Goal: Task Accomplishment & Management: Use online tool/utility

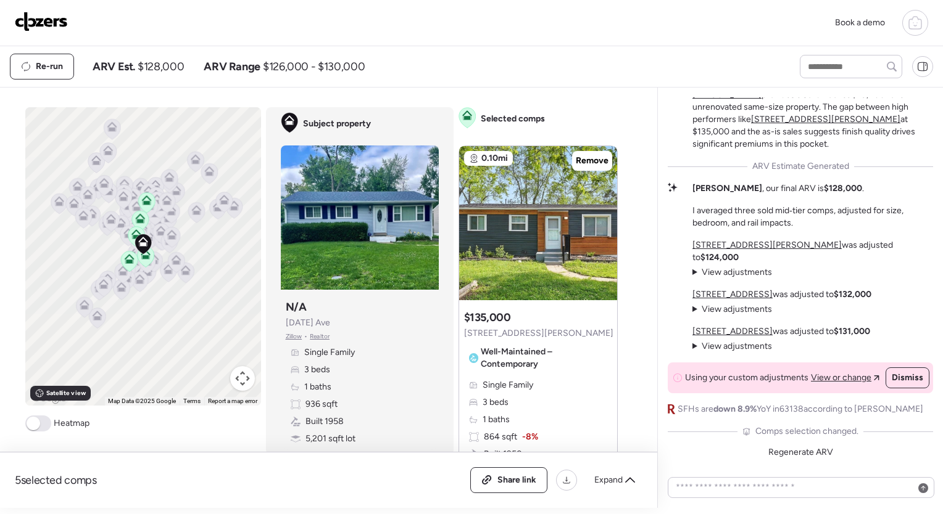
click at [913, 16] on icon at bounding box center [914, 22] width 15 height 15
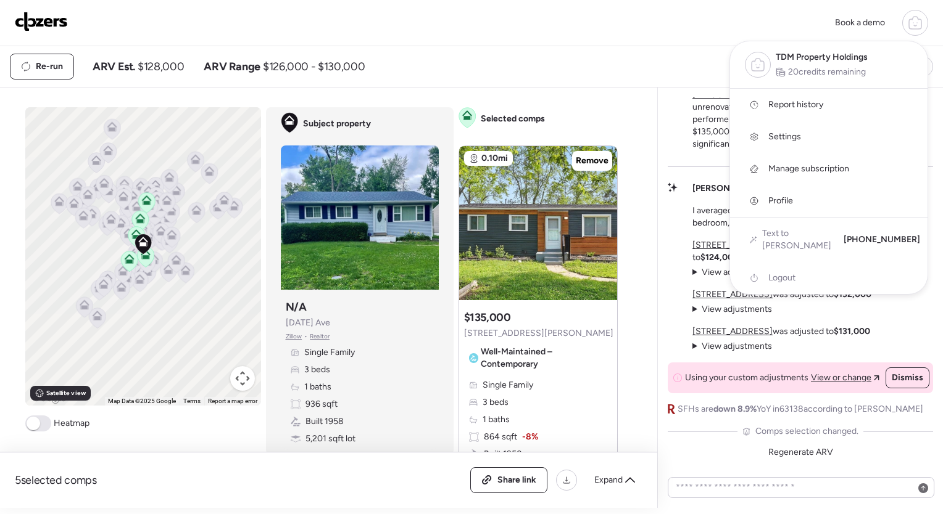
click at [842, 55] on span "TDM Property Holdings" at bounding box center [821, 57] width 92 height 12
click at [343, 35] on div "Book a demo TDM Property Holdings 20 credits remaining Report history Settings …" at bounding box center [471, 23] width 913 height 26
click at [48, 23] on img at bounding box center [41, 22] width 53 height 20
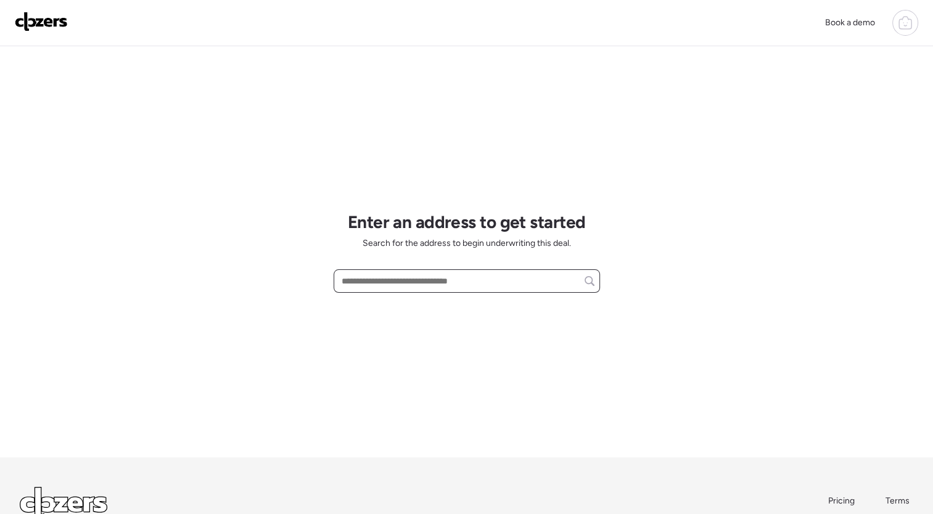
click at [457, 278] on input "text" at bounding box center [466, 281] width 255 height 17
paste input "**********"
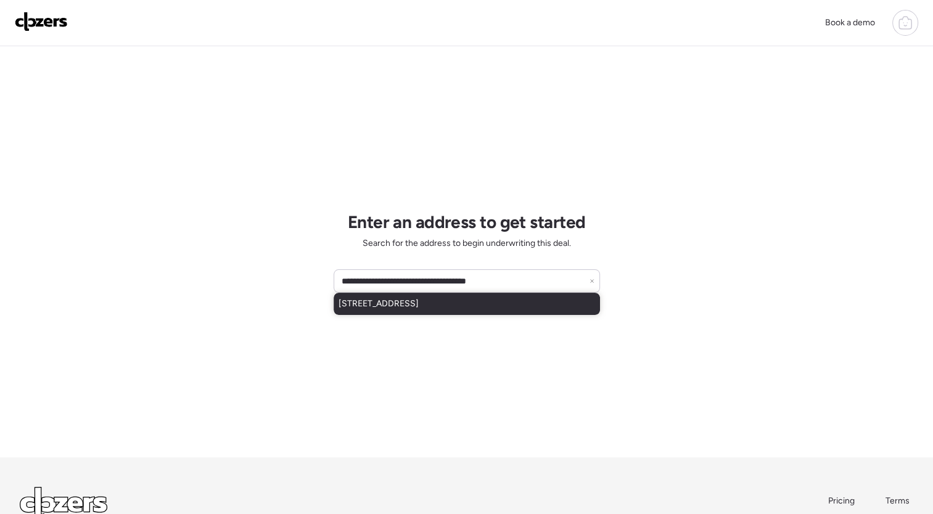
click at [419, 307] on span "7421 Pleaseway Dr, Saint Louis, MO, 63136" at bounding box center [379, 304] width 80 height 12
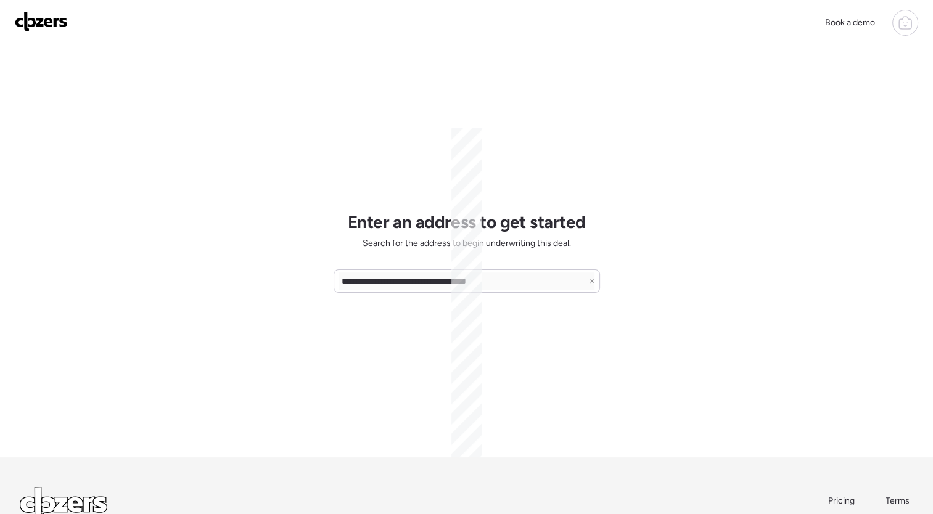
type input "**********"
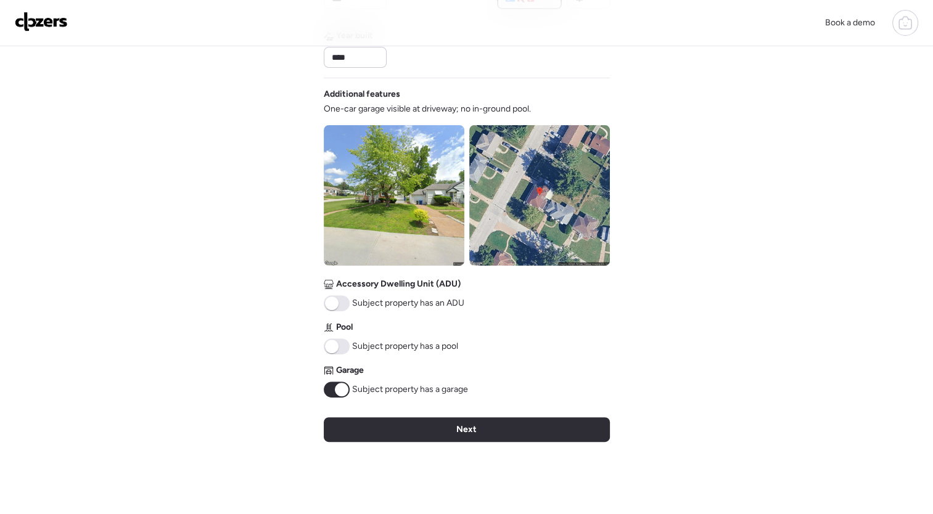
scroll to position [397, 0]
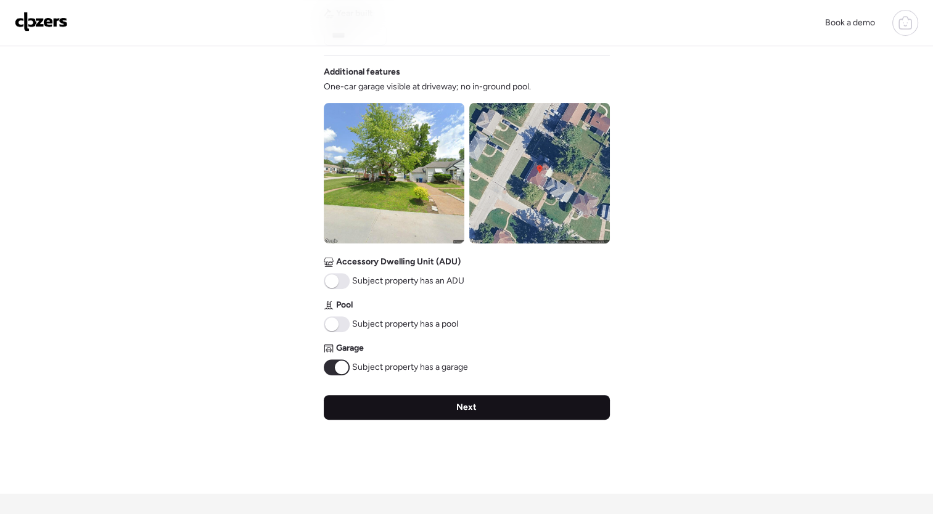
click at [479, 411] on div "Next" at bounding box center [467, 407] width 286 height 25
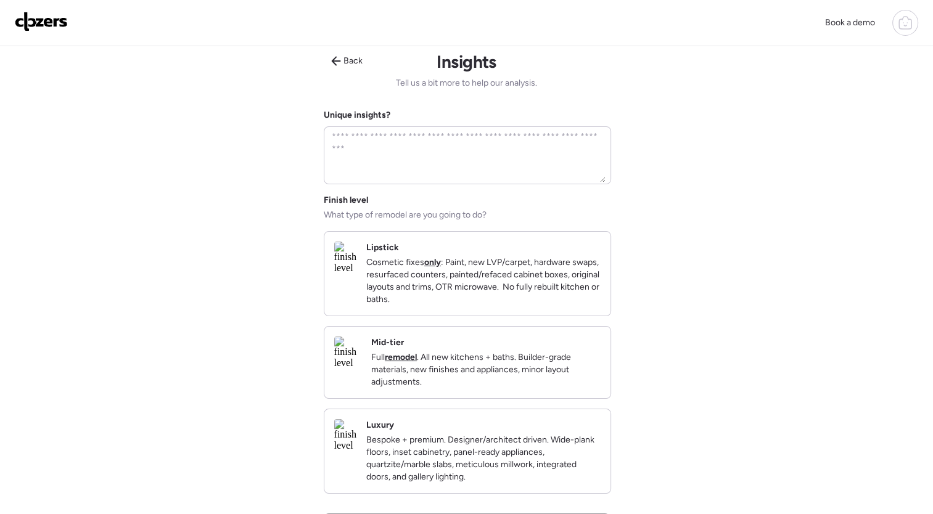
scroll to position [0, 0]
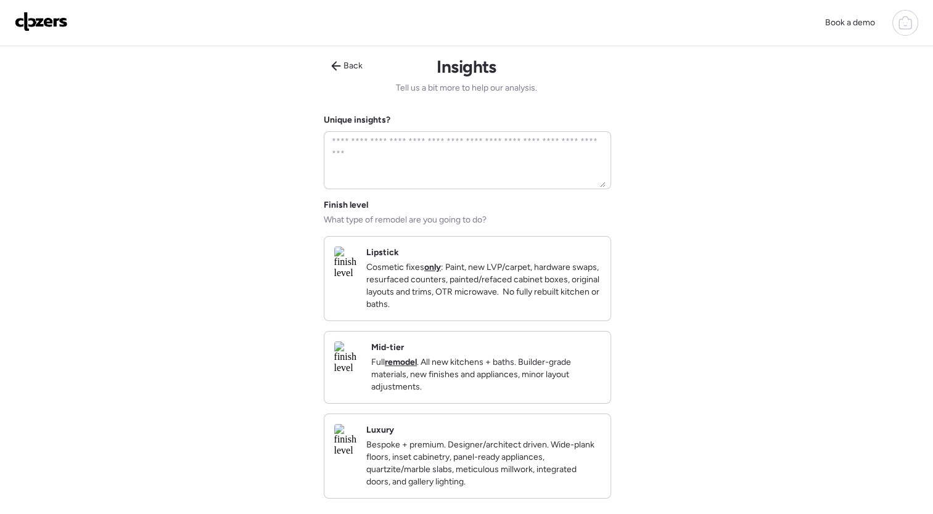
click at [542, 376] on p "Full remodel . All new kitchens + baths. Builder-grade materials, new finishes …" at bounding box center [485, 375] width 229 height 37
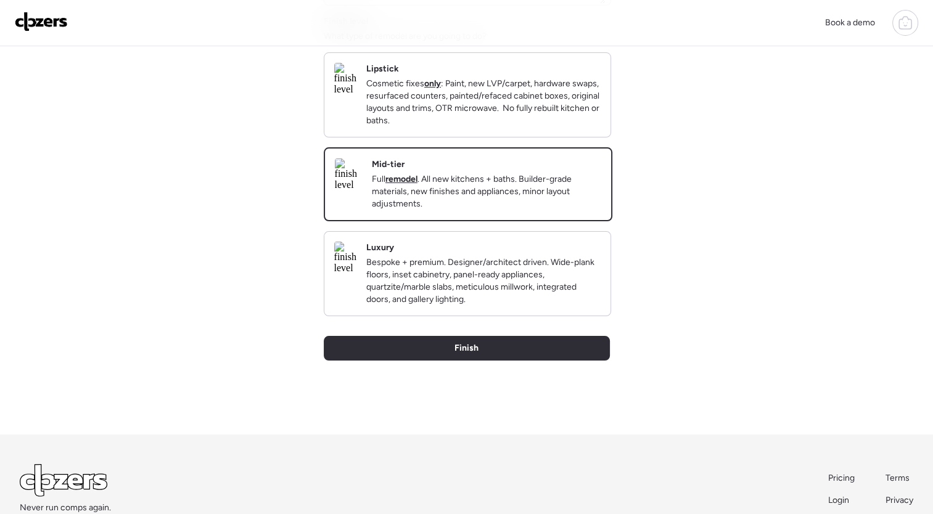
scroll to position [184, 0]
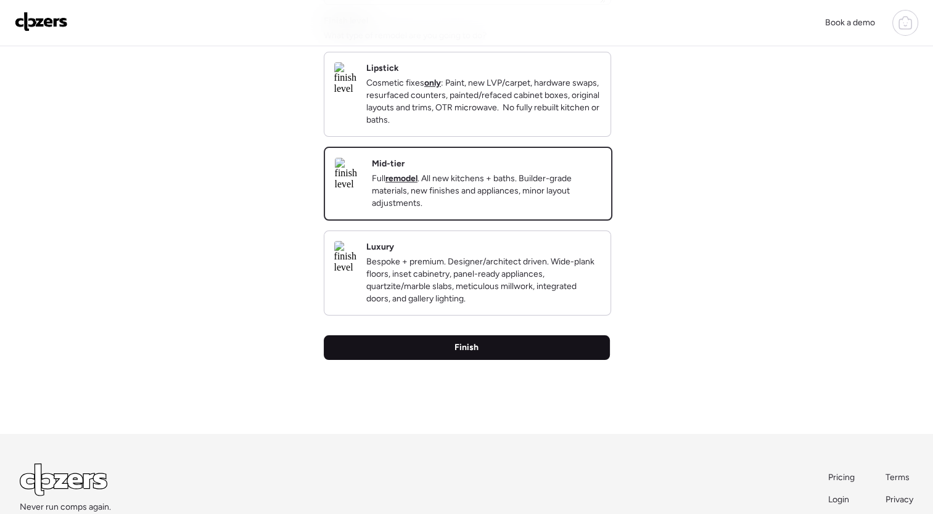
click at [495, 360] on div "Finish" at bounding box center [467, 348] width 286 height 25
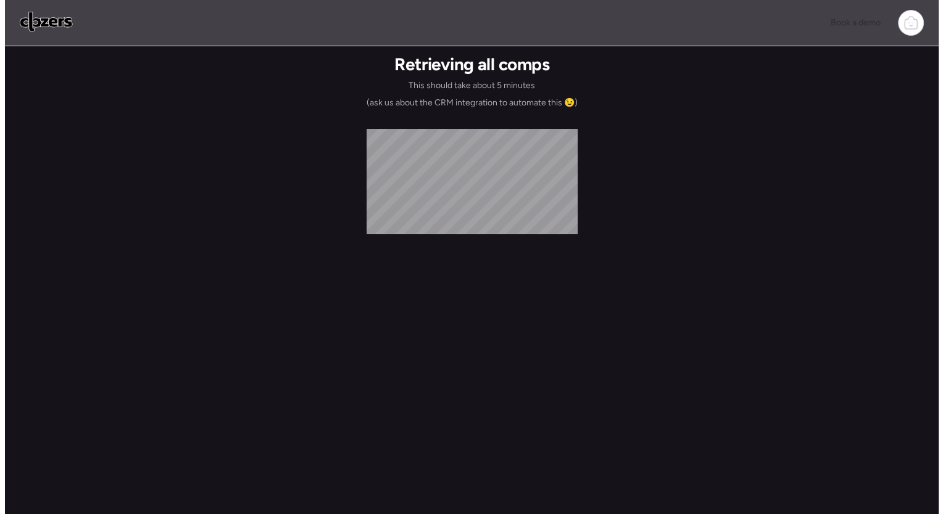
scroll to position [0, 0]
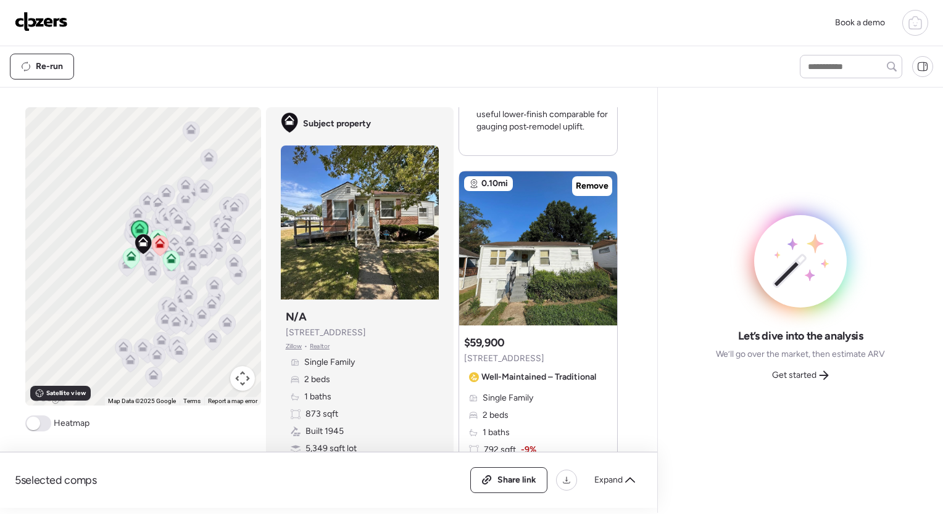
scroll to position [508, 0]
click at [602, 242] on icon at bounding box center [603, 243] width 2 height 4
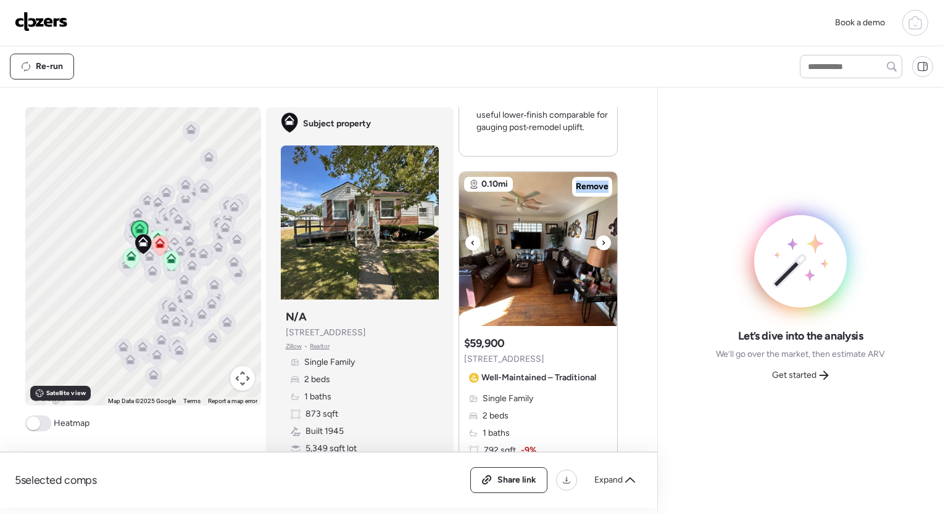
click at [602, 242] on icon at bounding box center [603, 243] width 2 height 4
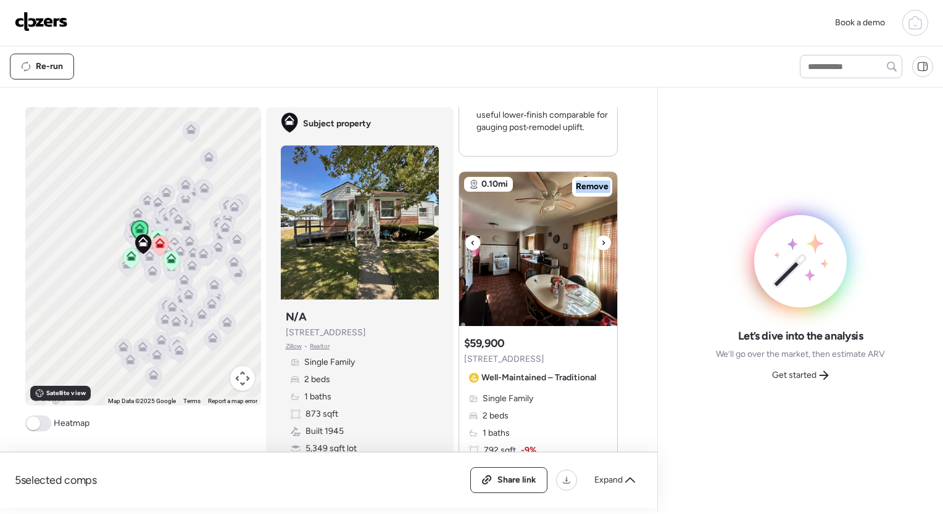
click at [601, 242] on icon at bounding box center [603, 243] width 5 height 15
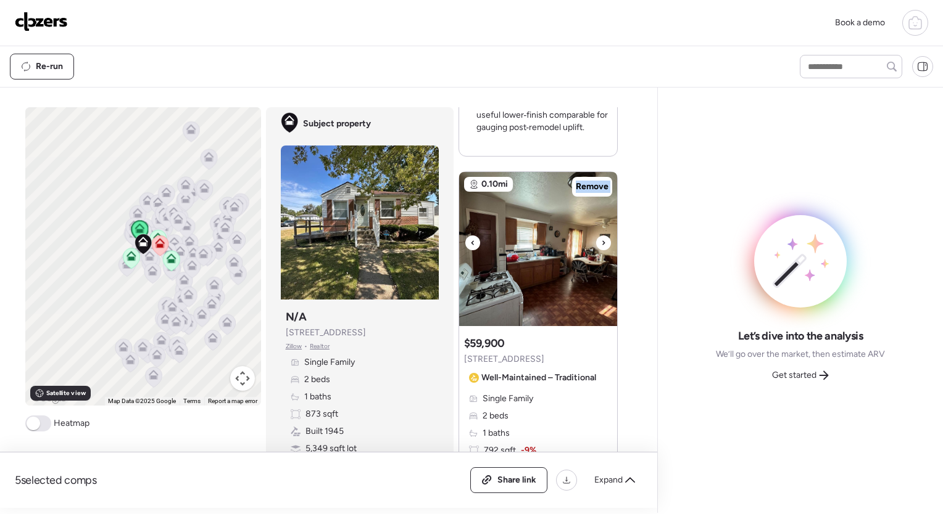
click at [601, 242] on icon at bounding box center [603, 243] width 5 height 15
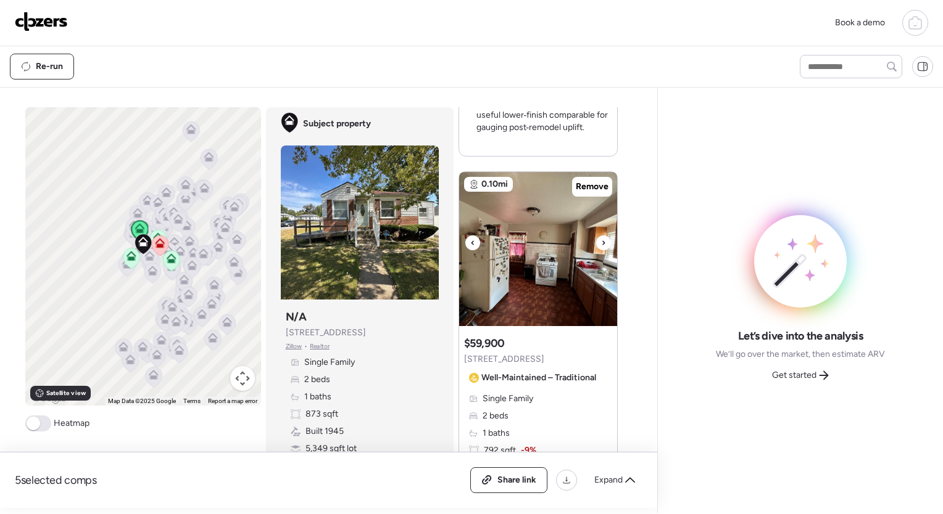
click at [601, 242] on icon at bounding box center [603, 243] width 5 height 15
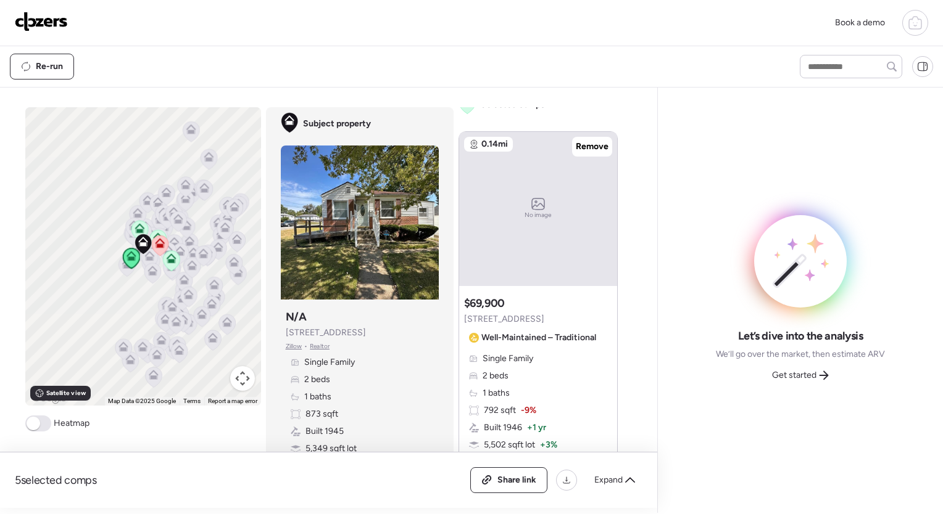
scroll to position [15, 0]
click at [545, 264] on div "No image" at bounding box center [538, 208] width 158 height 154
click at [36, 421] on span at bounding box center [38, 424] width 26 height 16
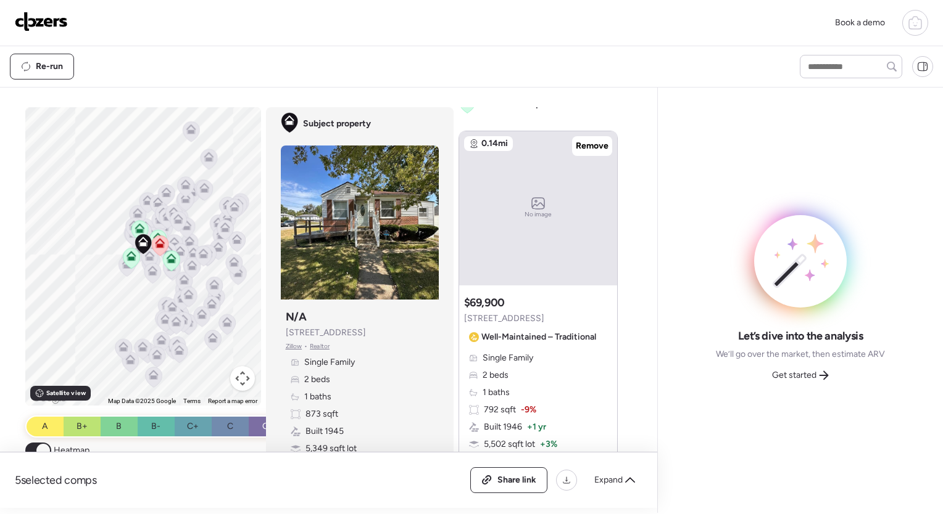
click at [41, 445] on span at bounding box center [43, 451] width 14 height 14
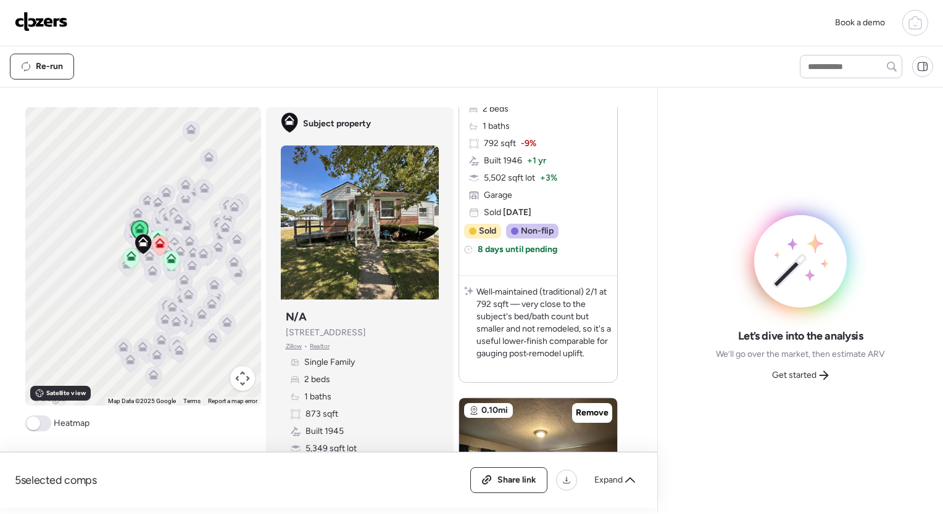
scroll to position [523, 0]
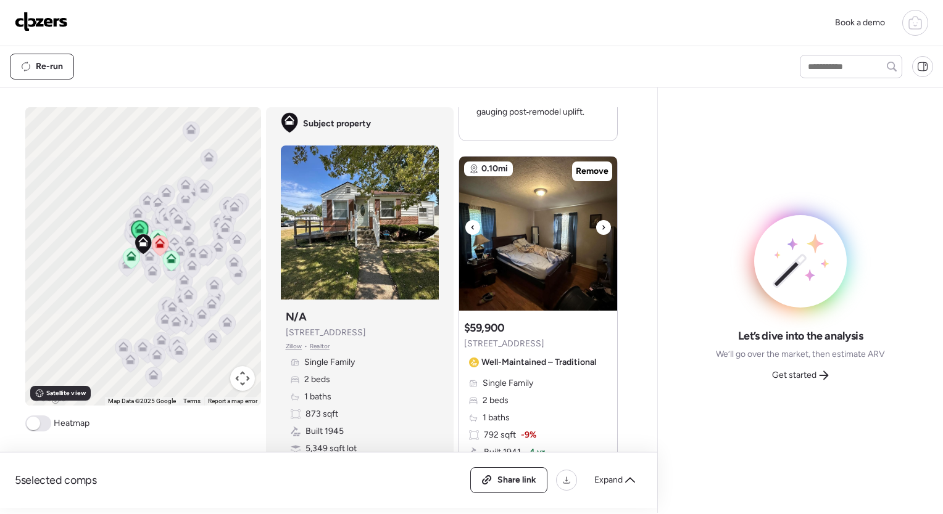
click at [601, 228] on icon at bounding box center [603, 227] width 5 height 15
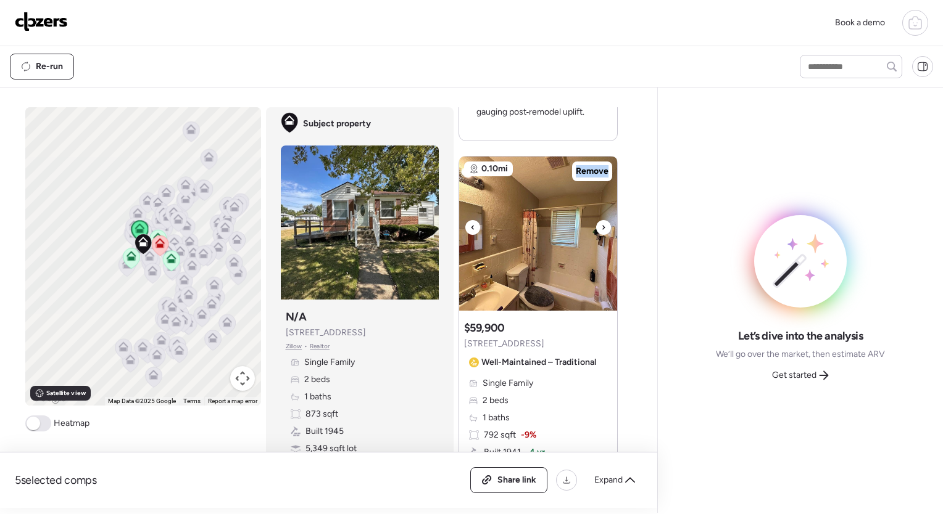
click at [601, 228] on icon at bounding box center [603, 227] width 5 height 15
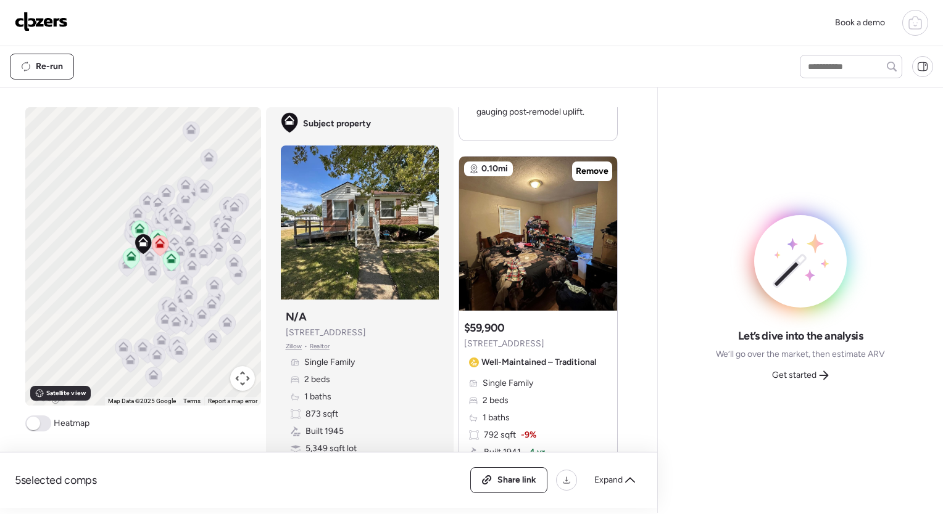
click at [601, 228] on icon at bounding box center [603, 227] width 5 height 15
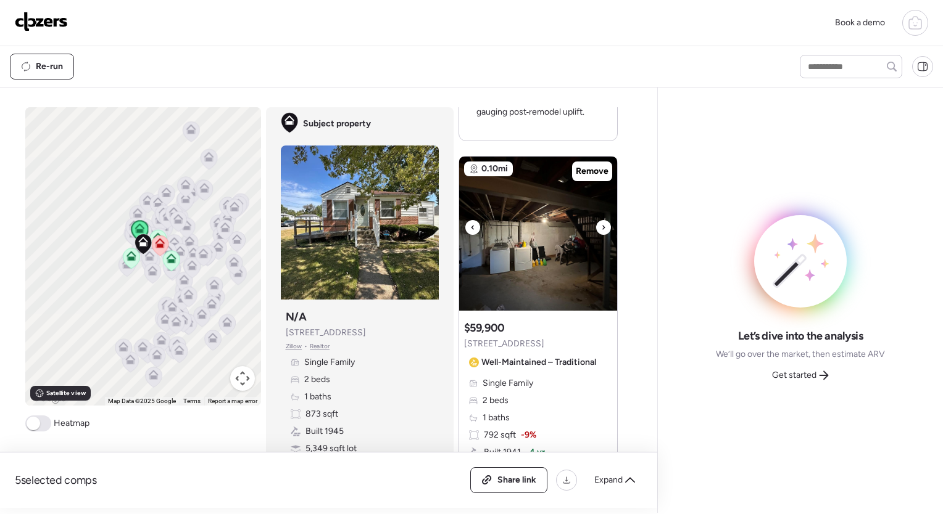
click at [601, 228] on icon at bounding box center [603, 227] width 5 height 15
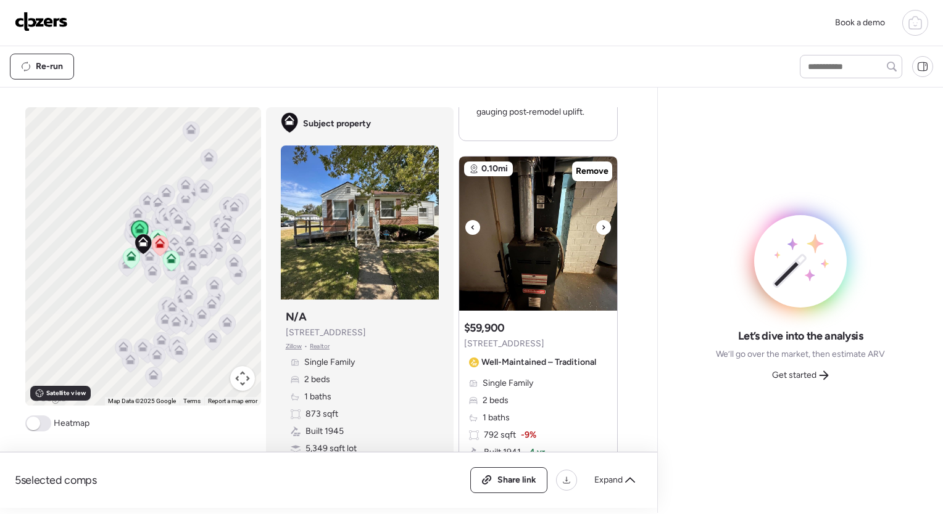
click at [601, 228] on icon at bounding box center [603, 227] width 5 height 15
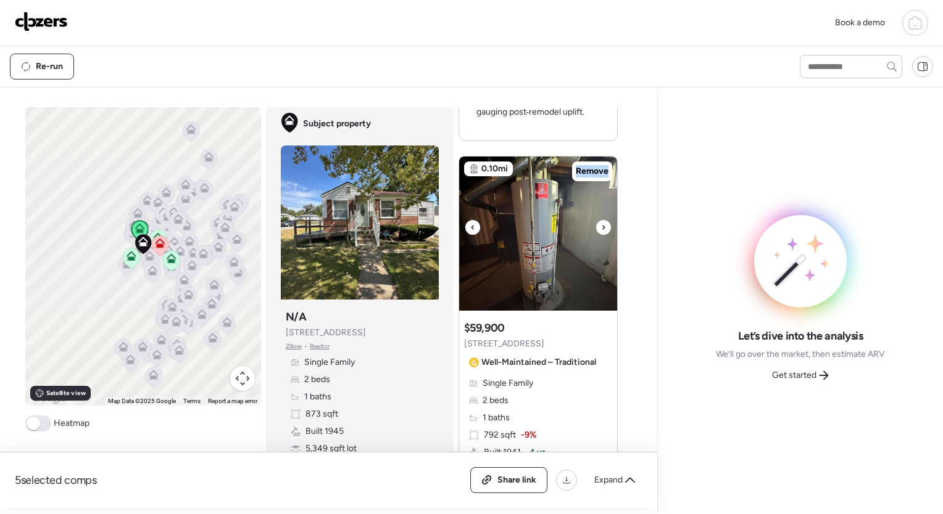
click at [601, 228] on icon at bounding box center [603, 227] width 5 height 15
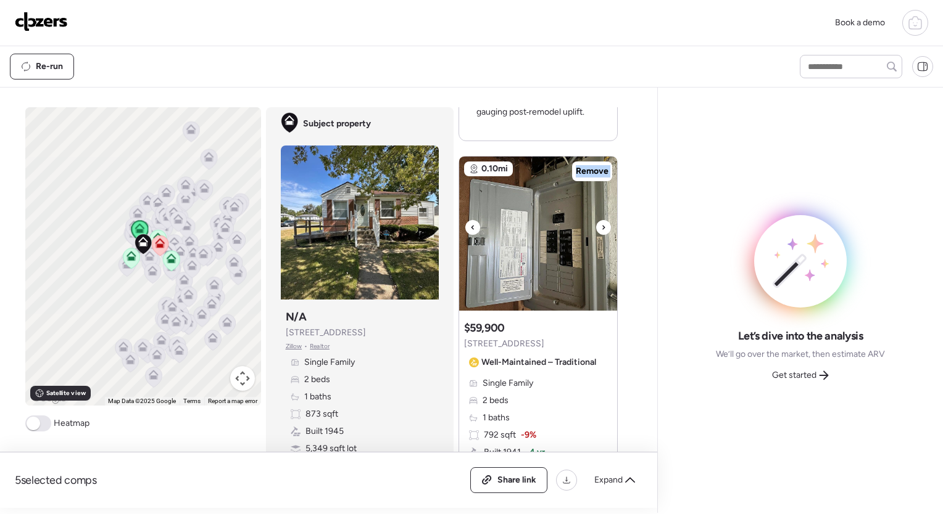
click at [601, 228] on icon at bounding box center [603, 227] width 5 height 15
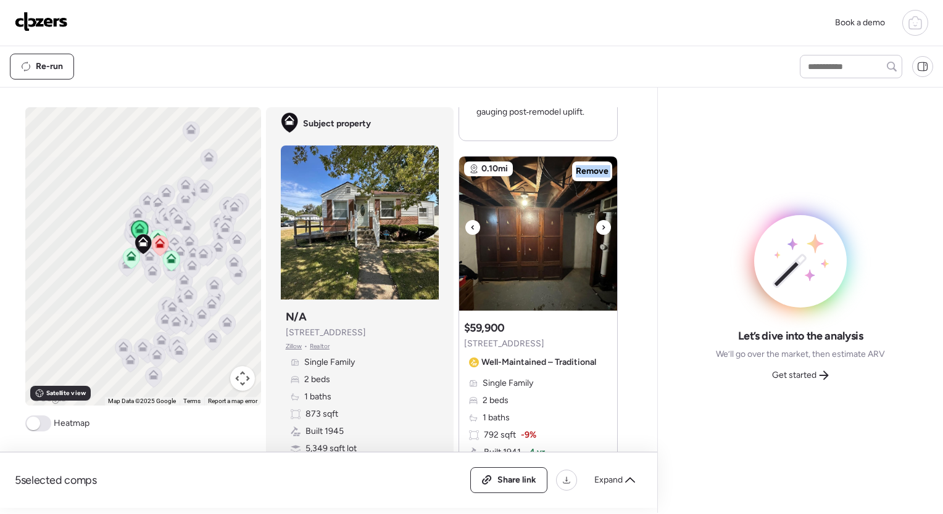
click at [601, 228] on icon at bounding box center [603, 227] width 5 height 15
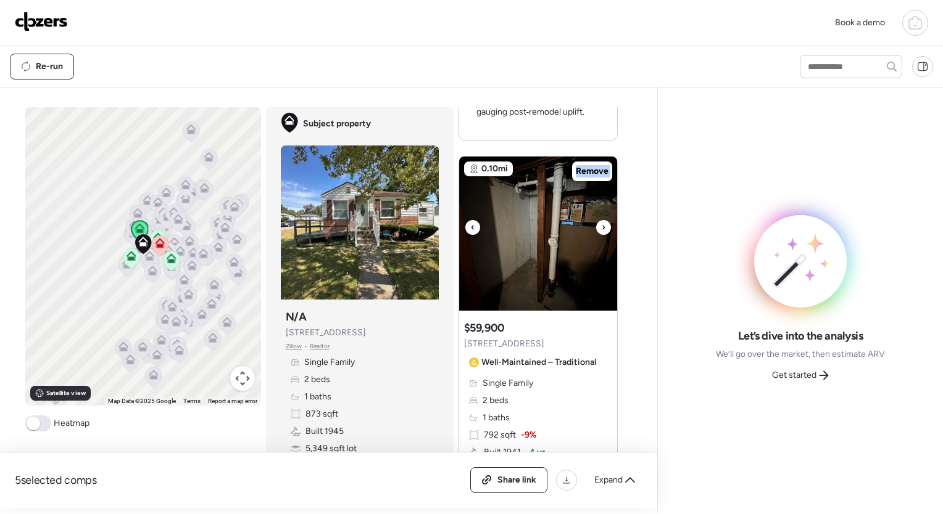
click at [601, 228] on icon at bounding box center [603, 227] width 5 height 15
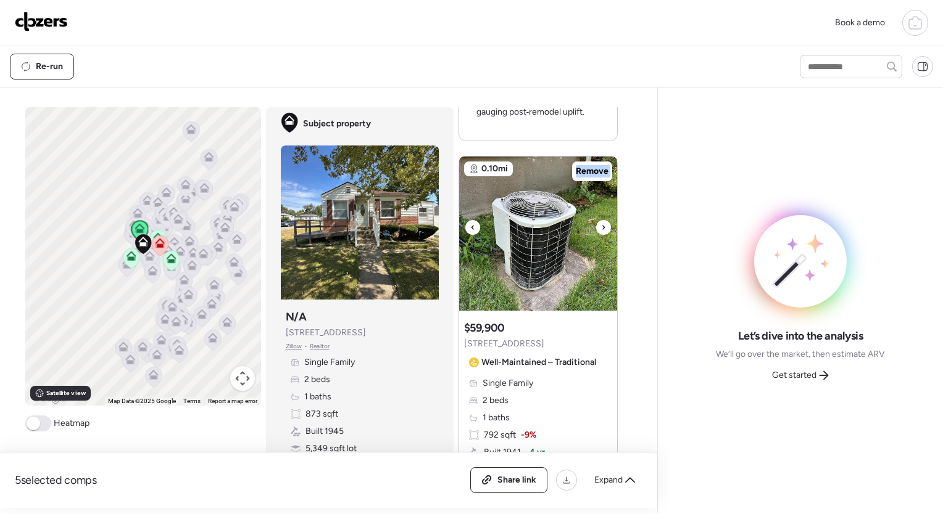
click at [601, 228] on icon at bounding box center [603, 227] width 5 height 15
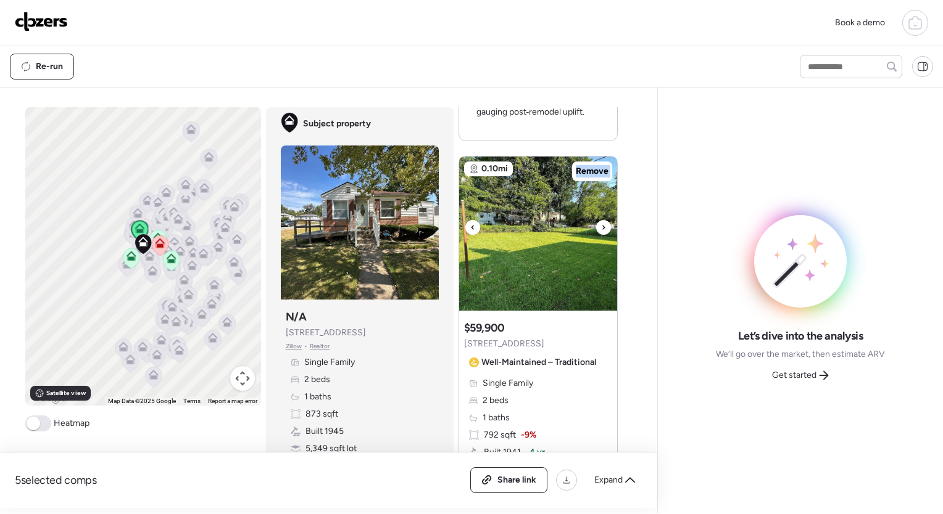
click at [601, 228] on icon at bounding box center [603, 227] width 5 height 15
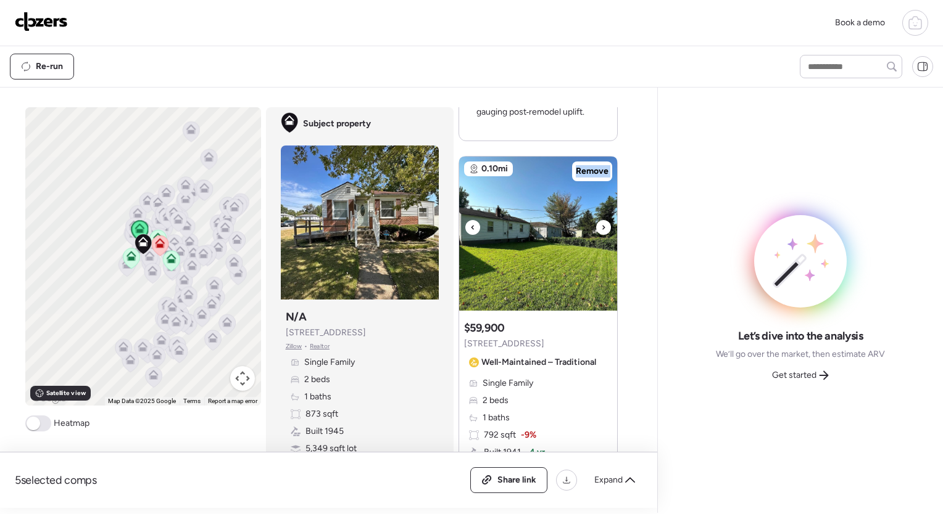
click at [601, 228] on icon at bounding box center [603, 227] width 5 height 15
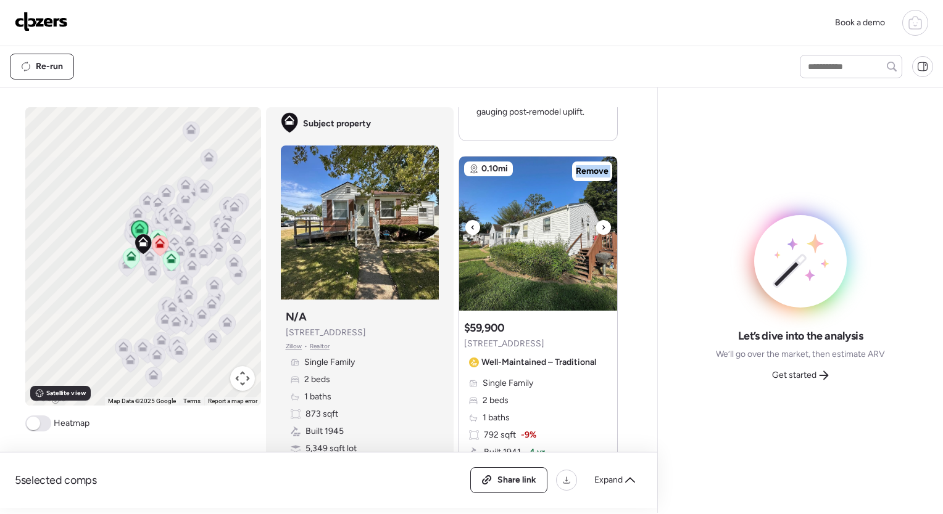
click at [601, 228] on icon at bounding box center [603, 227] width 5 height 15
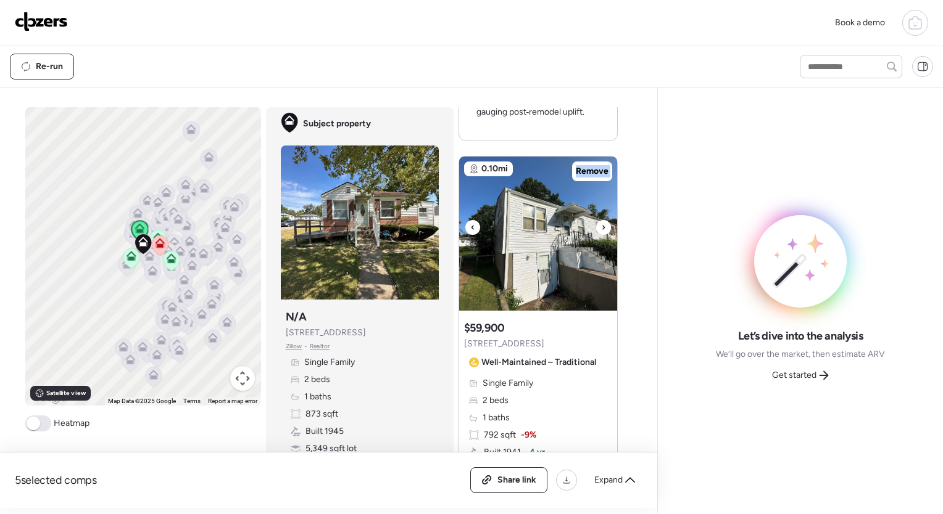
click at [601, 228] on icon at bounding box center [603, 227] width 5 height 15
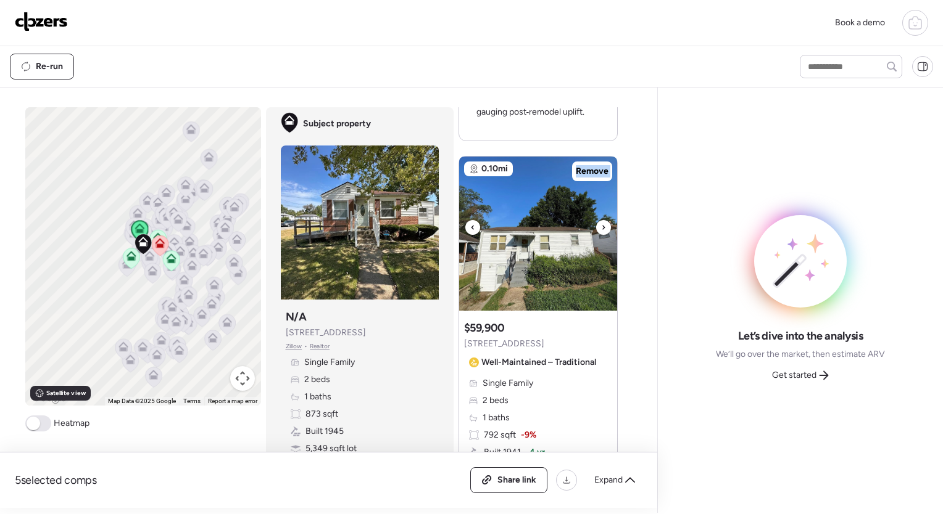
click at [601, 228] on icon at bounding box center [603, 227] width 5 height 15
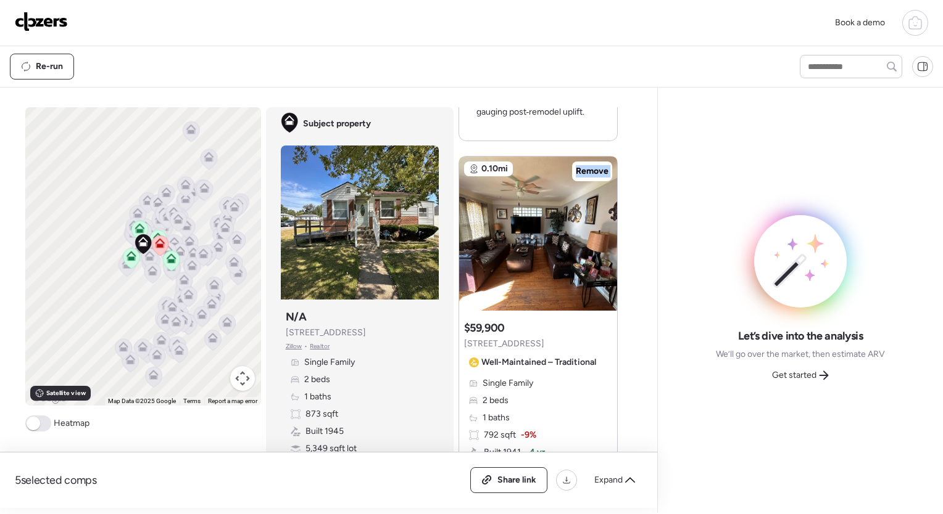
click at [601, 228] on icon at bounding box center [603, 227] width 5 height 15
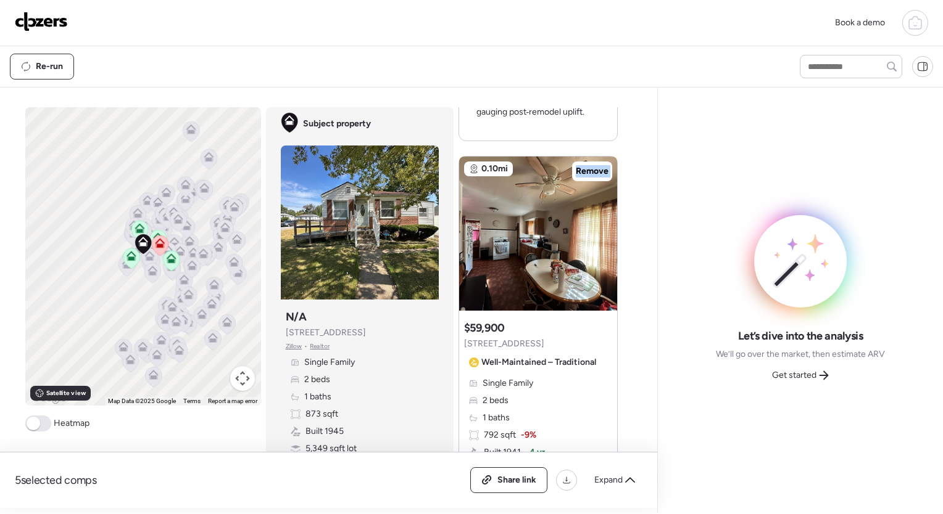
click at [601, 228] on icon at bounding box center [603, 227] width 5 height 15
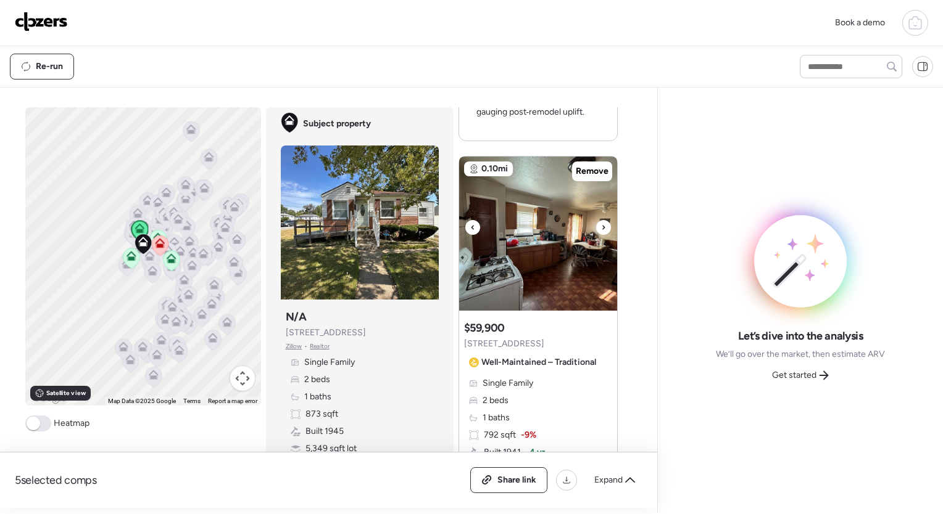
click at [601, 228] on icon at bounding box center [603, 227] width 5 height 15
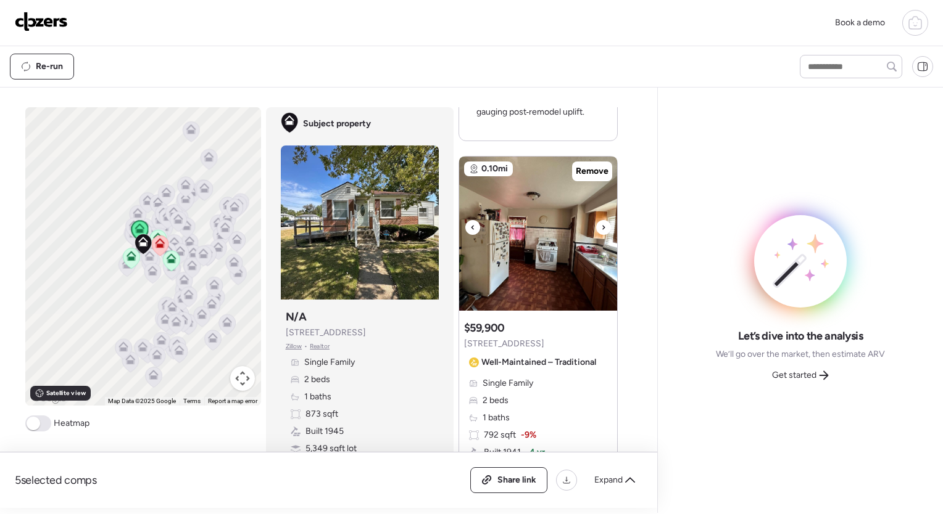
click at [601, 228] on icon at bounding box center [603, 227] width 5 height 15
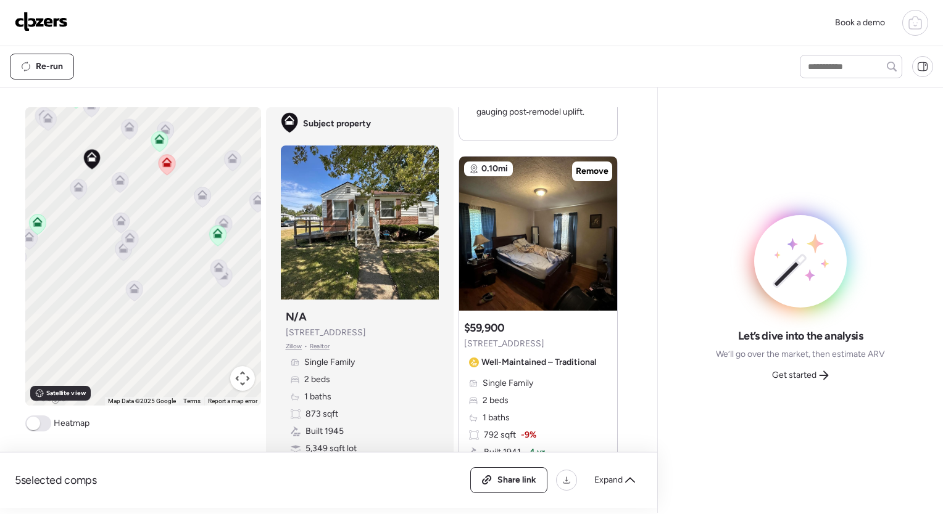
click at [116, 183] on icon at bounding box center [119, 183] width 8 height 4
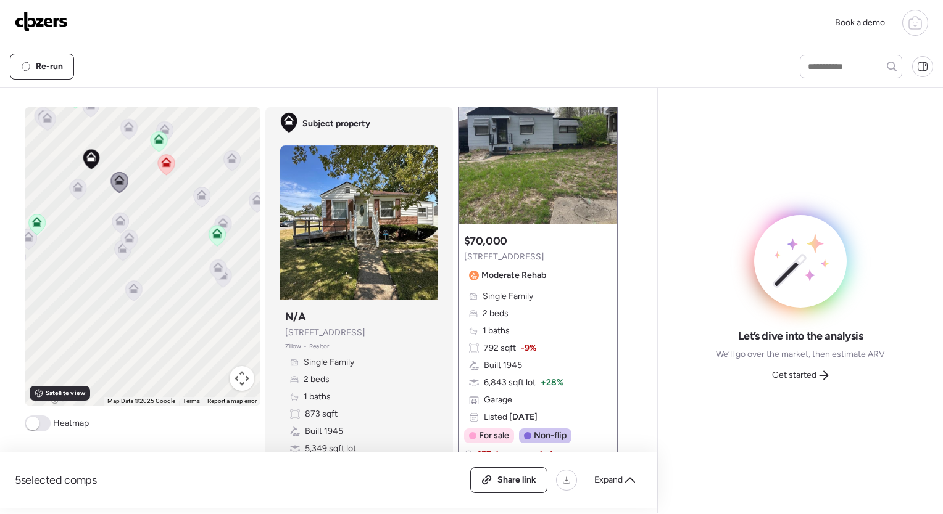
scroll to position [0, 0]
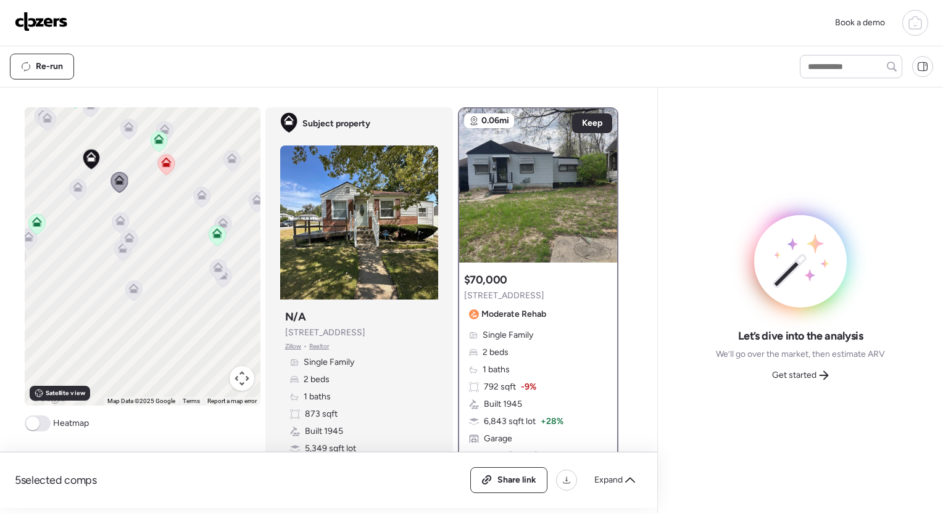
click at [73, 191] on icon at bounding box center [77, 190] width 8 height 4
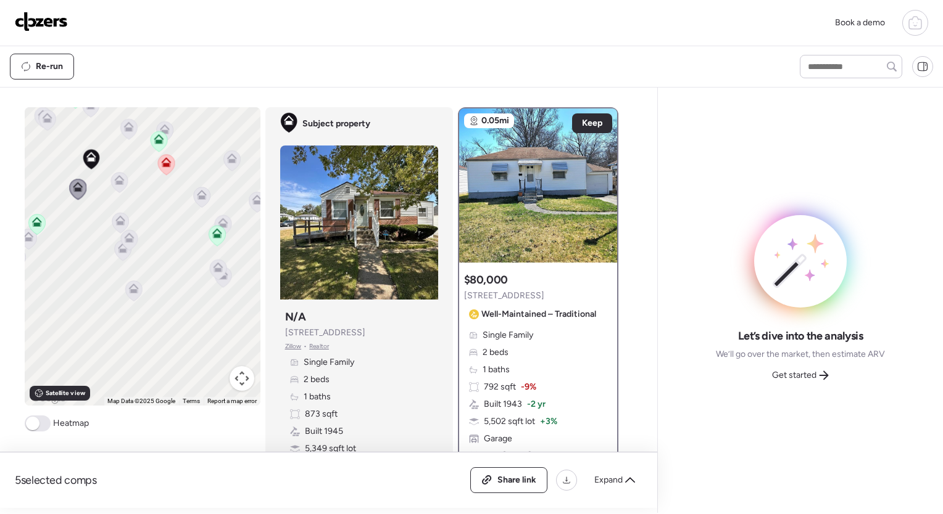
click at [44, 120] on icon at bounding box center [47, 120] width 8 height 4
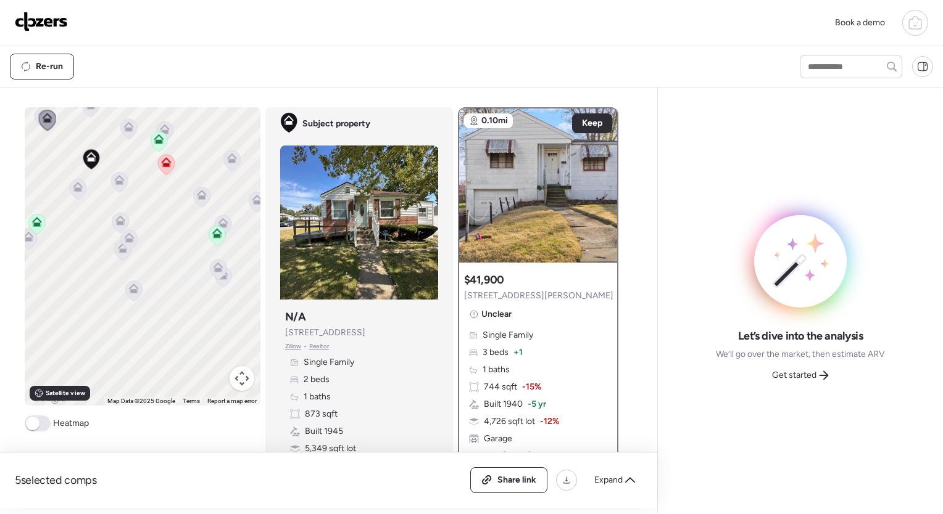
click at [124, 130] on icon at bounding box center [128, 130] width 8 height 4
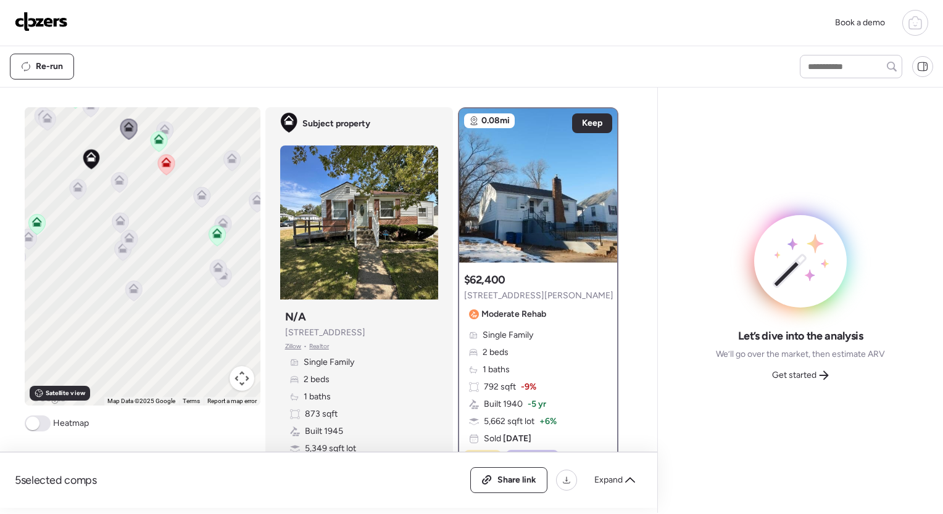
click at [197, 191] on icon at bounding box center [202, 195] width 10 height 10
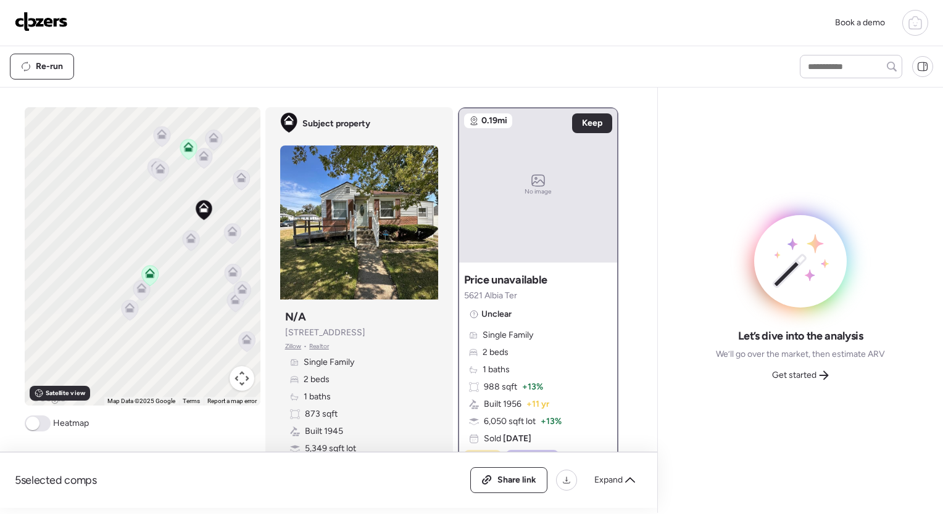
drag, startPoint x: 109, startPoint y: 193, endPoint x: 236, endPoint y: 252, distance: 139.4
click at [236, 252] on div "To navigate, press the arrow keys. To activate drag with keyboard, press Alt + …" at bounding box center [143, 256] width 236 height 299
click at [165, 178] on icon at bounding box center [169, 178] width 8 height 4
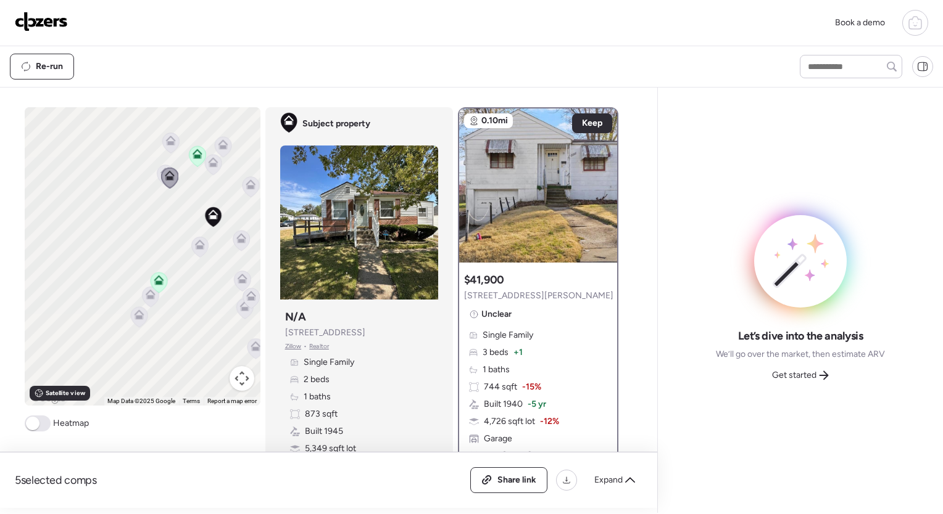
click at [157, 168] on icon at bounding box center [165, 175] width 17 height 20
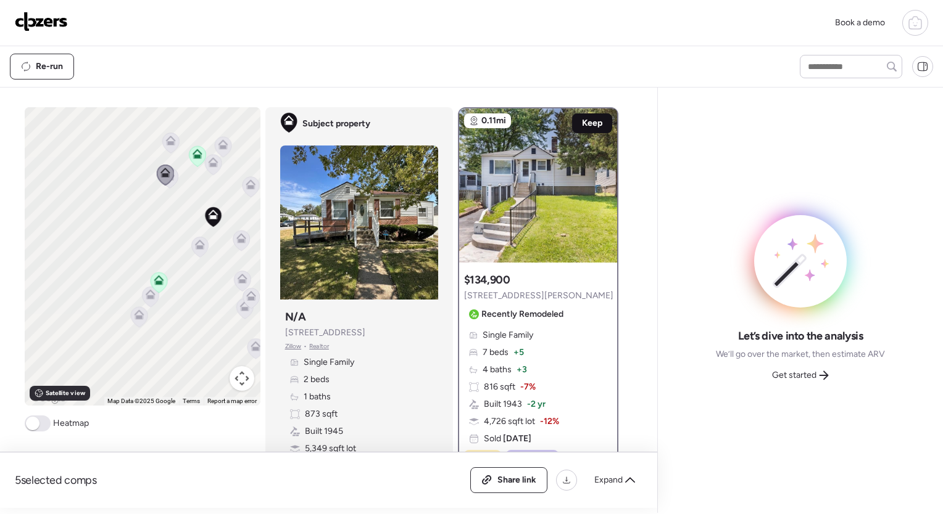
click at [588, 128] on span "Keep" at bounding box center [592, 123] width 20 height 12
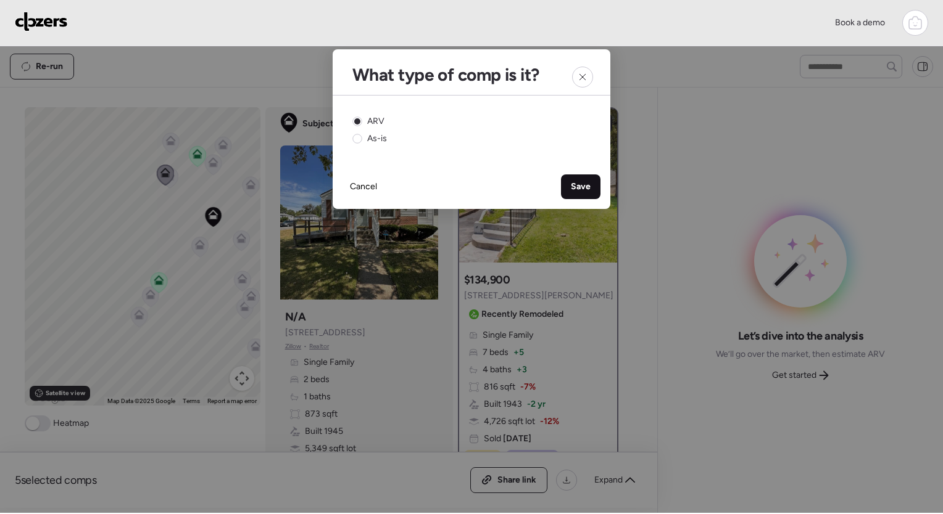
click at [576, 183] on span "Save" at bounding box center [581, 187] width 20 height 12
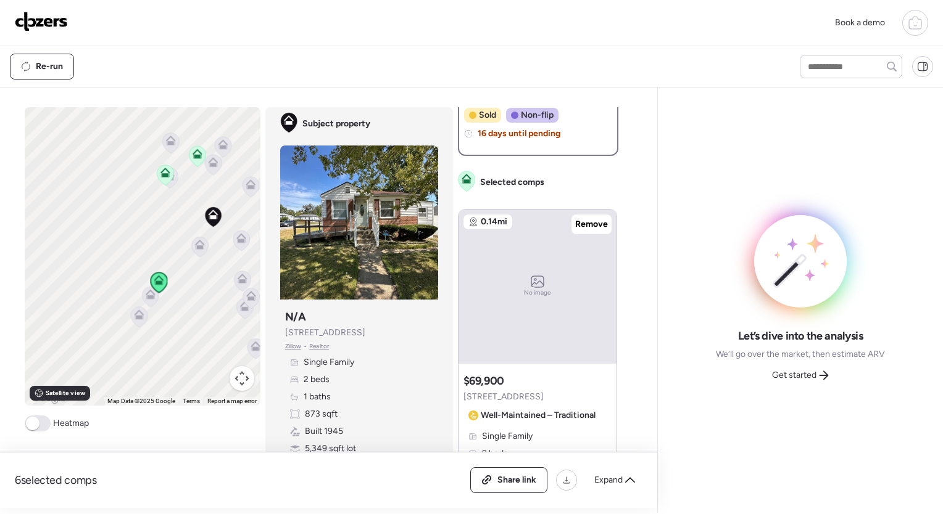
scroll to position [358, 0]
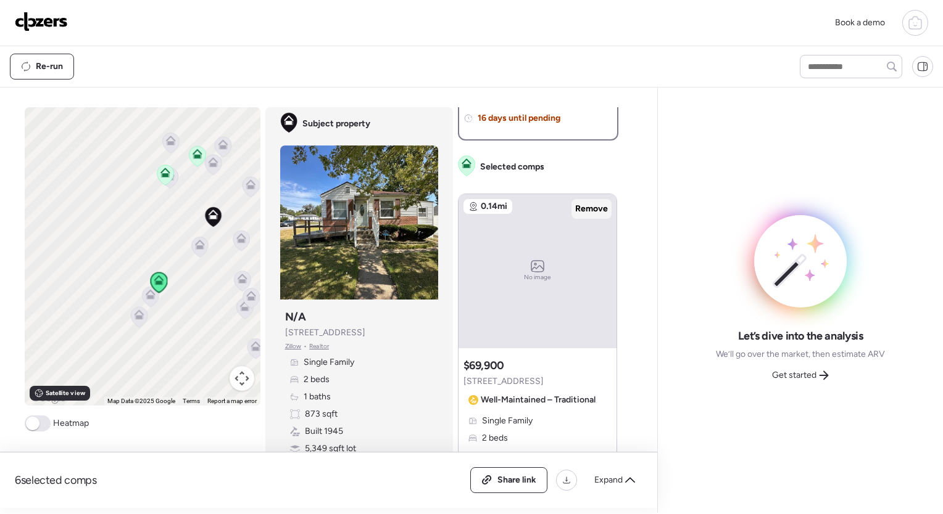
click at [585, 210] on span "Remove" at bounding box center [591, 209] width 33 height 12
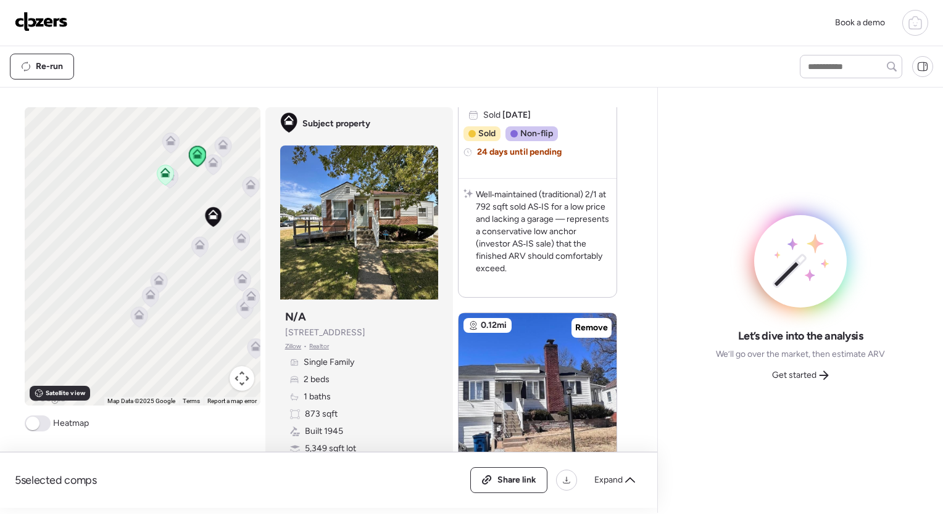
scroll to position [769, 0]
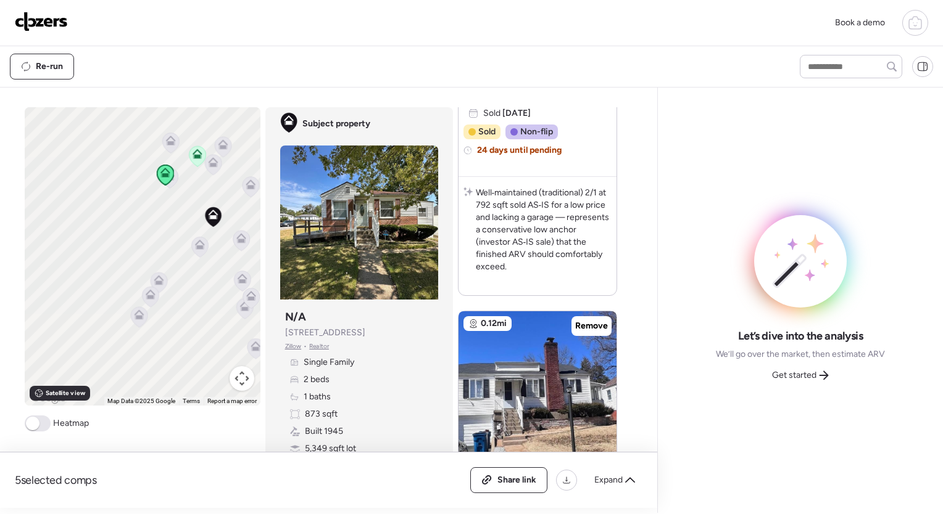
click at [209, 169] on icon at bounding box center [213, 165] width 17 height 20
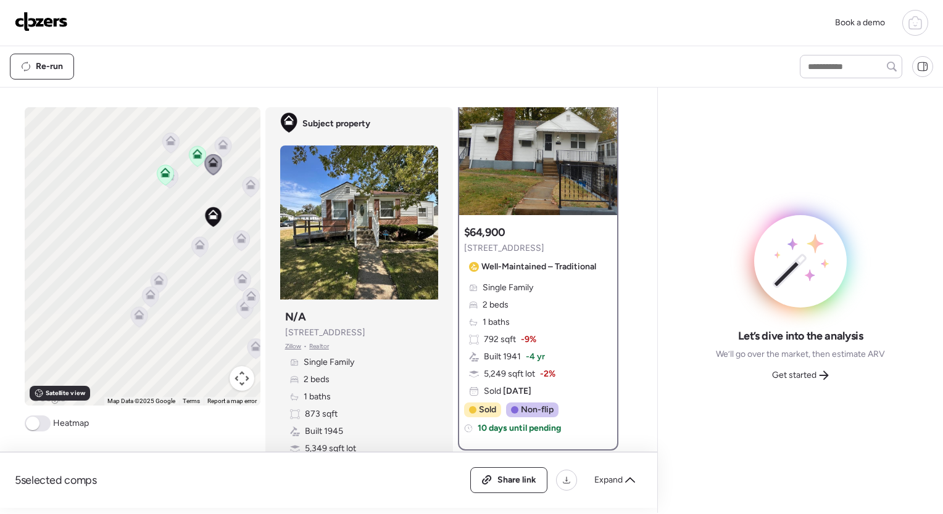
scroll to position [0, 0]
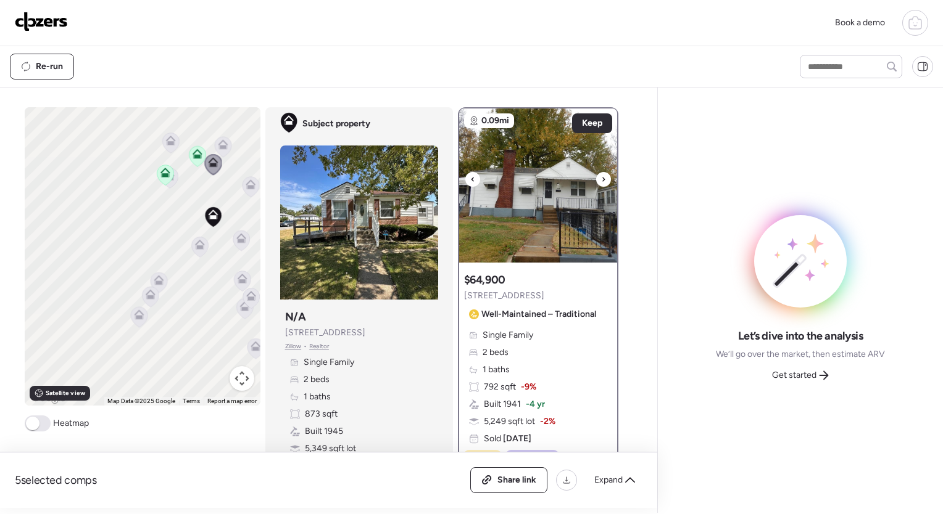
click at [602, 178] on icon at bounding box center [603, 179] width 2 height 4
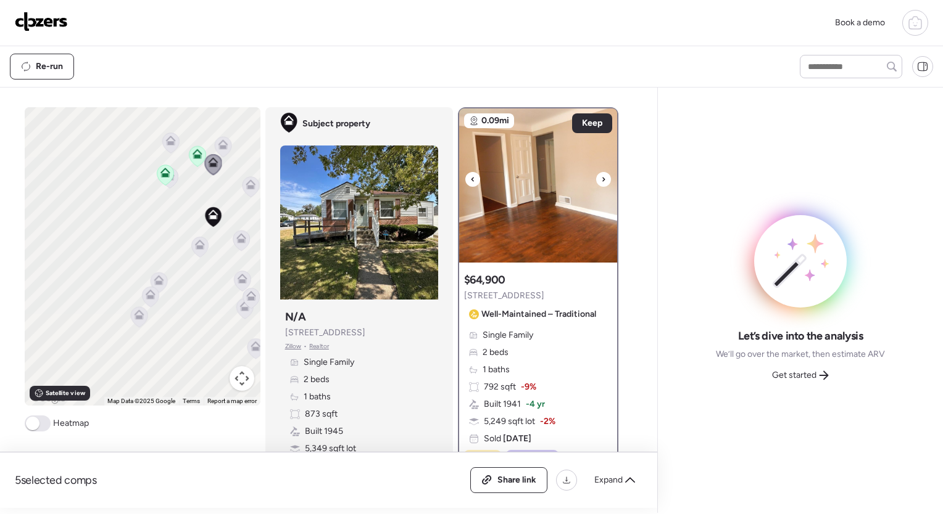
click at [602, 178] on icon at bounding box center [603, 179] width 2 height 4
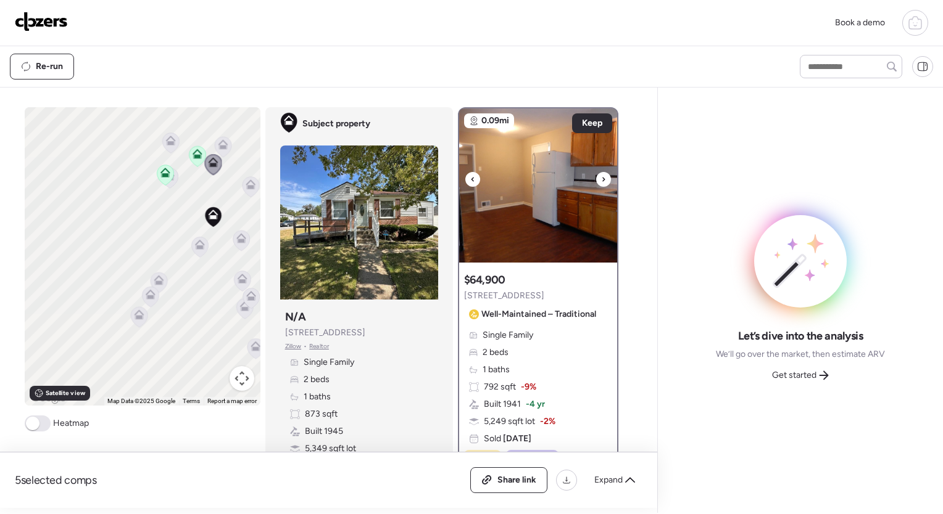
click at [602, 178] on icon at bounding box center [603, 179] width 2 height 4
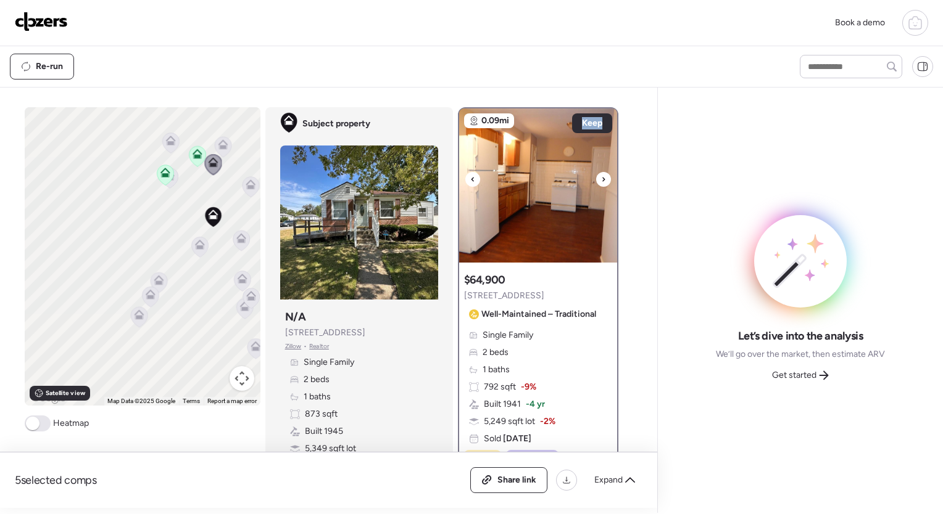
click at [602, 178] on icon at bounding box center [603, 179] width 2 height 4
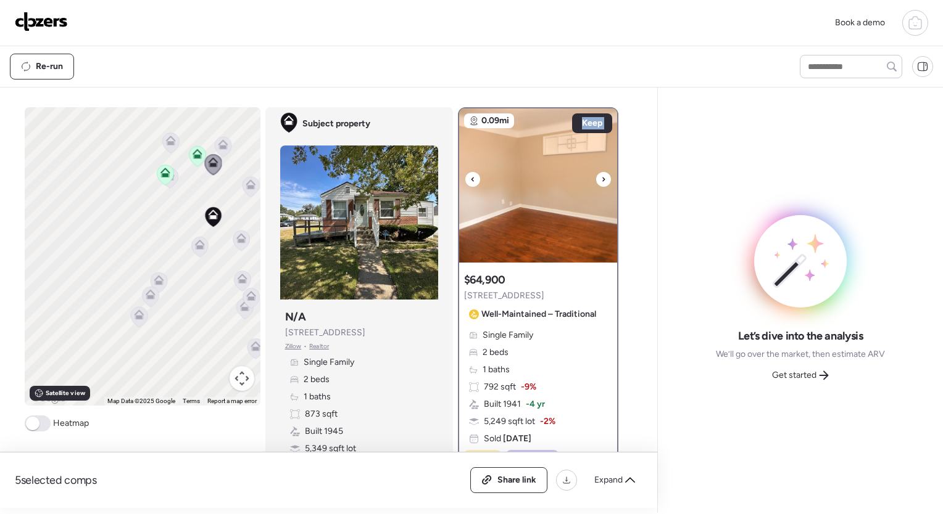
click at [602, 178] on icon at bounding box center [603, 179] width 2 height 4
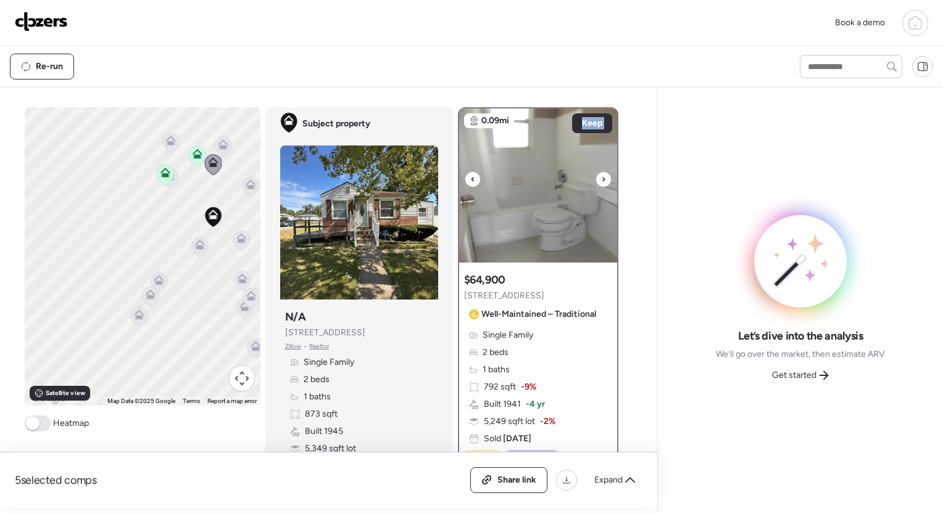
click at [602, 178] on icon at bounding box center [603, 179] width 2 height 4
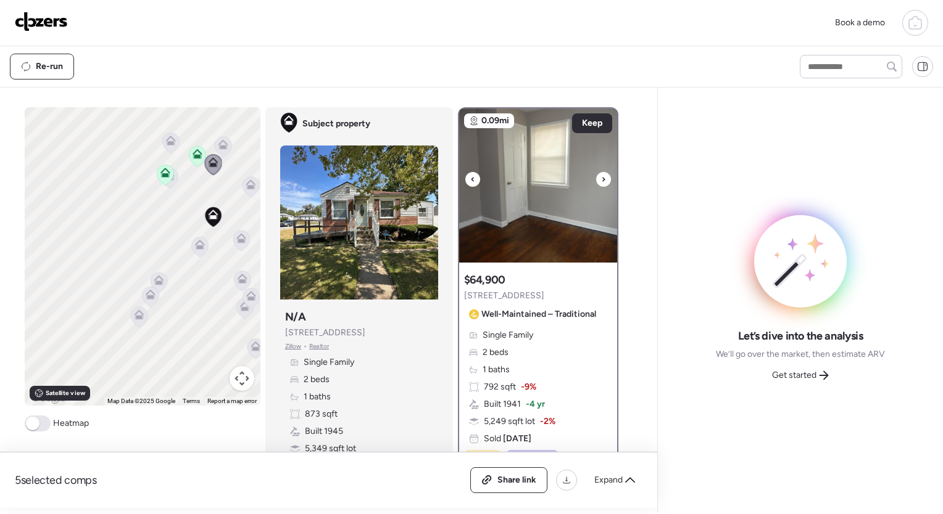
click at [602, 178] on icon at bounding box center [603, 179] width 2 height 4
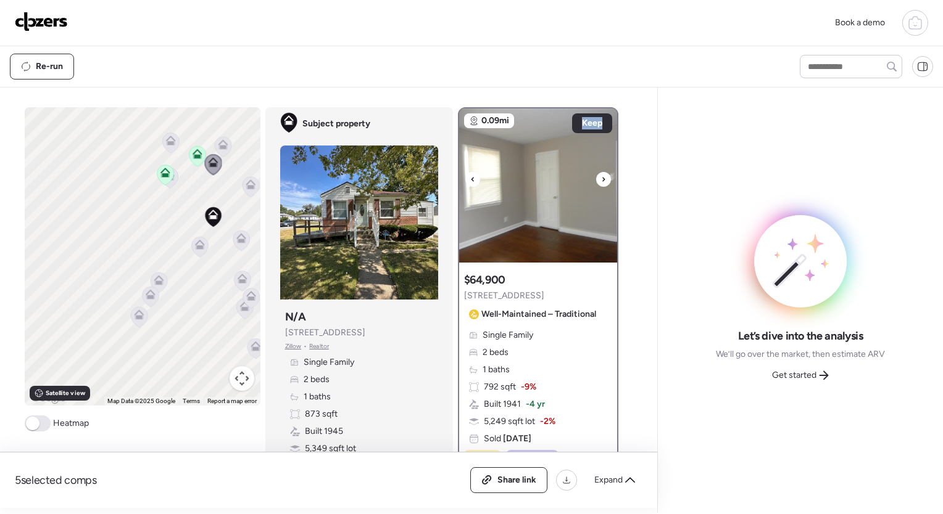
click at [602, 178] on icon at bounding box center [603, 179] width 2 height 4
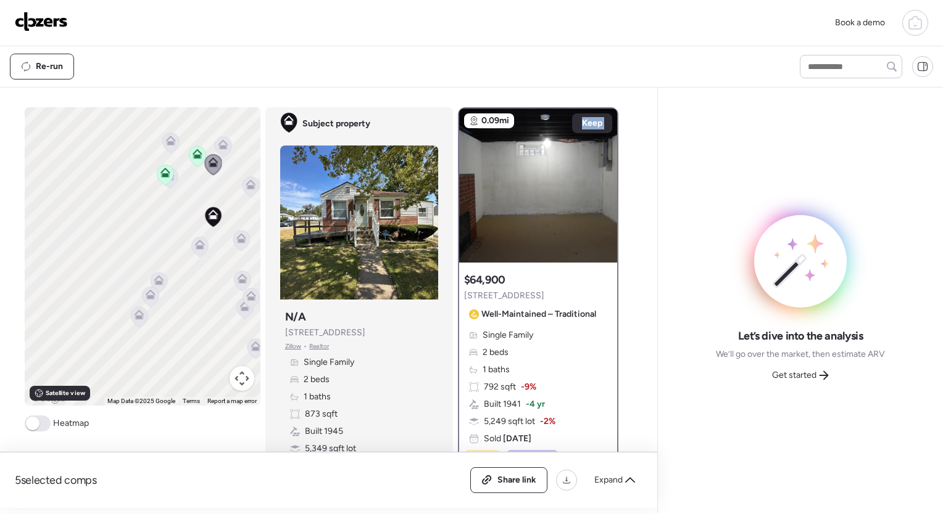
click at [602, 178] on icon at bounding box center [603, 179] width 2 height 4
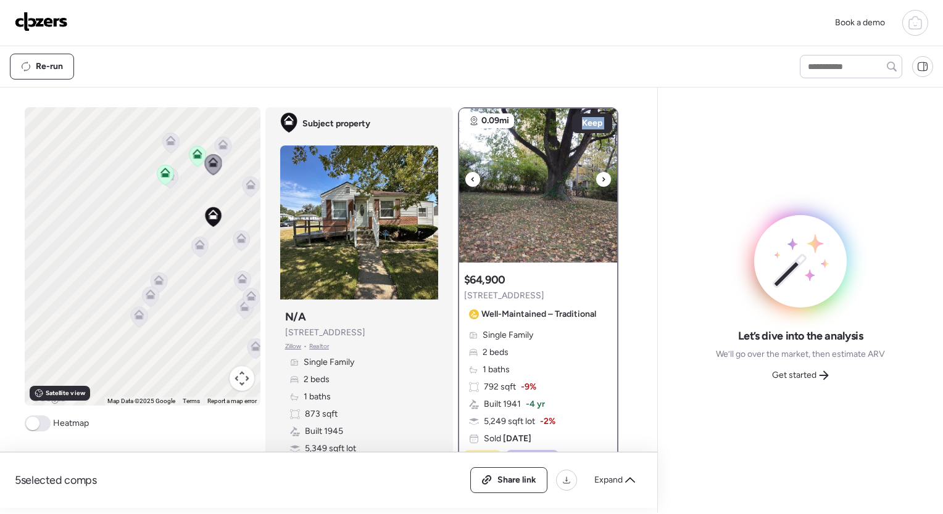
click at [602, 178] on icon at bounding box center [603, 179] width 2 height 4
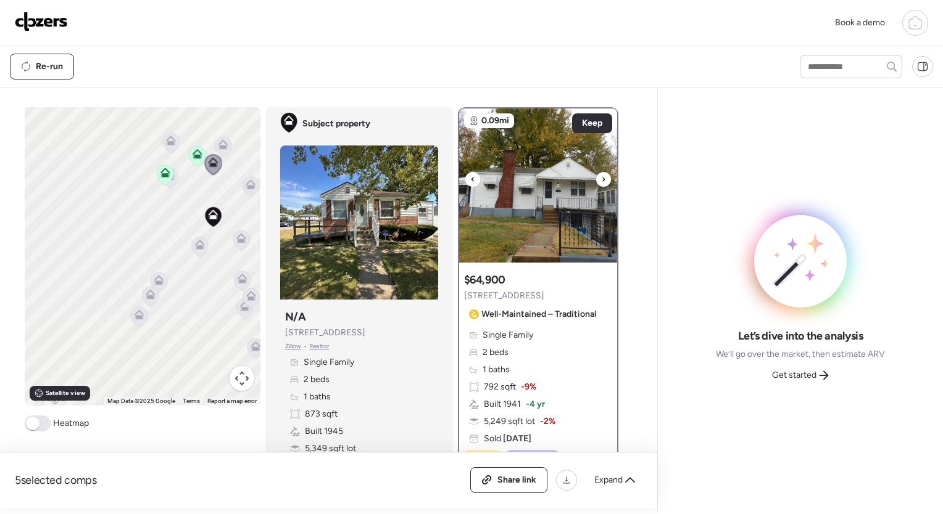
click at [602, 178] on icon at bounding box center [603, 179] width 2 height 4
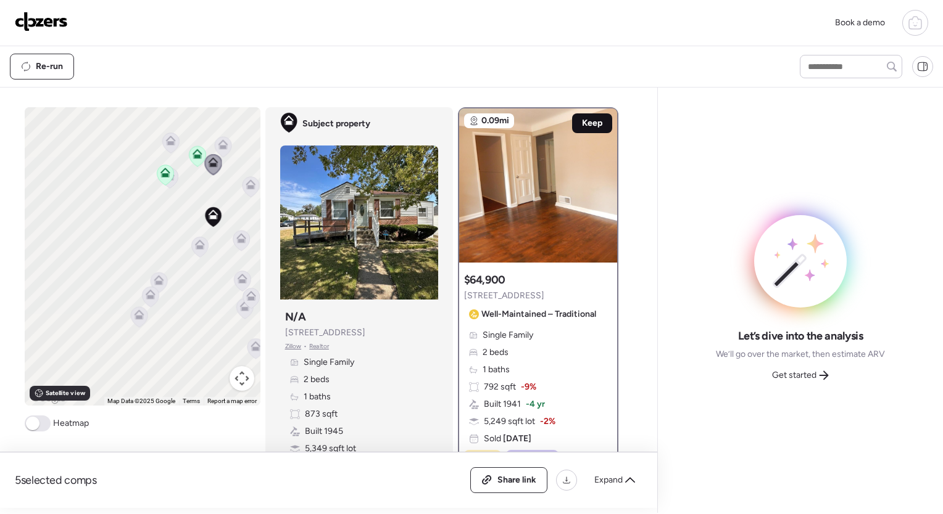
click at [590, 125] on span "Keep" at bounding box center [592, 123] width 20 height 12
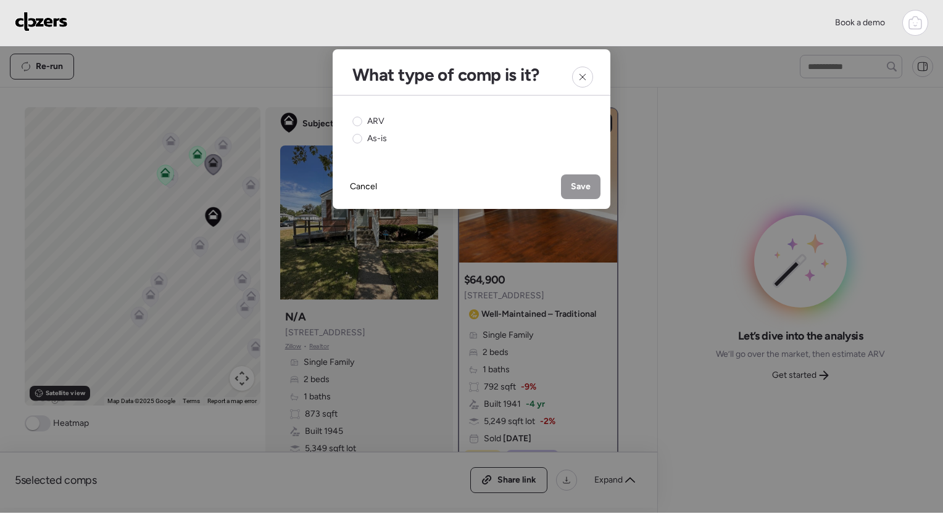
click at [387, 123] on div "ARV As-is" at bounding box center [471, 130] width 238 height 30
click at [370, 122] on span "ARV" at bounding box center [375, 121] width 17 height 12
click at [589, 191] on span "Save" at bounding box center [581, 187] width 20 height 12
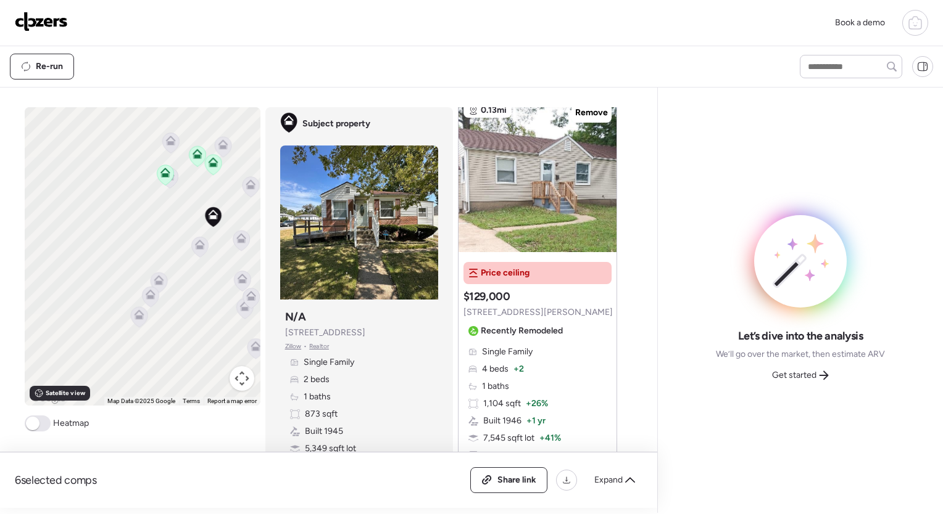
scroll to position [2661, 0]
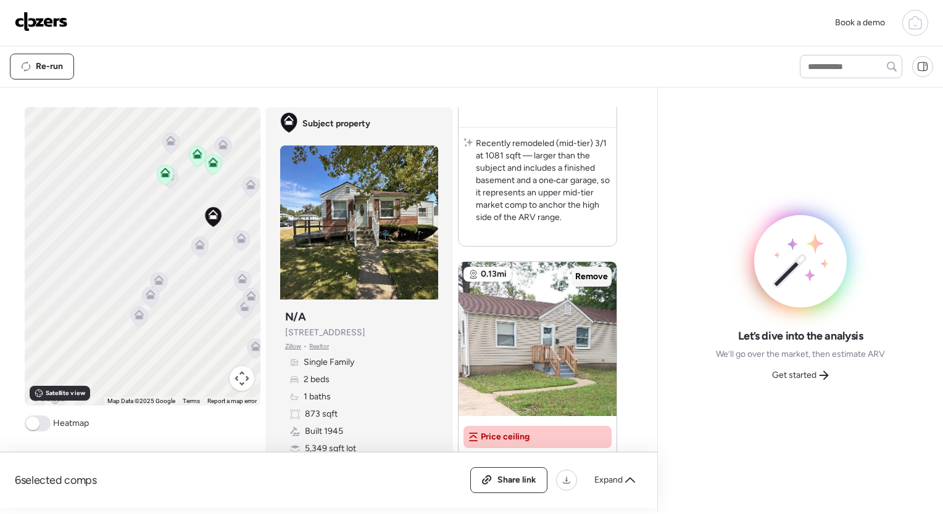
click at [583, 273] on span "Remove" at bounding box center [591, 277] width 33 height 12
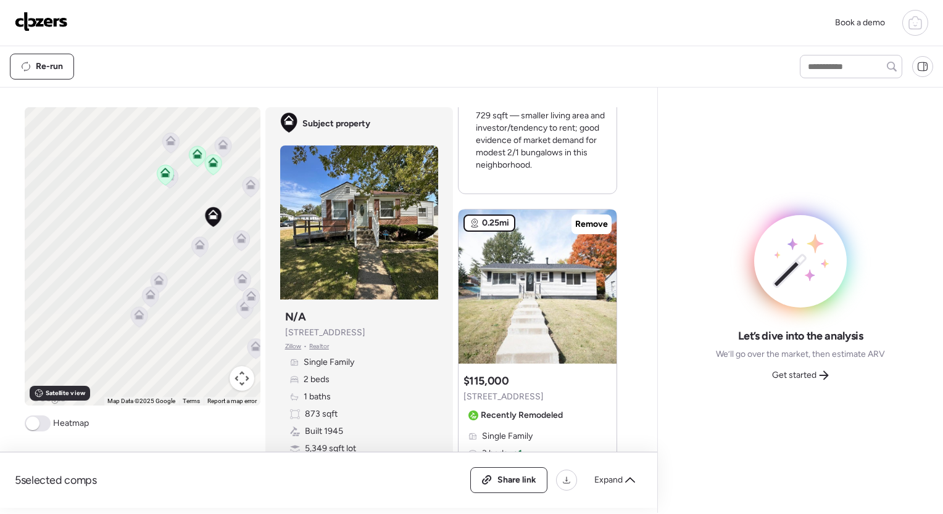
scroll to position [1896, 0]
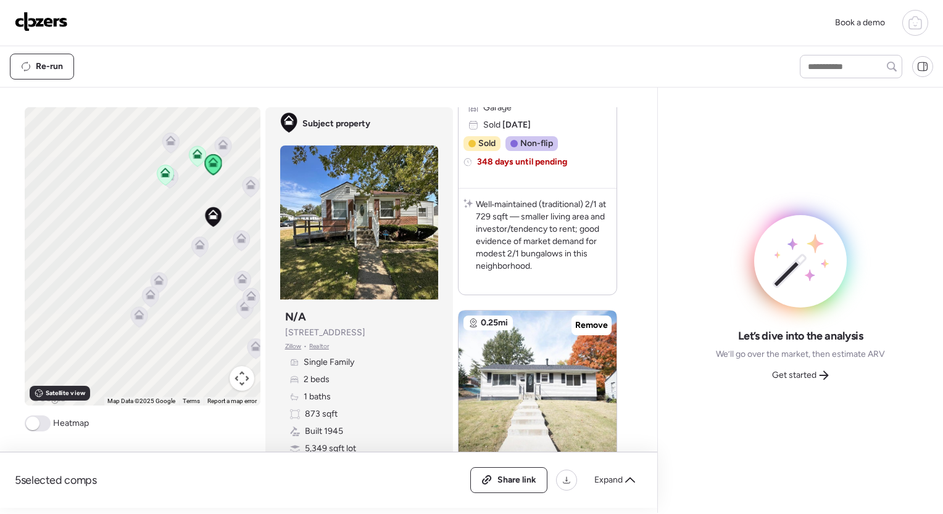
click at [240, 241] on icon at bounding box center [241, 241] width 8 height 4
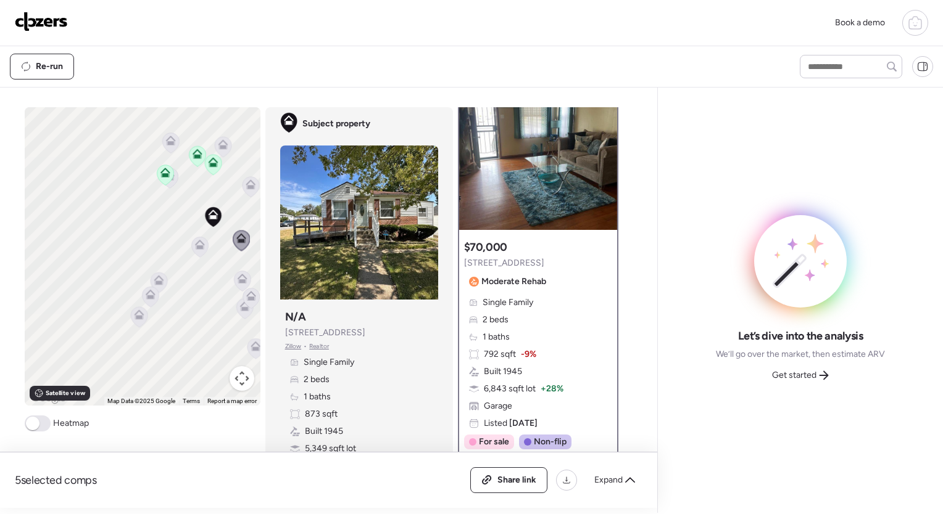
scroll to position [0, 0]
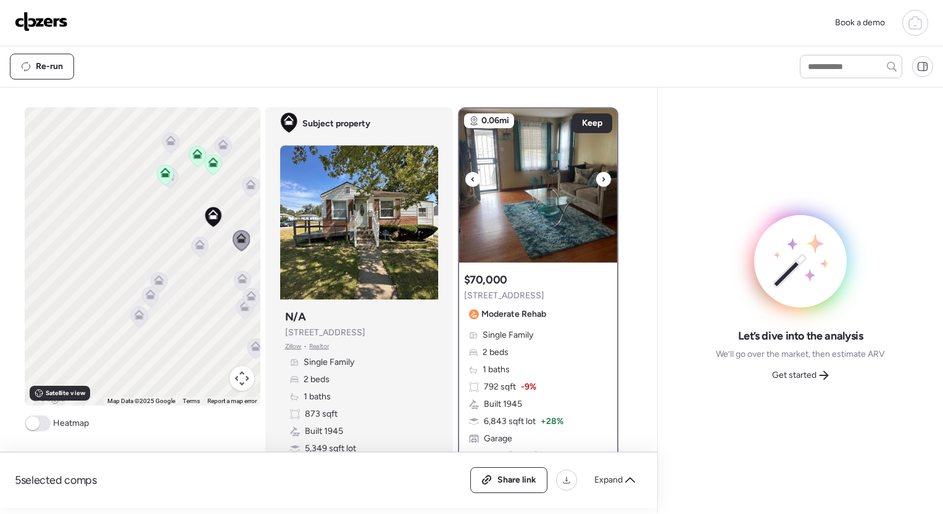
click at [601, 180] on icon at bounding box center [603, 179] width 5 height 15
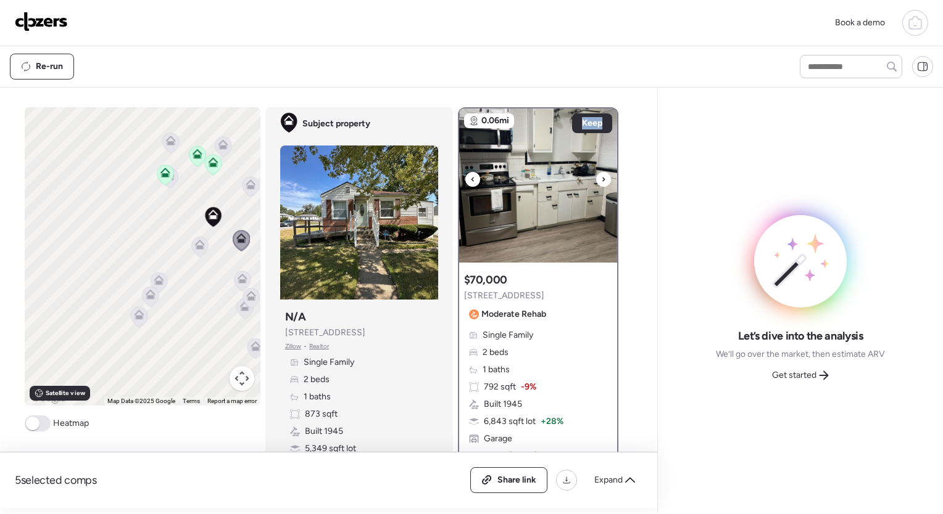
click at [601, 180] on icon at bounding box center [603, 179] width 5 height 15
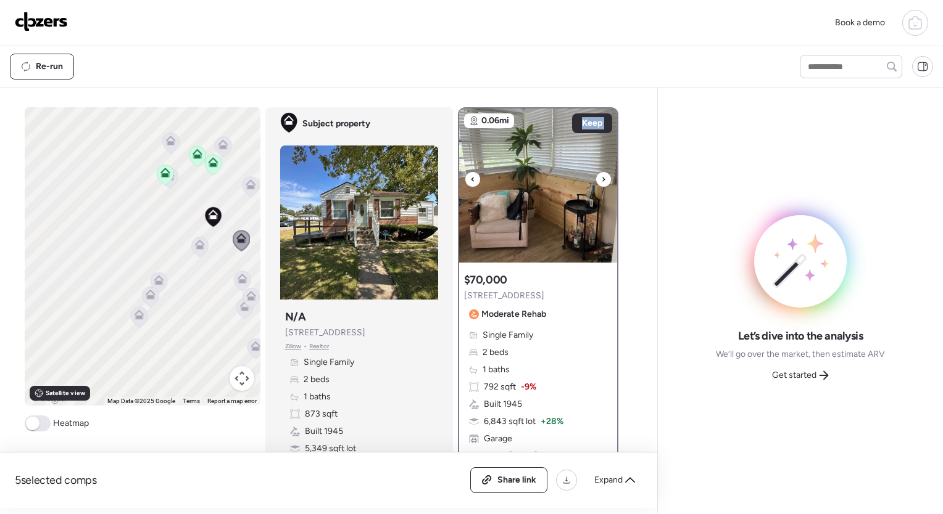
click at [601, 180] on icon at bounding box center [603, 179] width 5 height 15
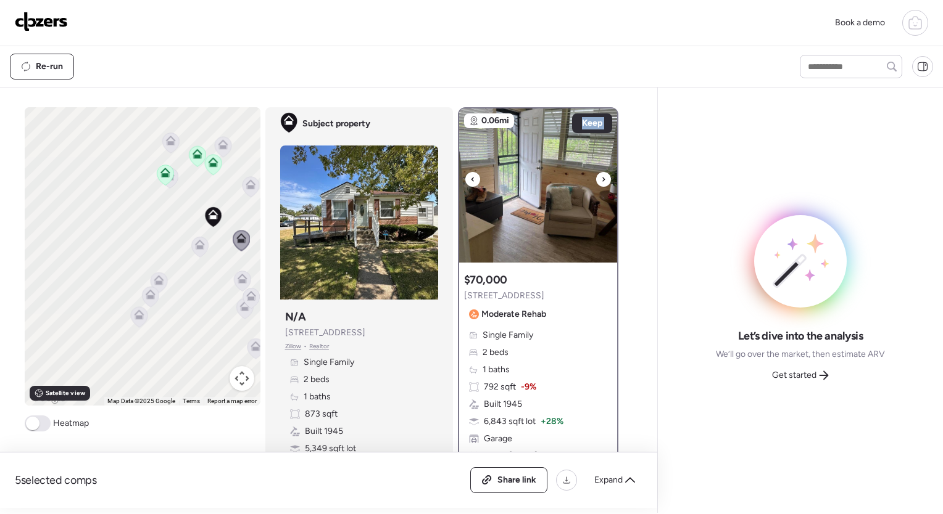
click at [601, 180] on icon at bounding box center [603, 179] width 5 height 15
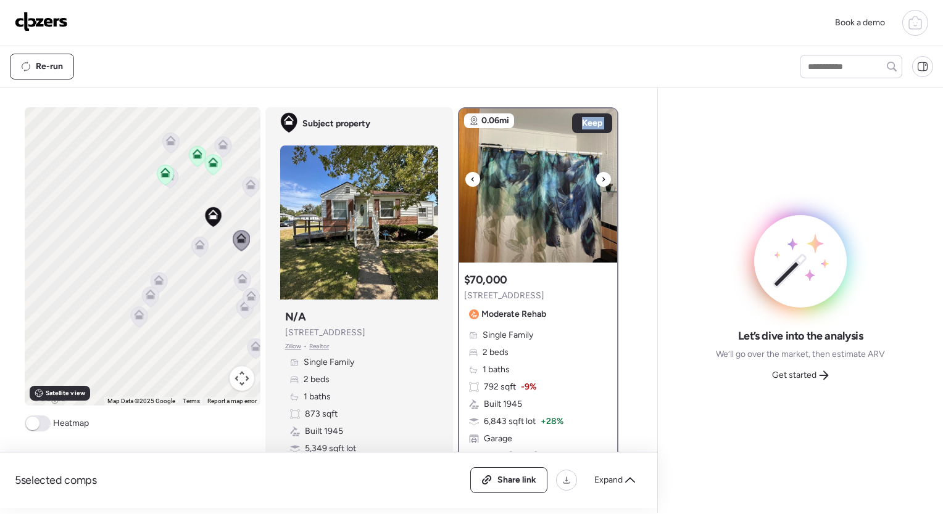
click at [601, 180] on icon at bounding box center [603, 179] width 5 height 15
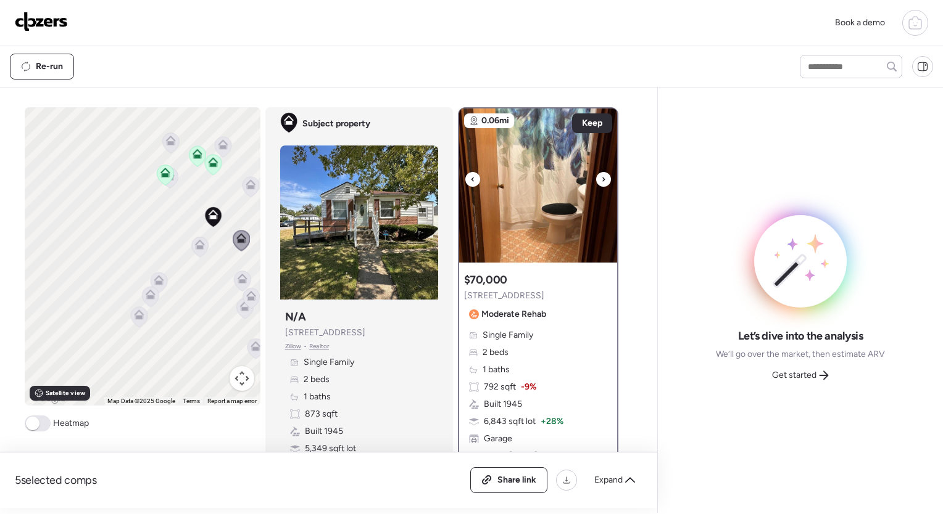
click at [601, 180] on icon at bounding box center [603, 179] width 5 height 15
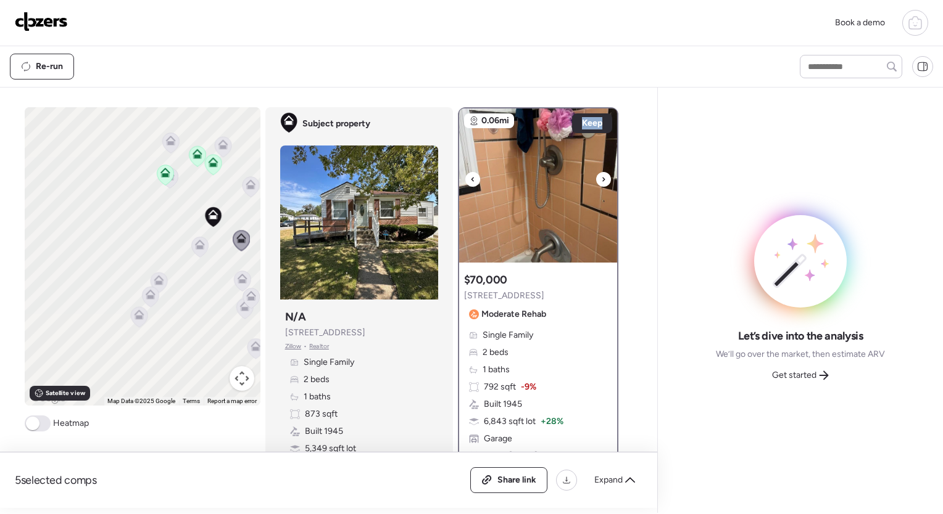
click at [601, 180] on icon at bounding box center [603, 179] width 5 height 15
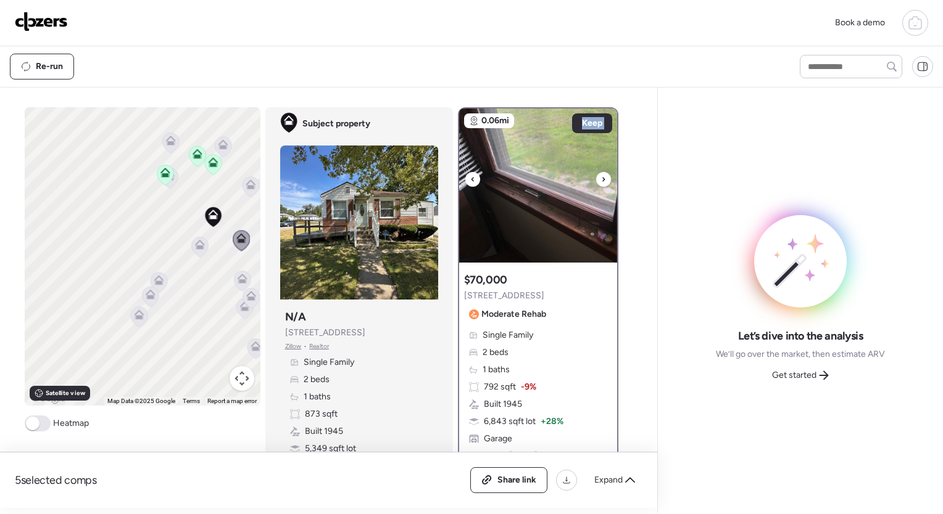
click at [601, 180] on icon at bounding box center [603, 179] width 5 height 15
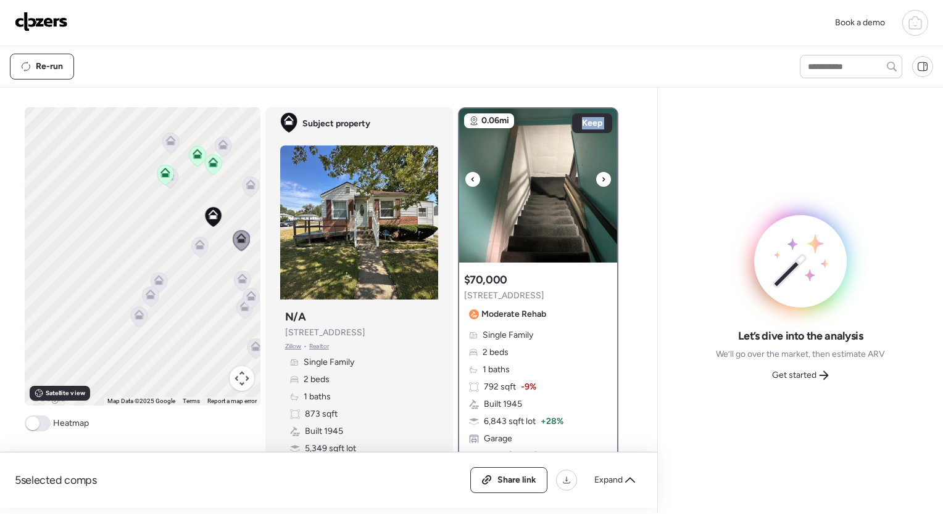
click at [601, 180] on icon at bounding box center [603, 179] width 5 height 15
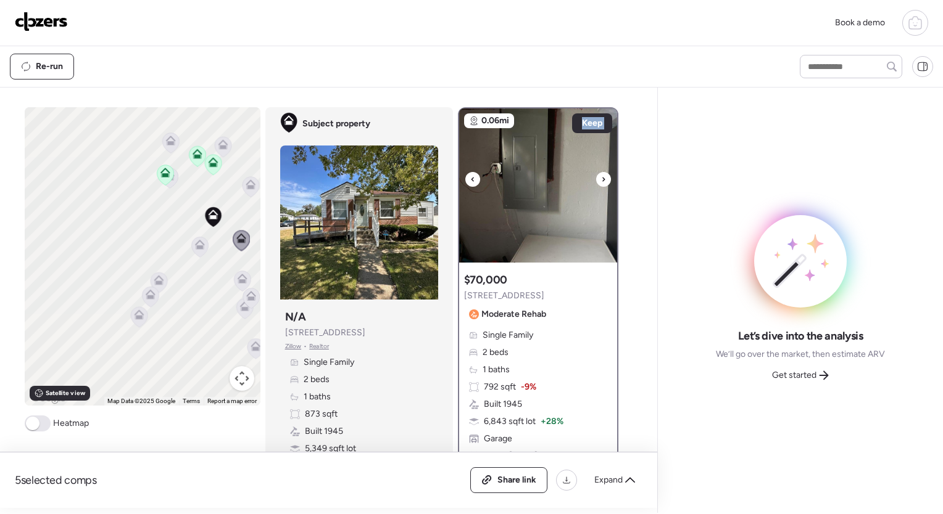
click at [601, 180] on icon at bounding box center [603, 179] width 5 height 15
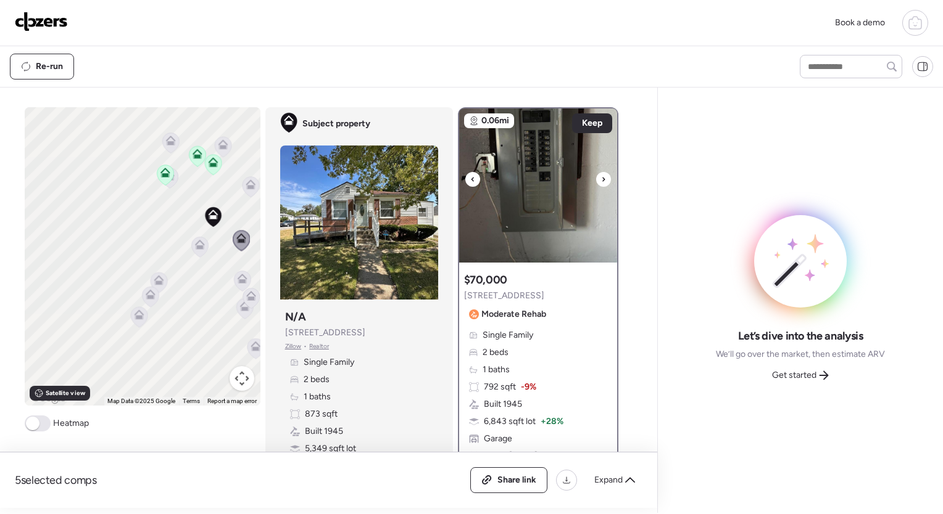
click at [601, 180] on icon at bounding box center [603, 179] width 5 height 15
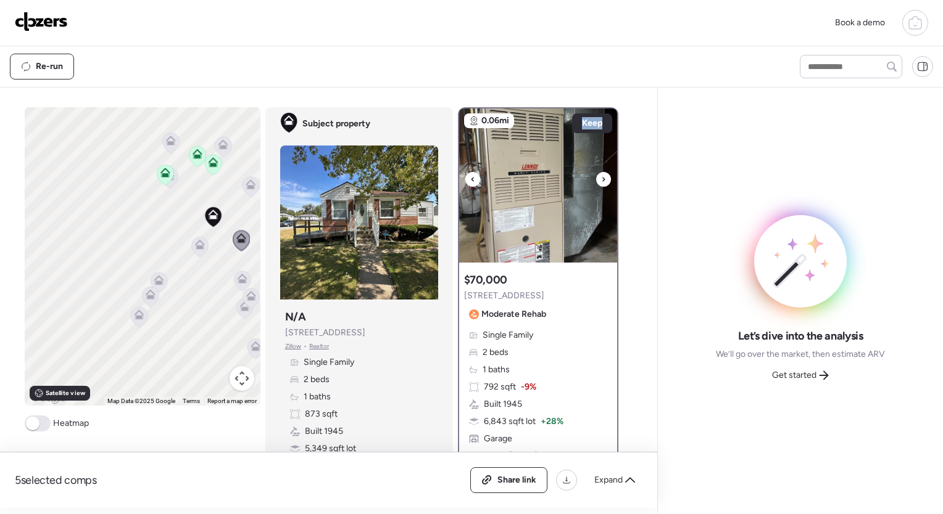
click at [601, 180] on icon at bounding box center [603, 179] width 5 height 15
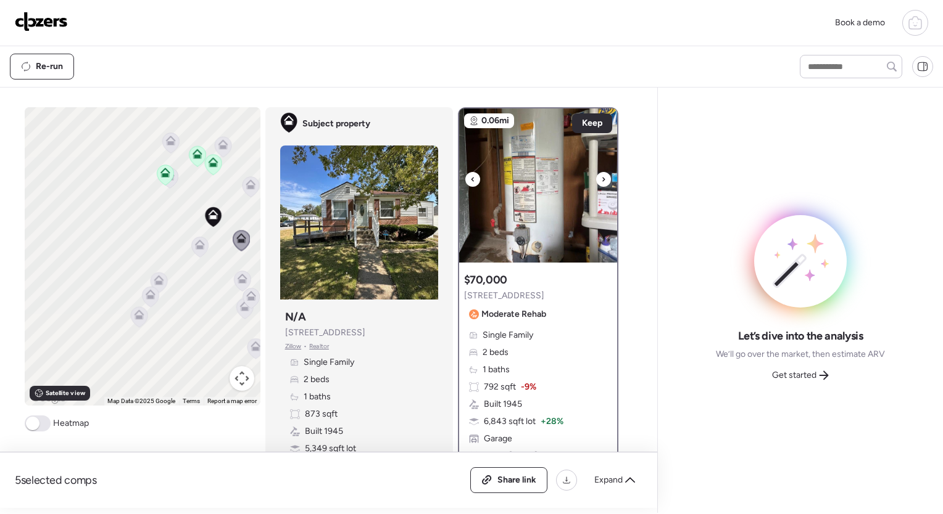
click at [601, 180] on icon at bounding box center [603, 179] width 5 height 15
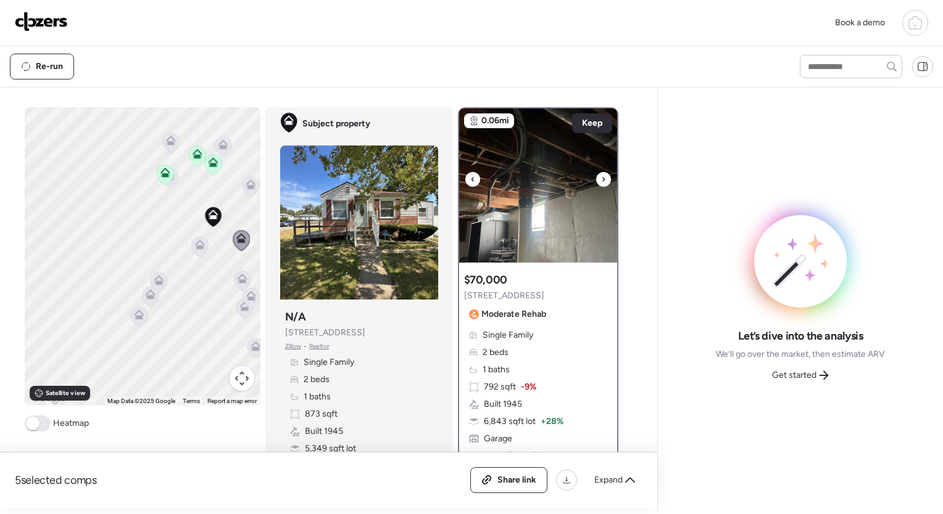
click at [601, 180] on icon at bounding box center [603, 179] width 5 height 15
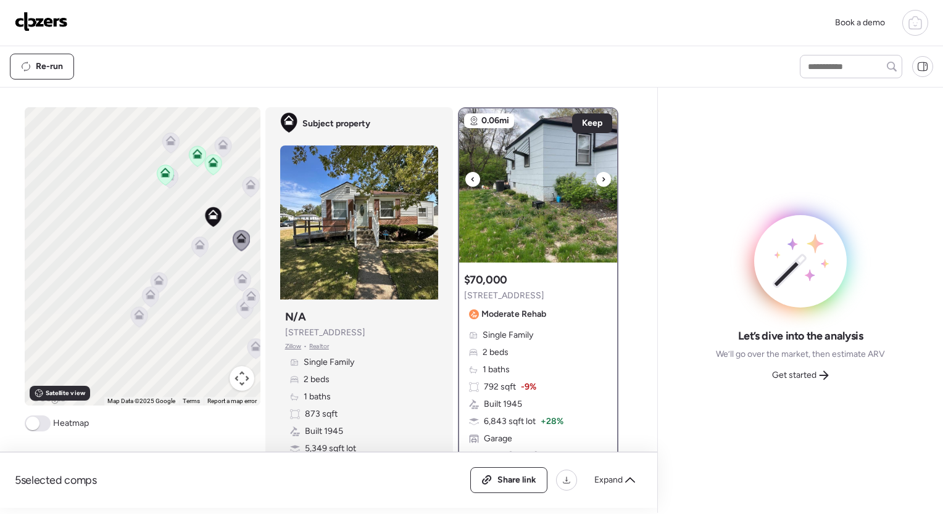
click at [601, 180] on icon at bounding box center [603, 179] width 5 height 15
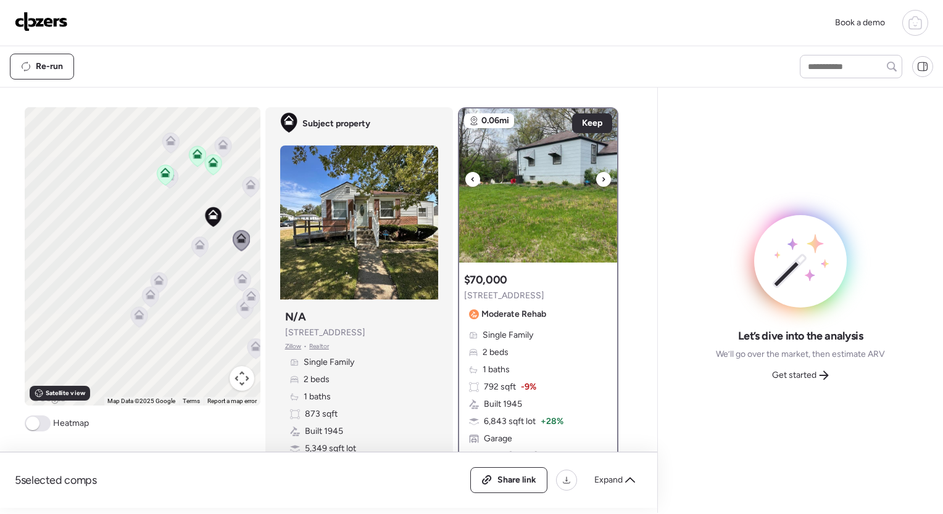
click at [601, 180] on icon at bounding box center [603, 179] width 5 height 15
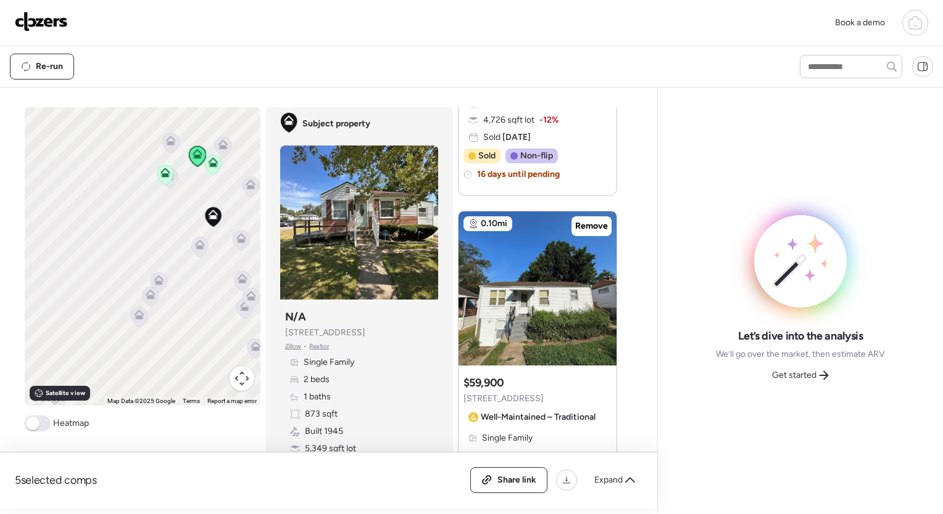
scroll to position [703, 0]
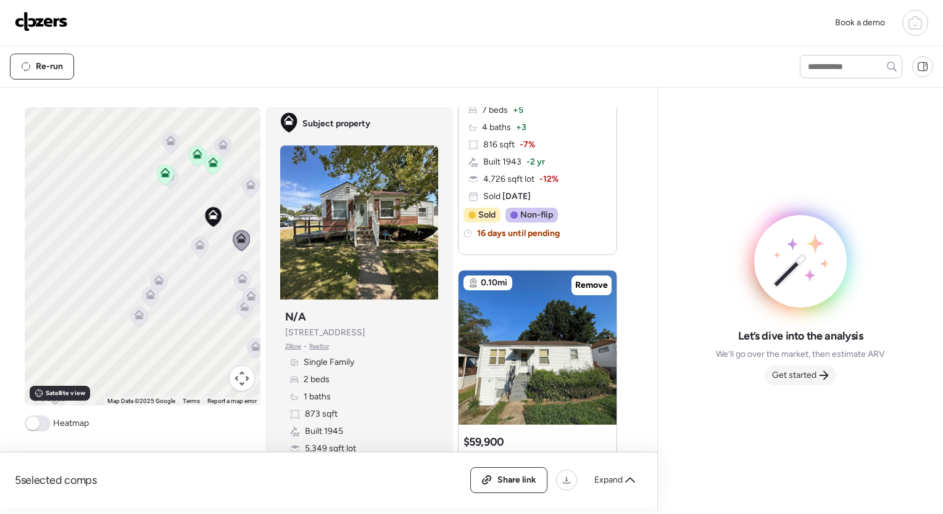
click at [803, 375] on span "Get started" at bounding box center [794, 376] width 44 height 12
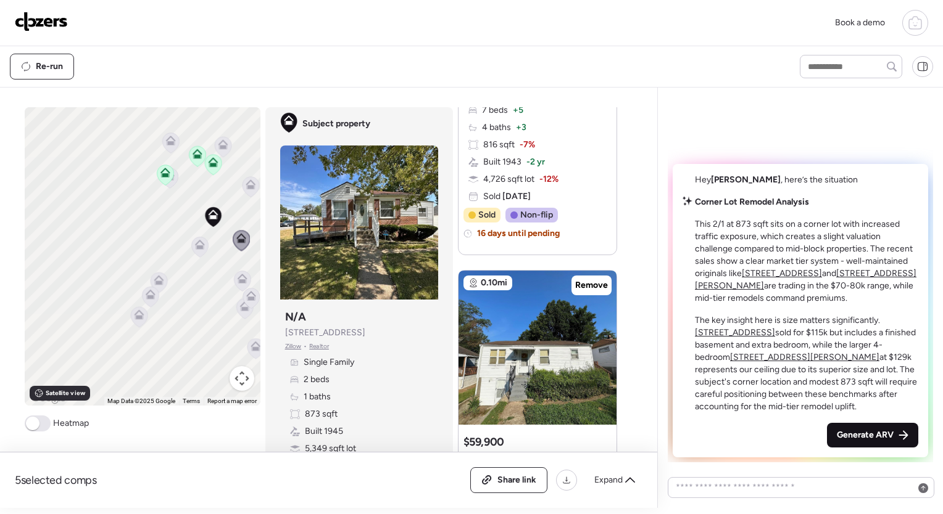
click at [885, 438] on span "Generate ARV" at bounding box center [864, 435] width 57 height 12
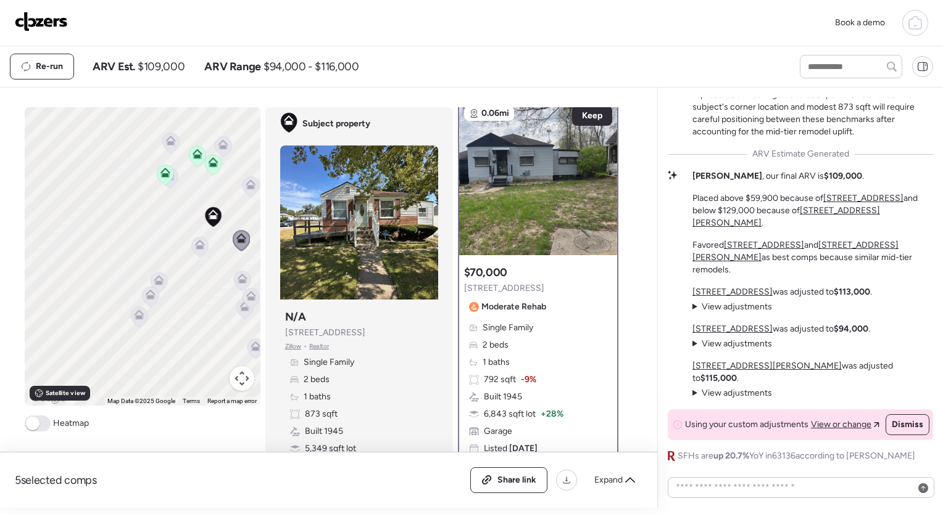
scroll to position [0, 0]
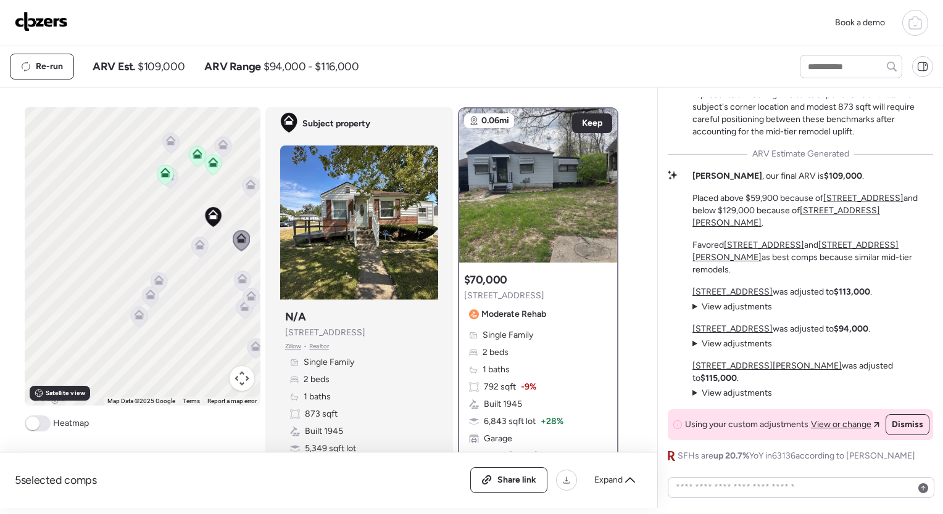
click at [239, 380] on button "Map camera controls" at bounding box center [241, 378] width 25 height 25
click at [242, 384] on button "Map camera controls" at bounding box center [241, 378] width 25 height 25
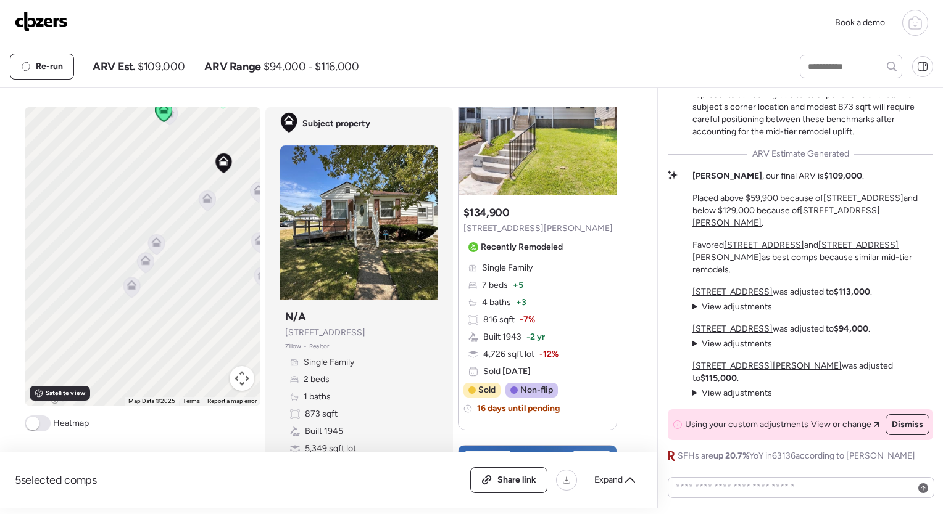
scroll to position [560, 0]
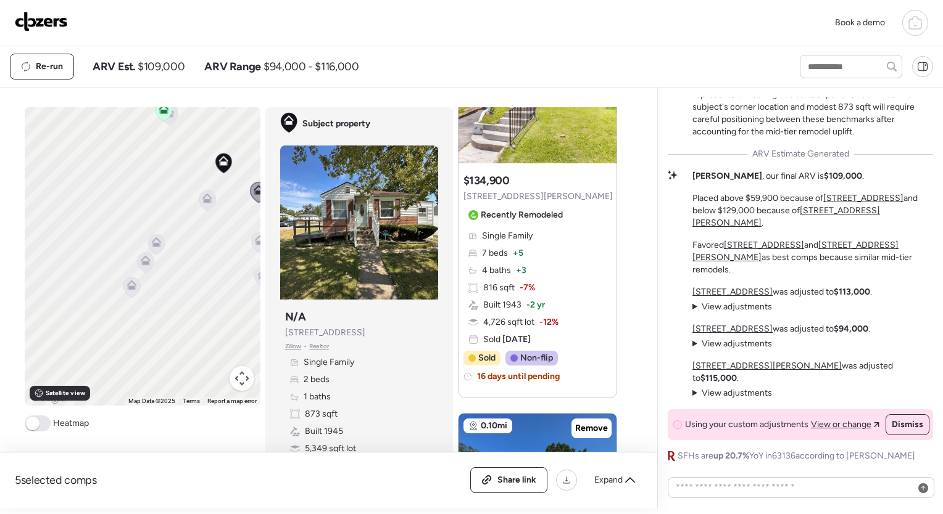
click at [711, 312] on span "View adjustments" at bounding box center [736, 307] width 70 height 10
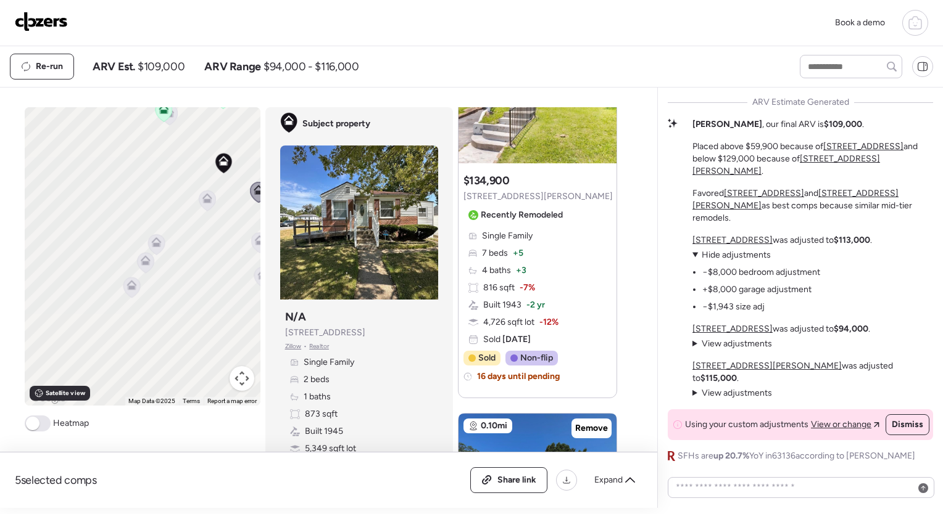
click at [697, 350] on summary "View adjustments Hide adjustments" at bounding box center [732, 344] width 80 height 12
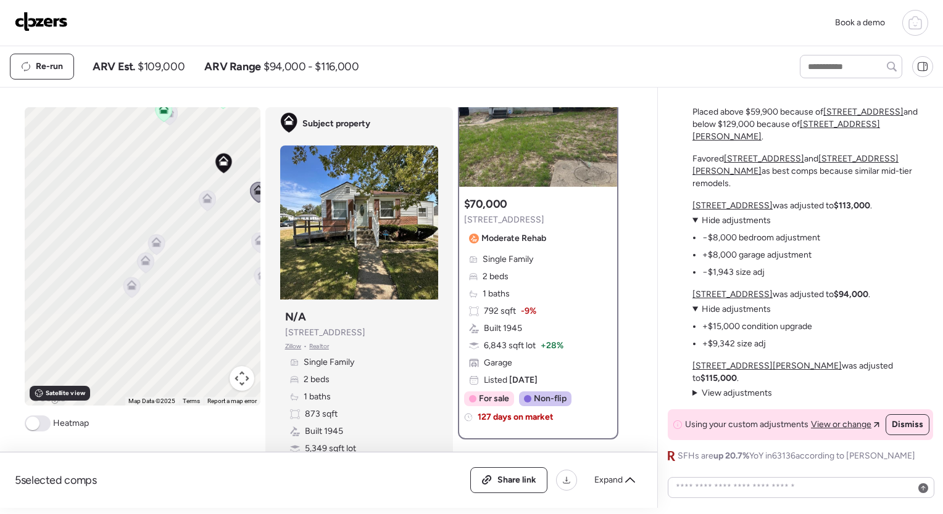
scroll to position [0, 0]
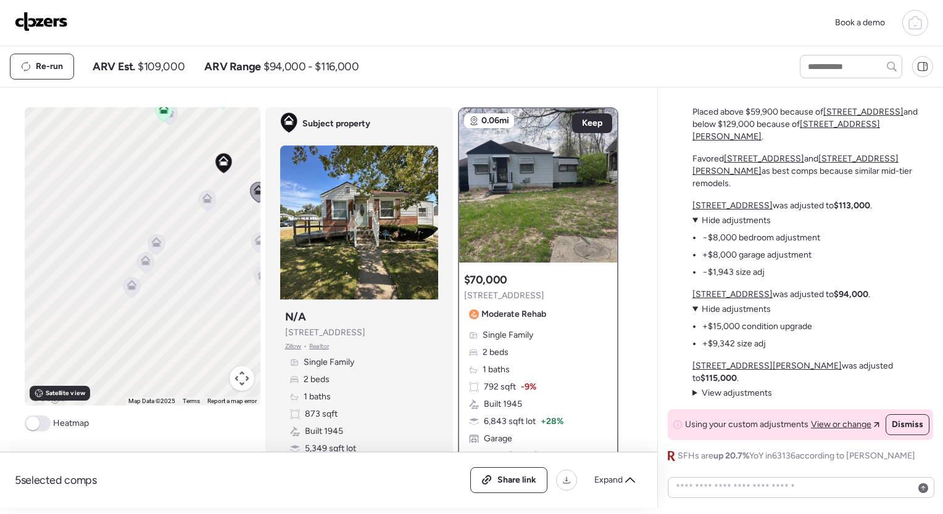
click at [913, 23] on icon at bounding box center [915, 24] width 4 height 3
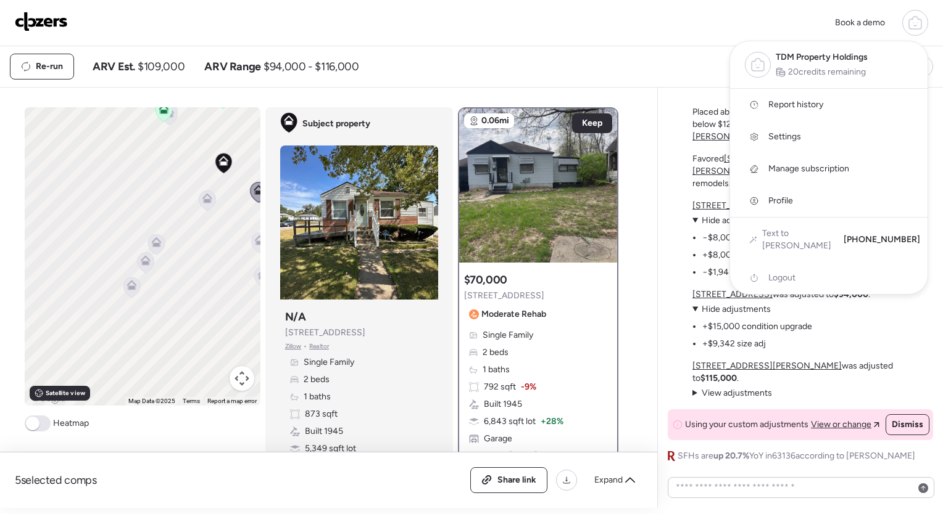
click at [649, 31] on div "Book a demo TDM Property Holdings 20 credits remaining Report history Settings …" at bounding box center [471, 23] width 913 height 26
click at [47, 27] on img at bounding box center [41, 22] width 53 height 20
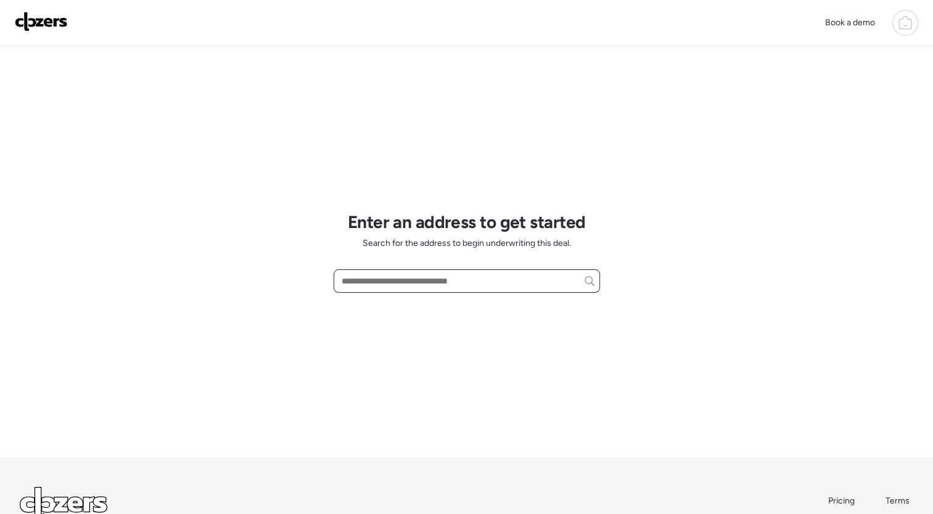
click at [505, 280] on input "text" at bounding box center [466, 281] width 255 height 17
paste input "**********"
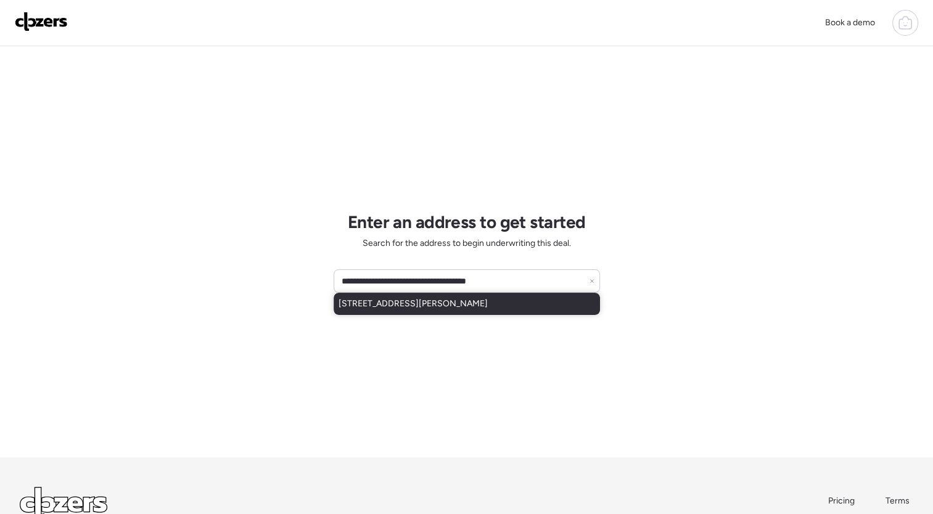
click at [479, 295] on div "[STREET_ADDRESS][PERSON_NAME]" at bounding box center [467, 304] width 266 height 22
type input "**********"
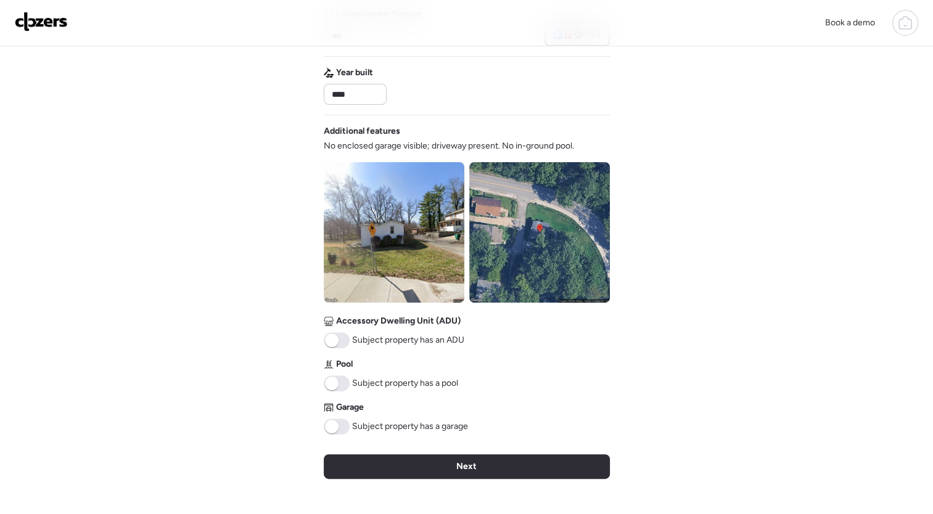
scroll to position [374, 0]
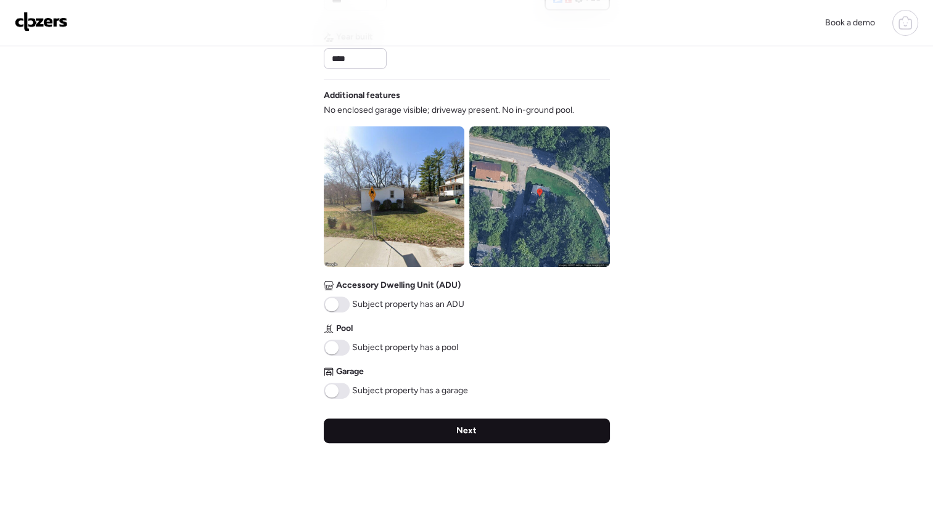
click at [461, 430] on span "Next" at bounding box center [466, 431] width 20 height 12
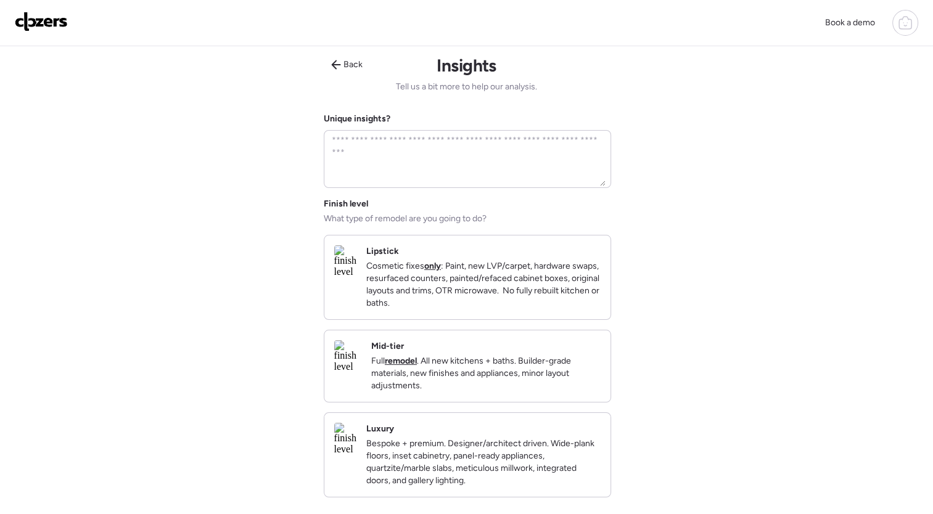
scroll to position [0, 0]
click at [556, 379] on p "Full remodel . All new kitchens + baths. Builder-grade materials, new finishes …" at bounding box center [485, 375] width 229 height 37
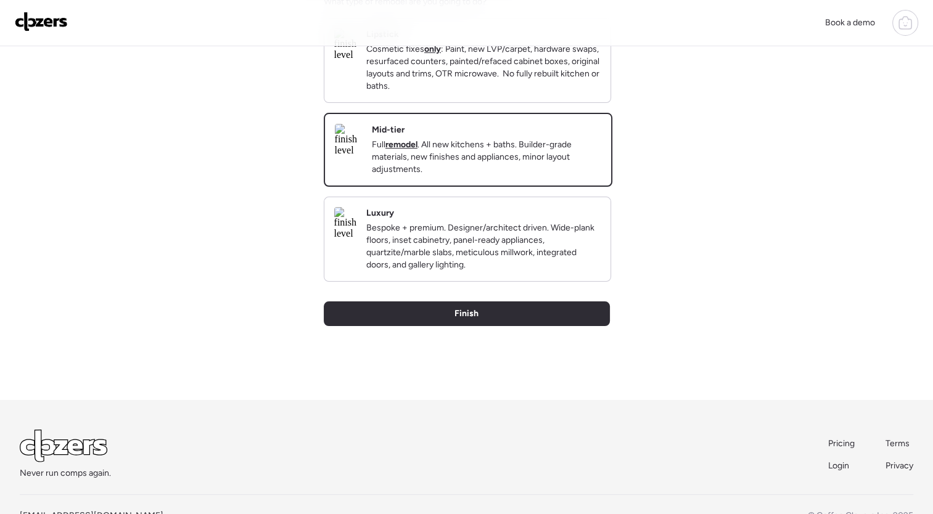
scroll to position [258, 0]
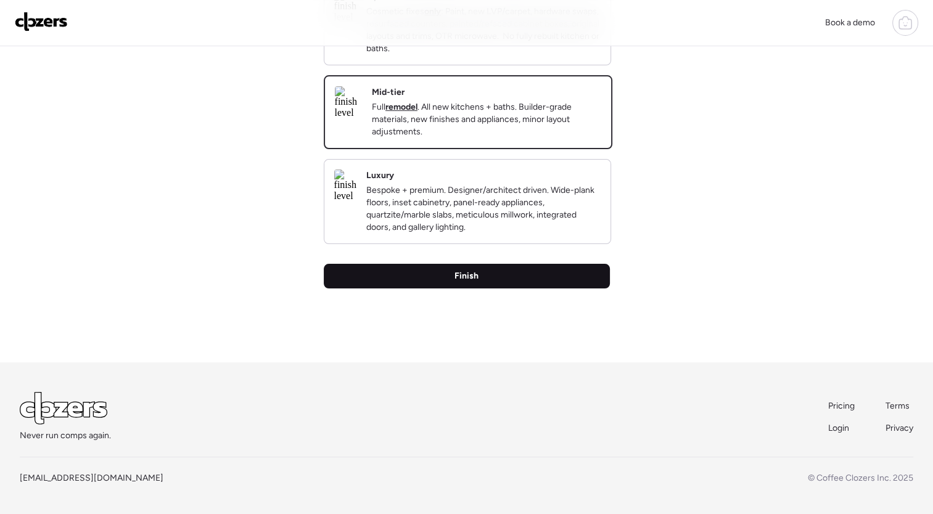
click at [531, 289] on div "Finish" at bounding box center [467, 276] width 286 height 25
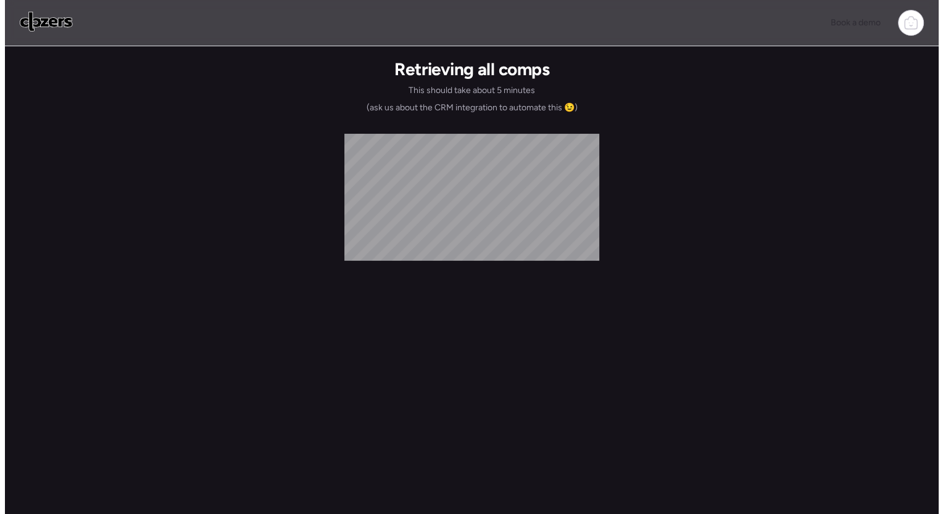
scroll to position [0, 0]
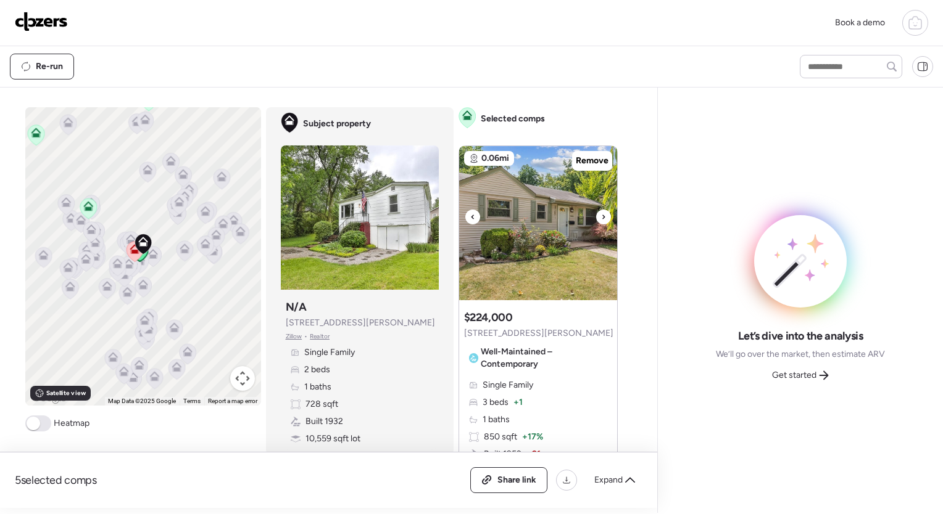
click at [601, 213] on icon at bounding box center [603, 217] width 5 height 15
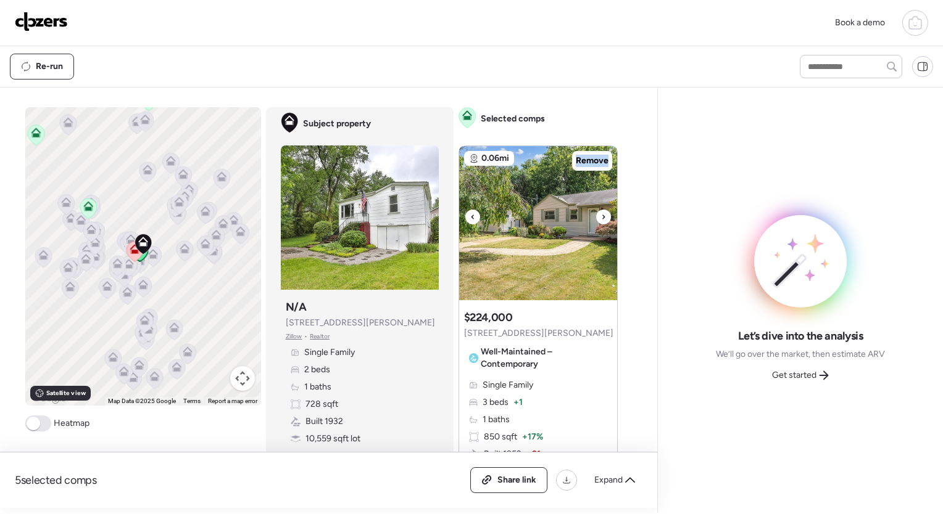
click at [601, 213] on icon at bounding box center [603, 217] width 5 height 15
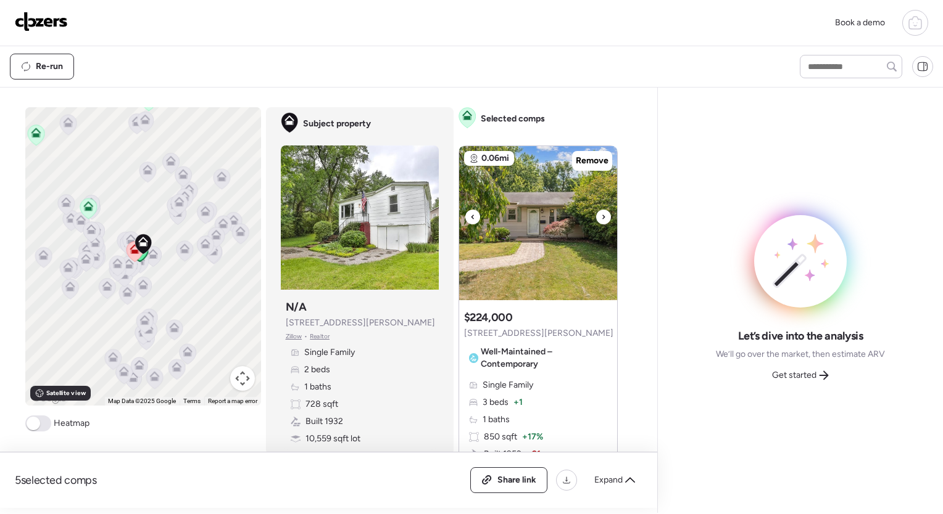
click at [601, 213] on icon at bounding box center [603, 217] width 5 height 15
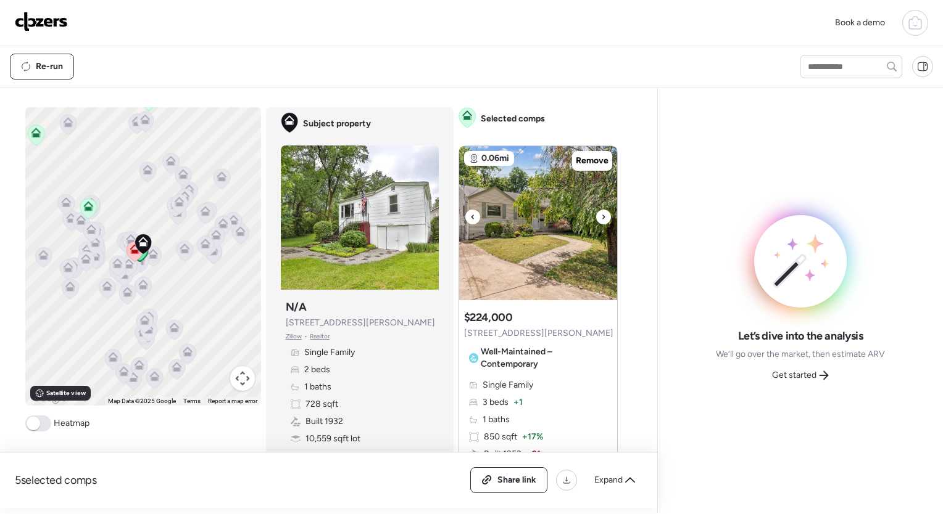
click at [601, 213] on icon at bounding box center [603, 217] width 5 height 15
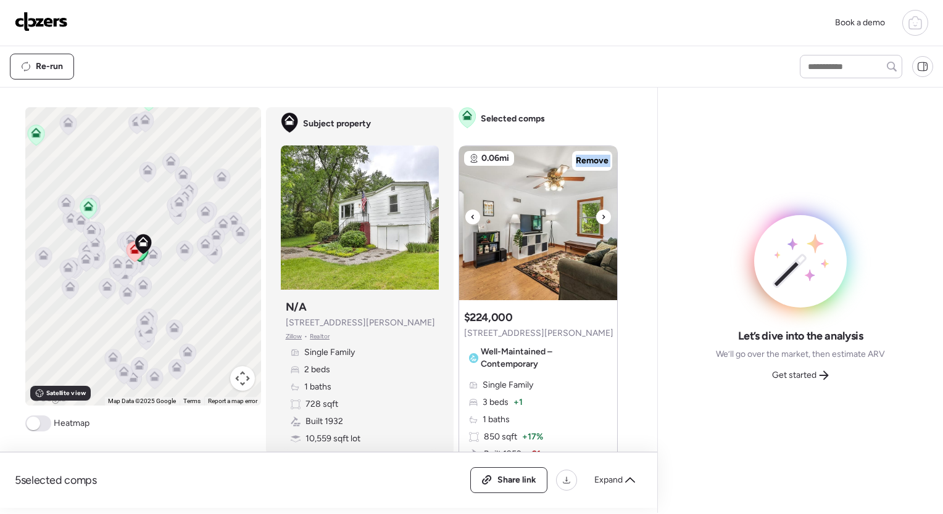
click at [601, 213] on icon at bounding box center [603, 217] width 5 height 15
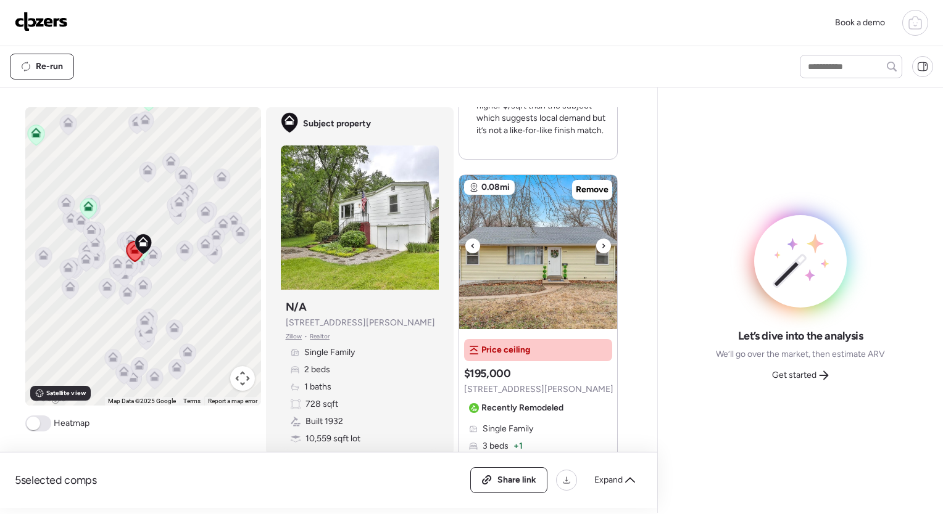
scroll to position [556, 0]
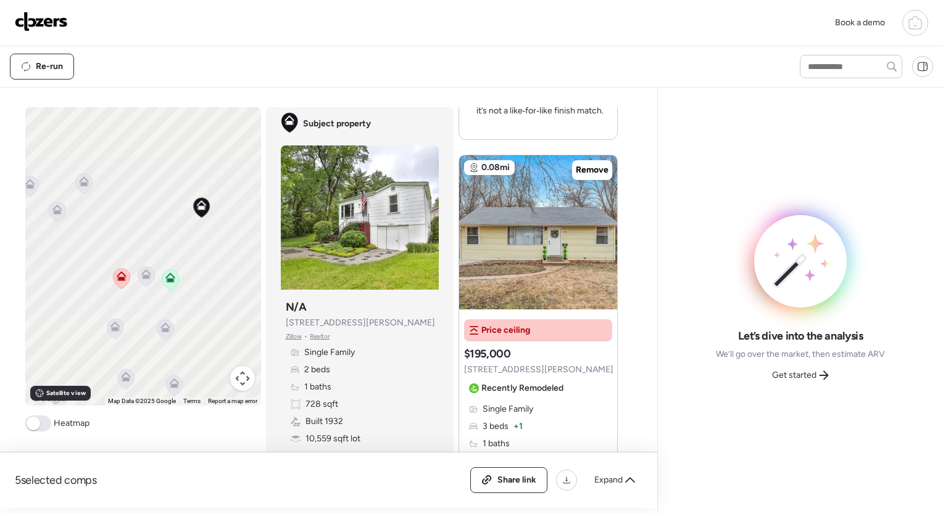
drag, startPoint x: 55, startPoint y: 270, endPoint x: 184, endPoint y: 260, distance: 129.3
click at [184, 260] on div "To activate drag with keyboard, press Alt + Enter. Once in keyboard drag state,…" at bounding box center [143, 256] width 236 height 299
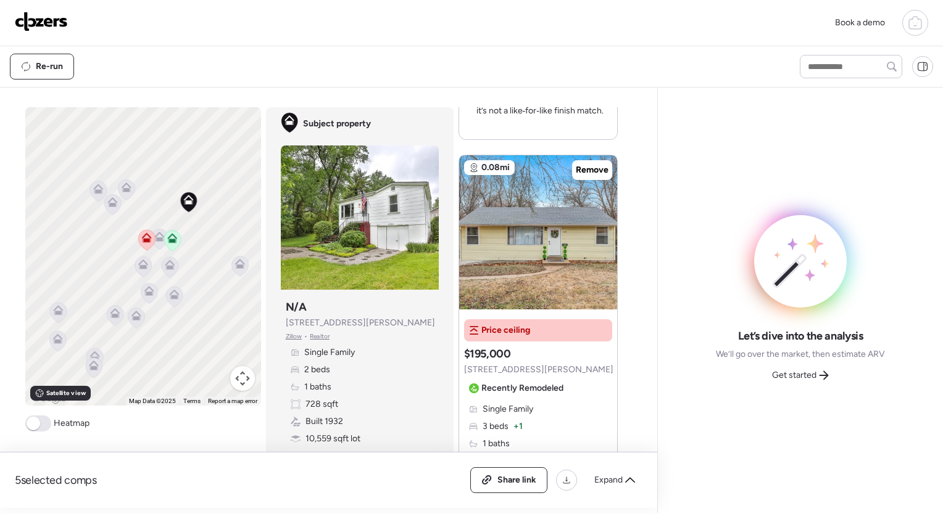
click at [170, 242] on icon at bounding box center [172, 241] width 8 height 4
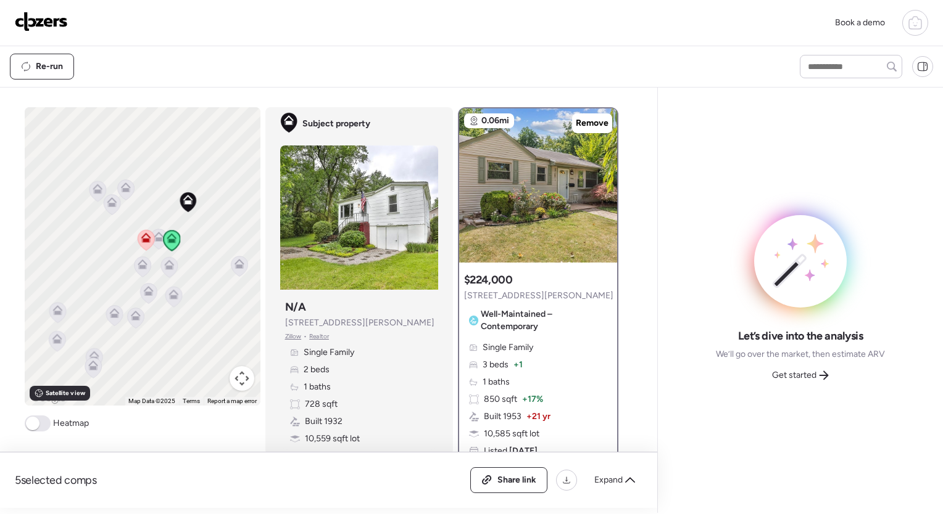
scroll to position [0, 0]
click at [154, 240] on icon at bounding box center [158, 239] width 8 height 4
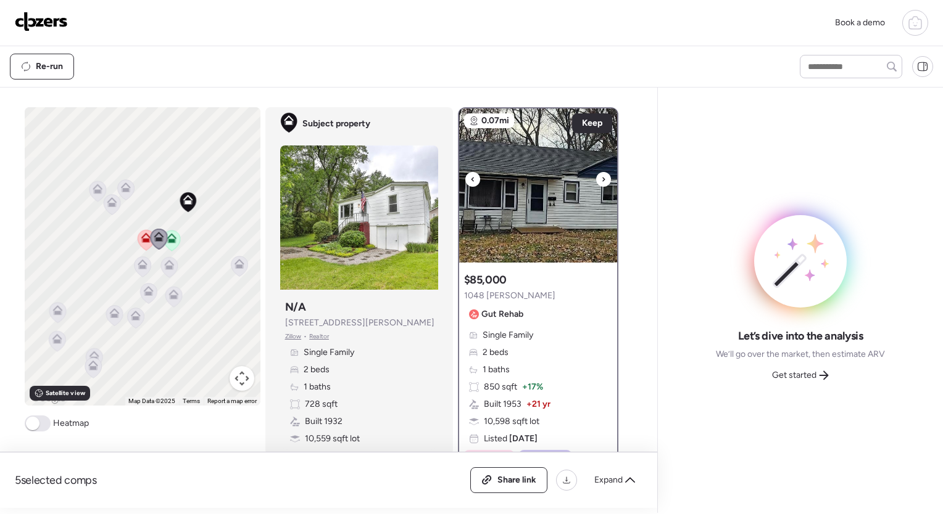
click at [601, 177] on icon at bounding box center [603, 179] width 5 height 15
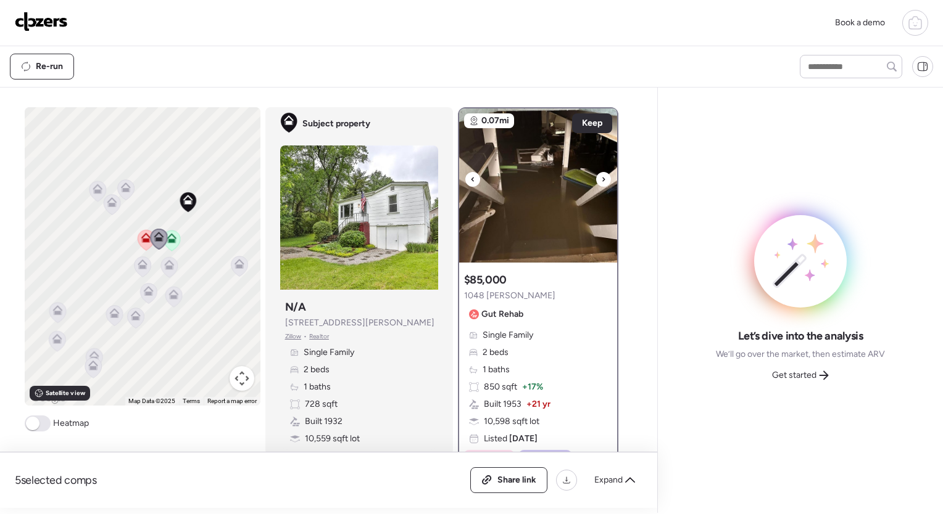
click at [598, 177] on img at bounding box center [538, 186] width 158 height 154
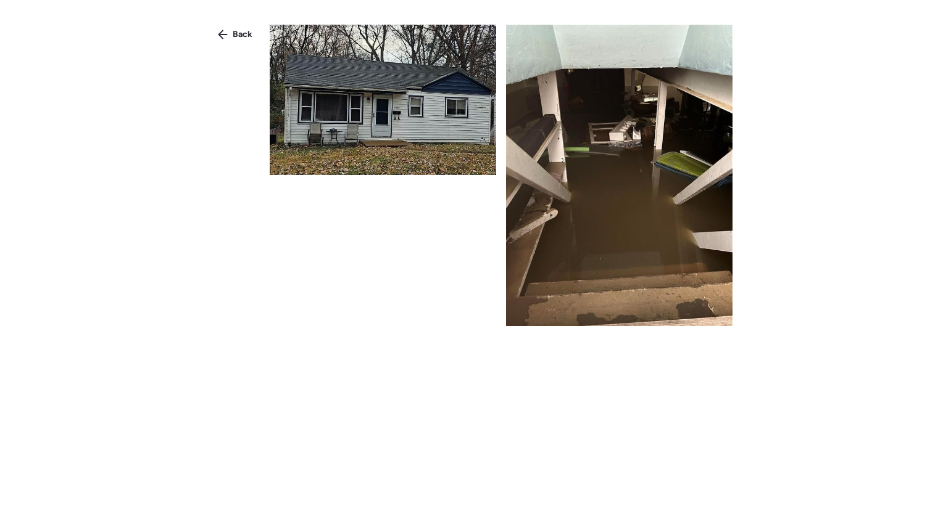
click at [598, 177] on img at bounding box center [619, 176] width 226 height 302
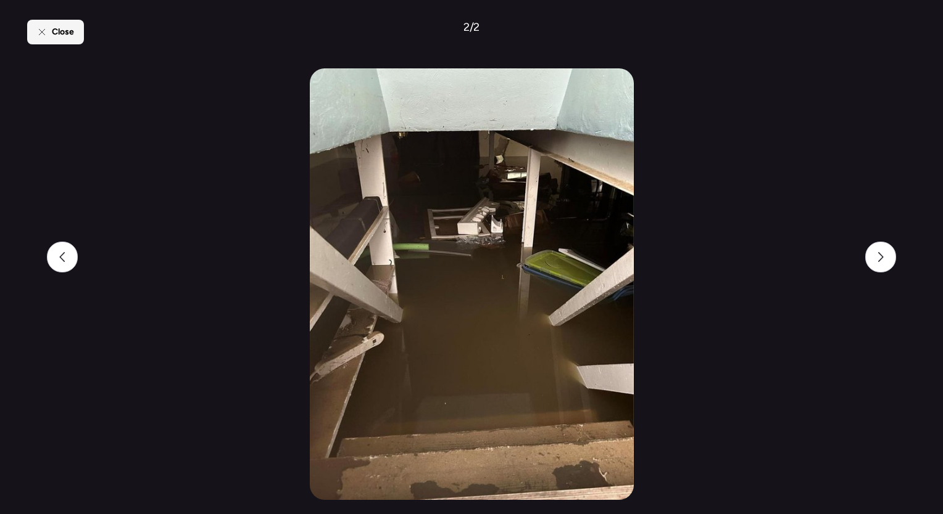
click at [52, 33] on span "Close" at bounding box center [63, 32] width 22 height 12
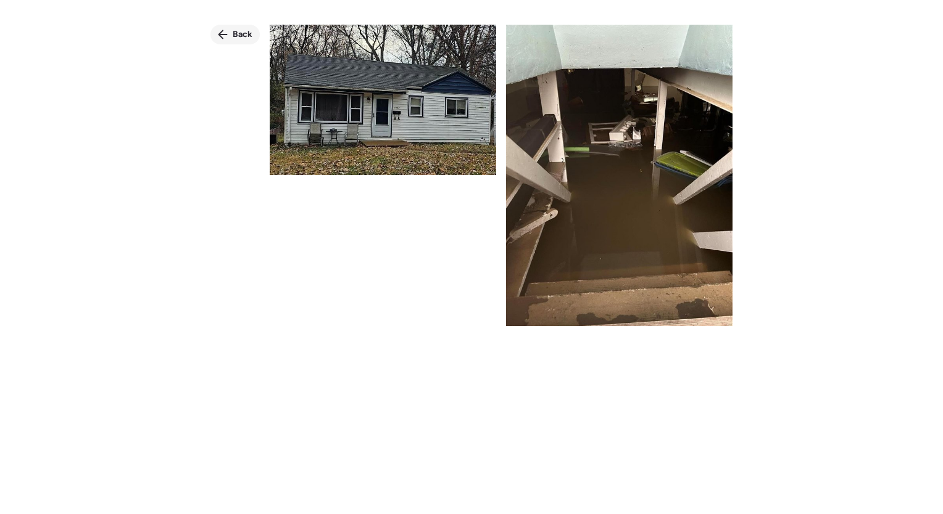
click at [242, 38] on span "Back" at bounding box center [243, 34] width 20 height 12
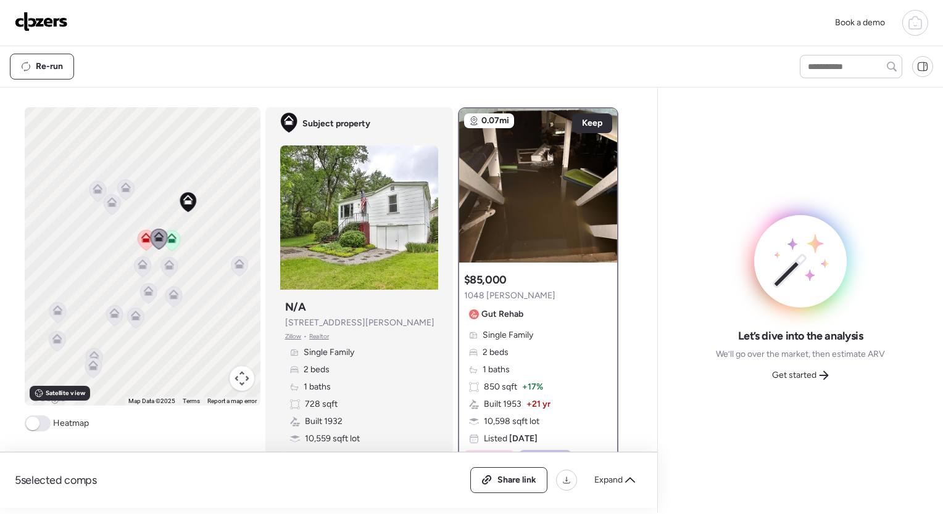
click at [142, 268] on icon at bounding box center [142, 267] width 17 height 20
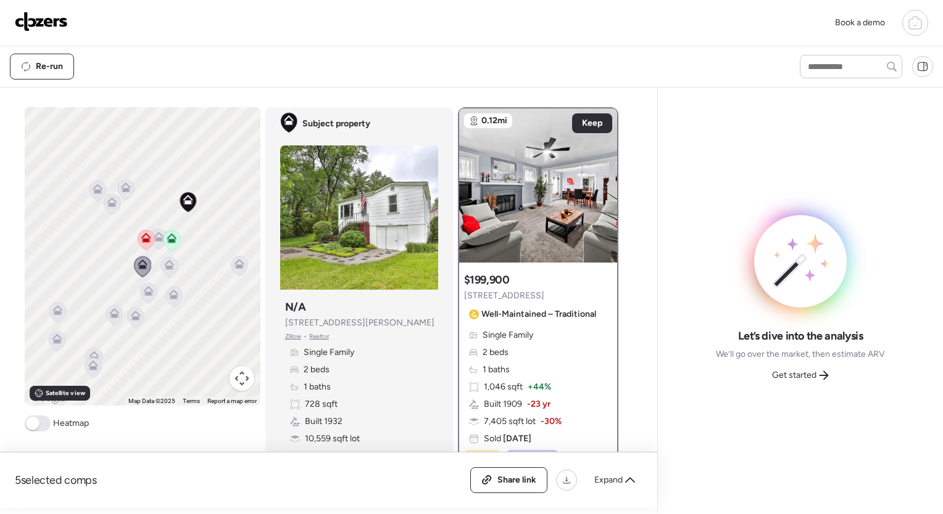
click at [165, 268] on icon at bounding box center [169, 268] width 8 height 4
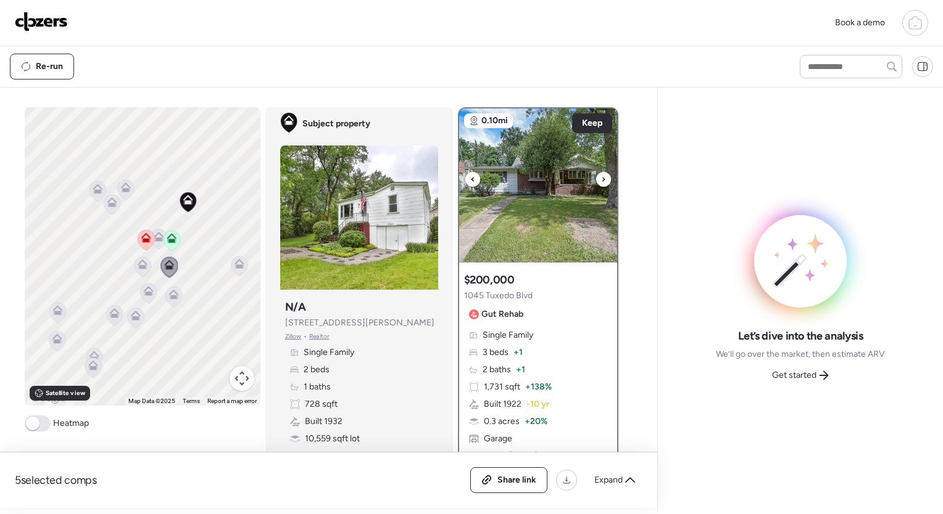
click at [601, 177] on icon at bounding box center [603, 179] width 5 height 15
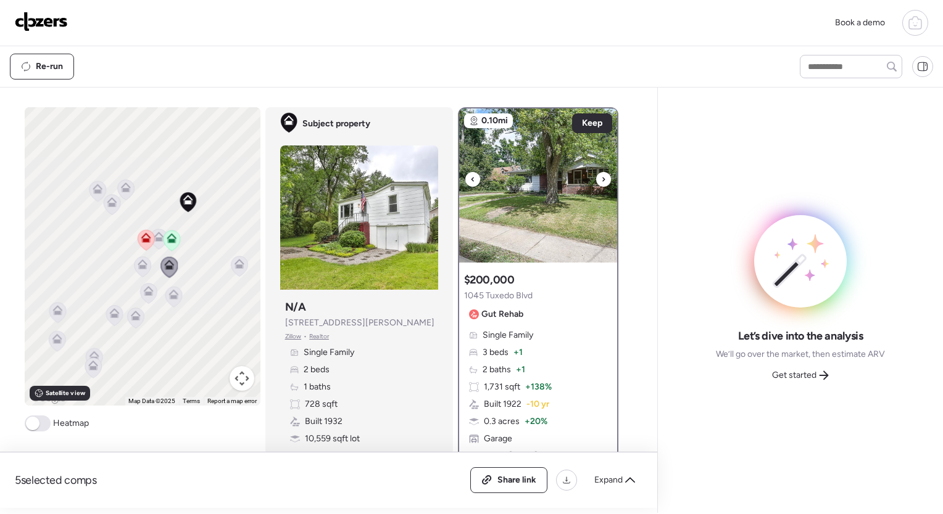
click at [601, 177] on icon at bounding box center [603, 179] width 5 height 15
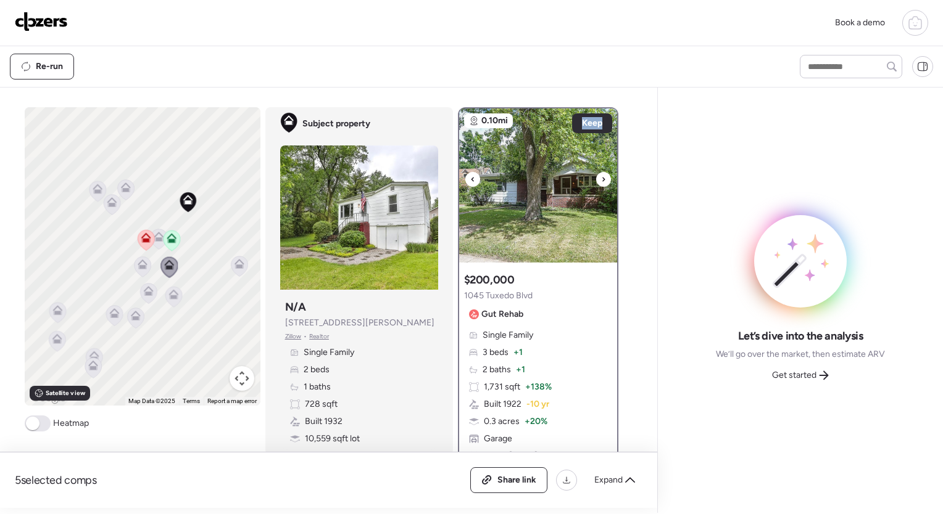
click at [601, 177] on icon at bounding box center [603, 179] width 5 height 15
click at [596, 177] on div at bounding box center [603, 179] width 15 height 15
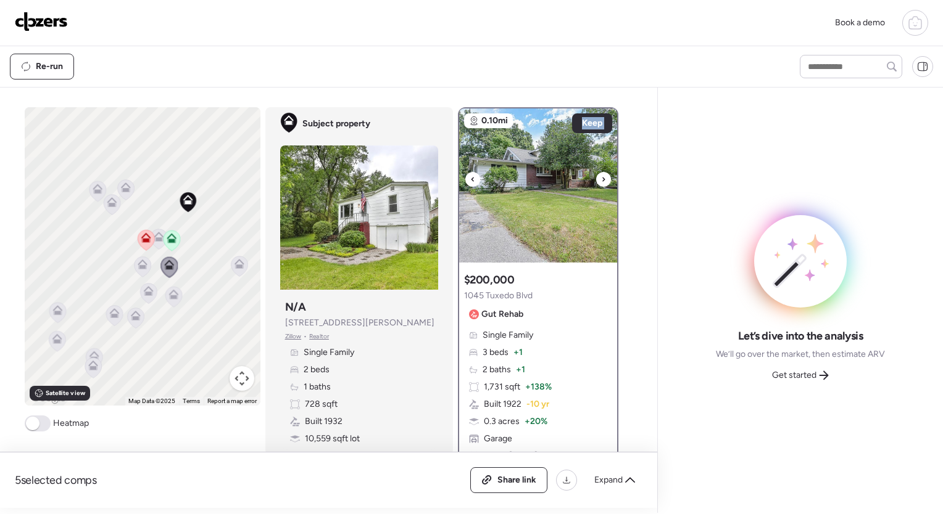
click at [596, 177] on div at bounding box center [603, 179] width 15 height 15
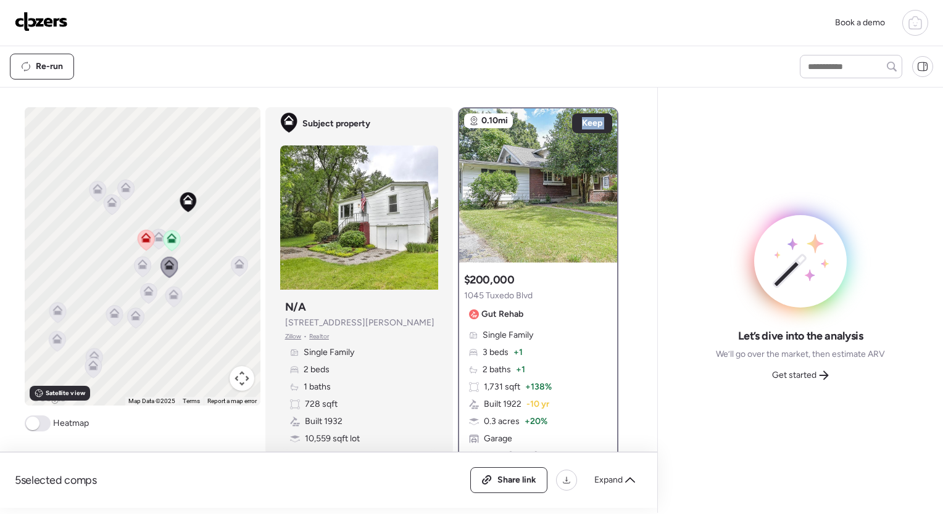
click at [107, 210] on icon at bounding box center [112, 205] width 17 height 20
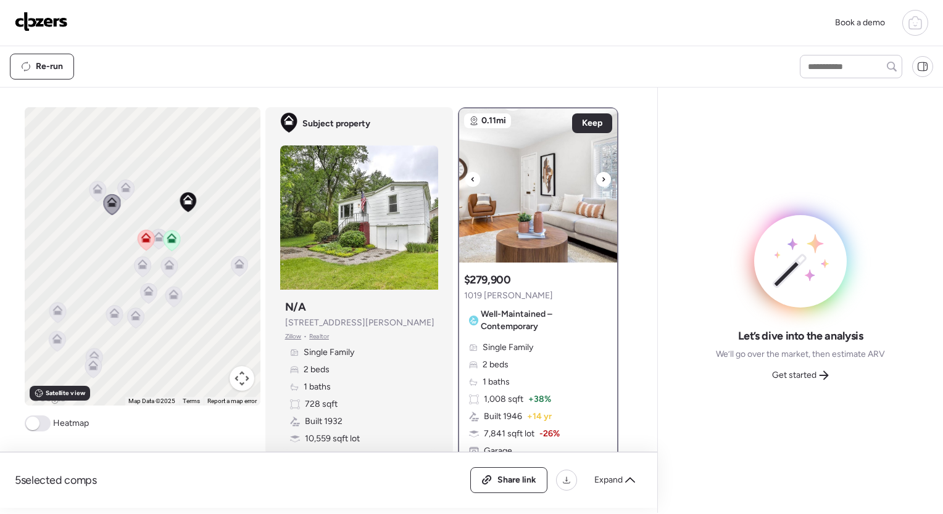
click at [601, 174] on icon at bounding box center [603, 179] width 5 height 15
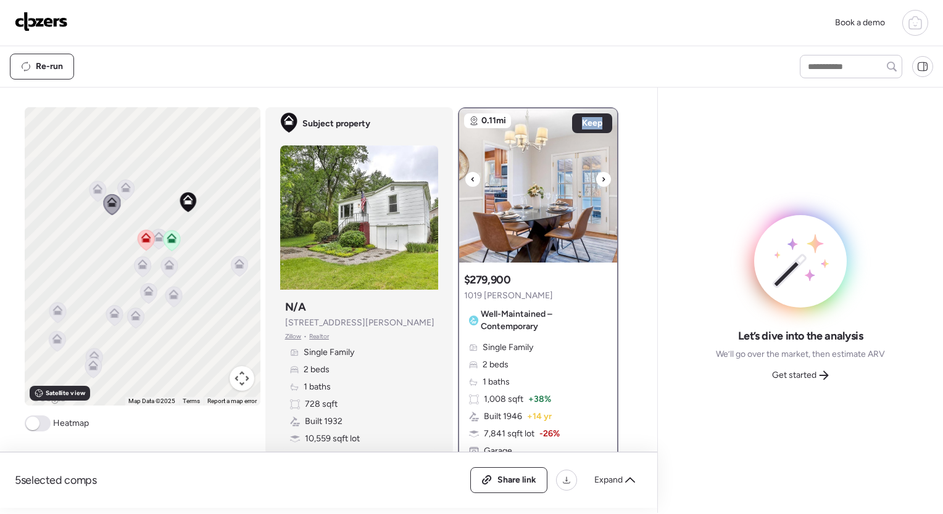
click at [601, 174] on icon at bounding box center [603, 179] width 5 height 15
click at [596, 174] on div at bounding box center [603, 179] width 15 height 15
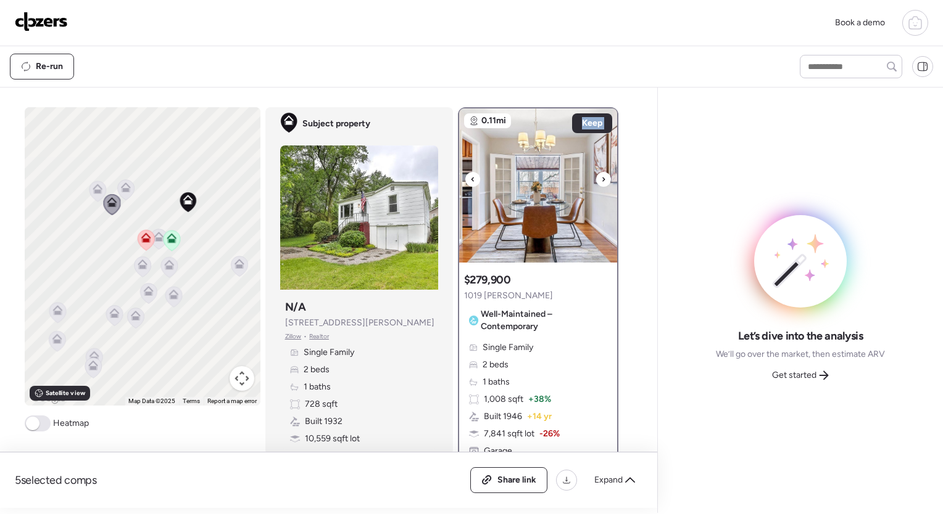
click at [596, 174] on div at bounding box center [603, 179] width 15 height 15
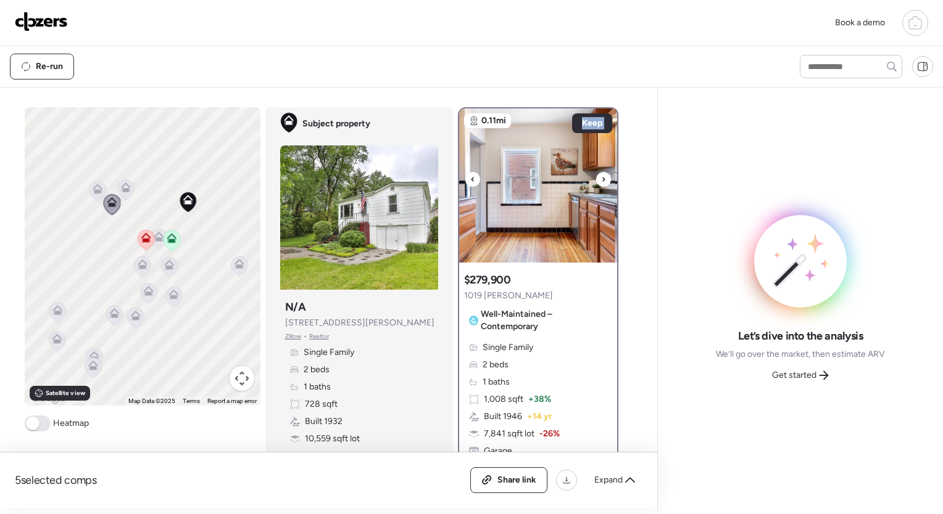
click at [596, 174] on div at bounding box center [603, 179] width 15 height 15
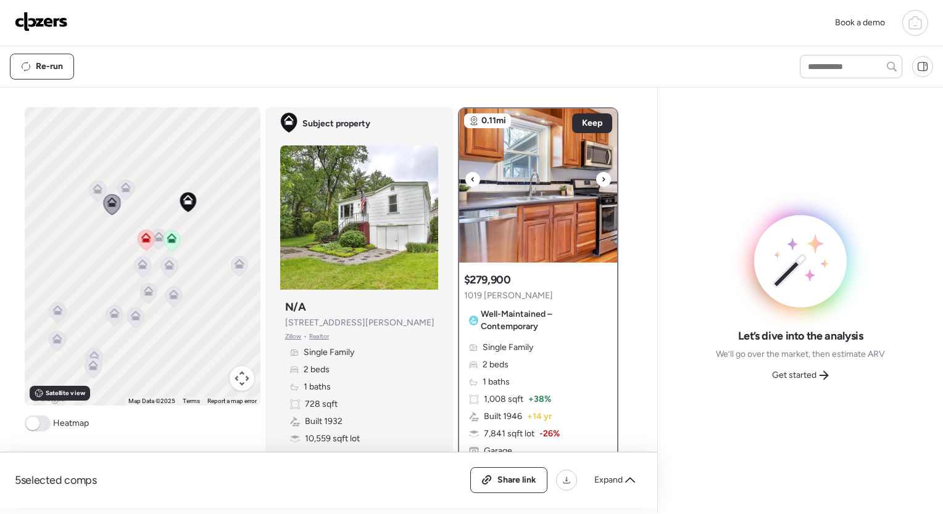
click at [596, 174] on div at bounding box center [603, 179] width 15 height 15
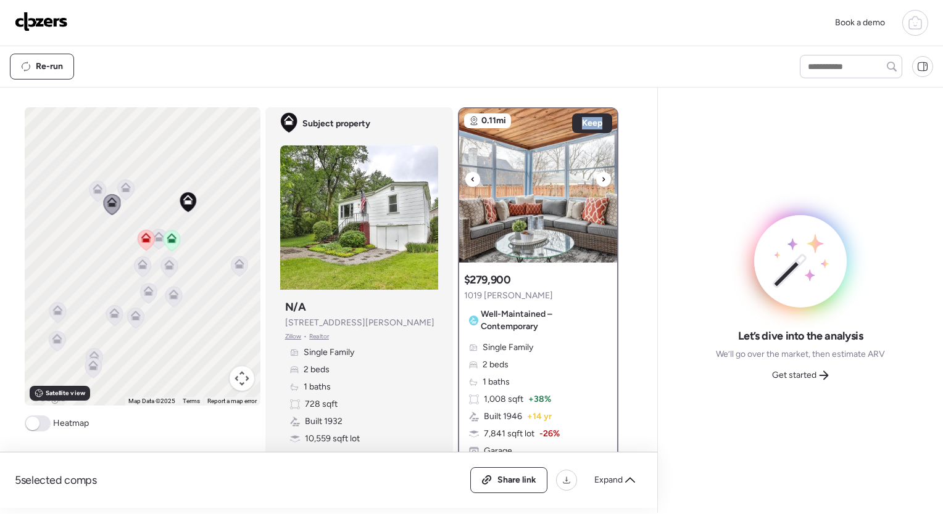
click at [601, 174] on icon at bounding box center [603, 179] width 5 height 15
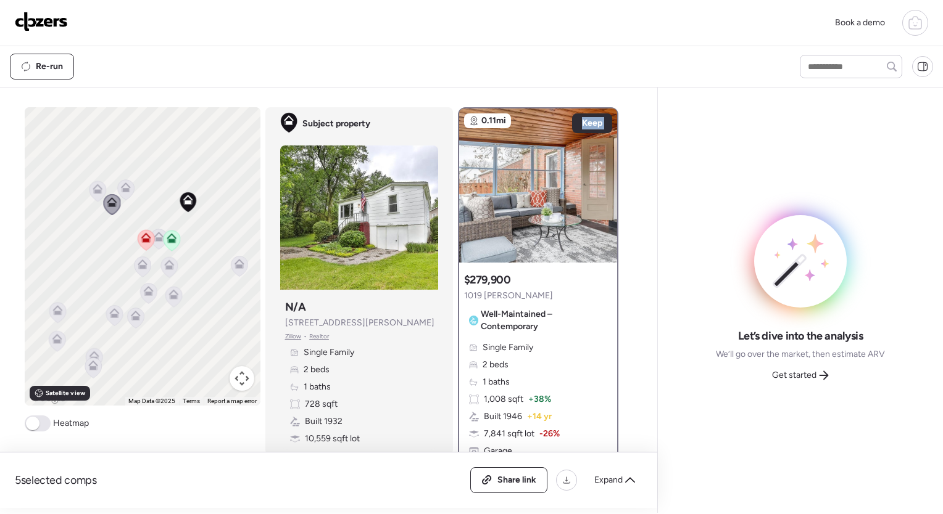
click at [596, 174] on div at bounding box center [603, 179] width 15 height 15
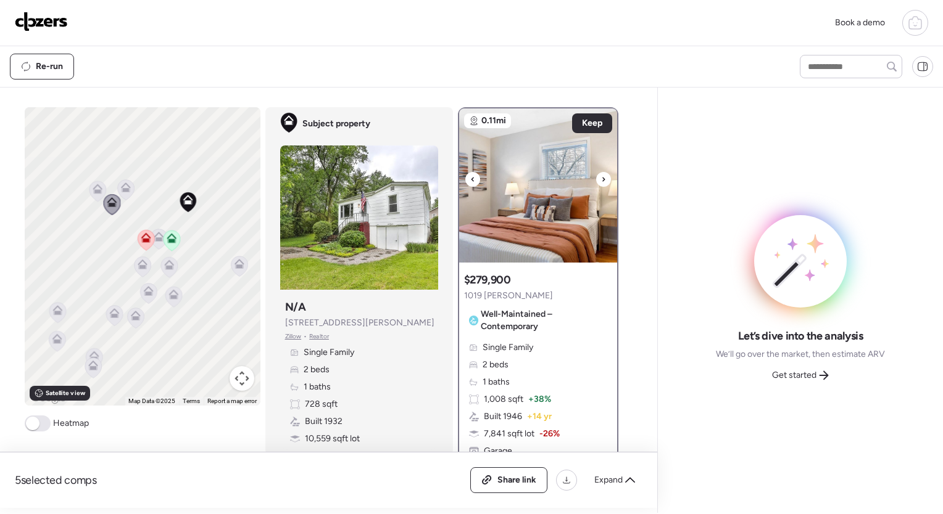
drag, startPoint x: 595, startPoint y: 174, endPoint x: 653, endPoint y: 233, distance: 82.9
click at [653, 233] on div "5 selected comps All (5) ARV (5) As-is (0) Share link Expand Comps list To acti…" at bounding box center [471, 301] width 943 height 426
click at [589, 126] on span "Keep" at bounding box center [592, 123] width 20 height 12
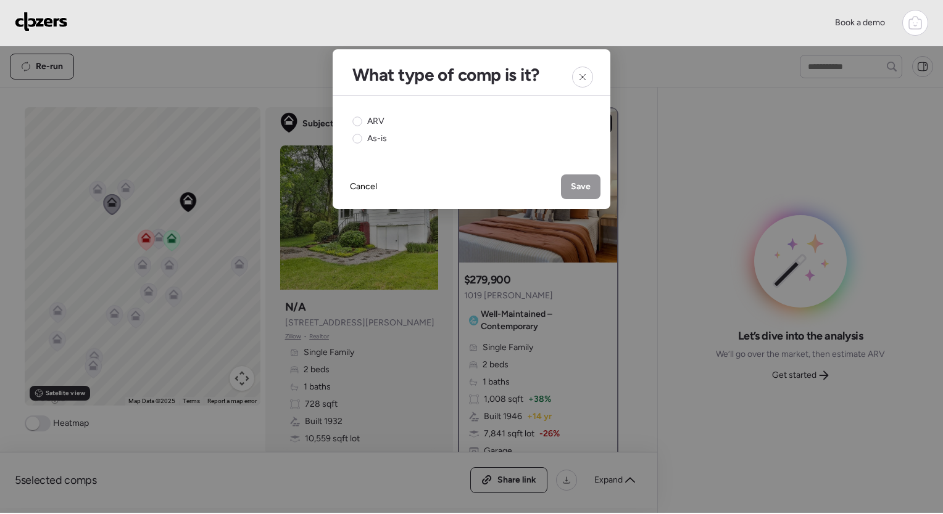
click at [589, 126] on div "ARV As-is" at bounding box center [471, 130] width 238 height 30
click at [587, 83] on div at bounding box center [582, 77] width 21 height 21
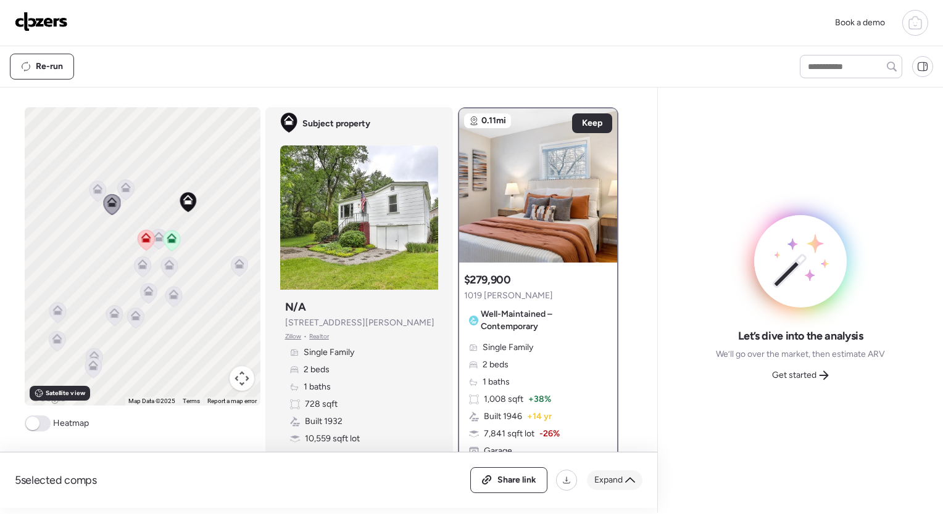
click at [612, 480] on span "Expand" at bounding box center [608, 480] width 28 height 12
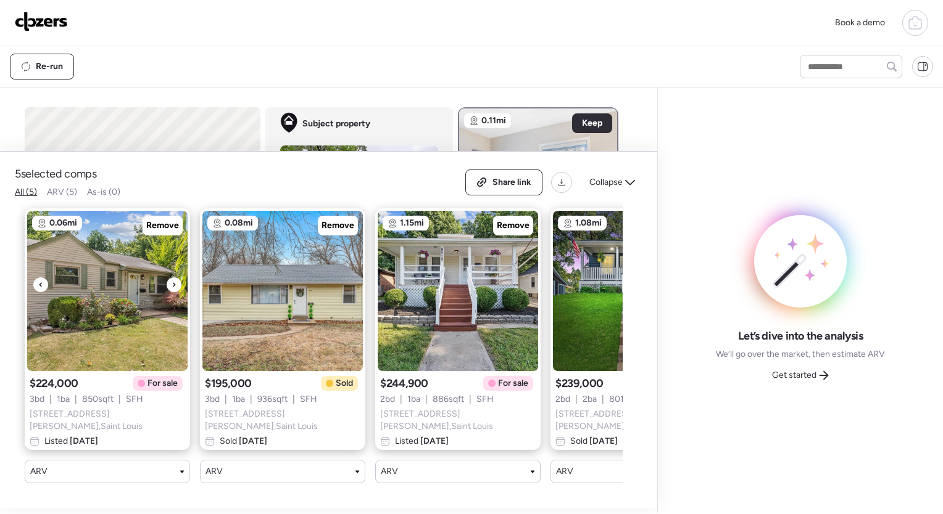
click at [170, 288] on div at bounding box center [174, 285] width 15 height 15
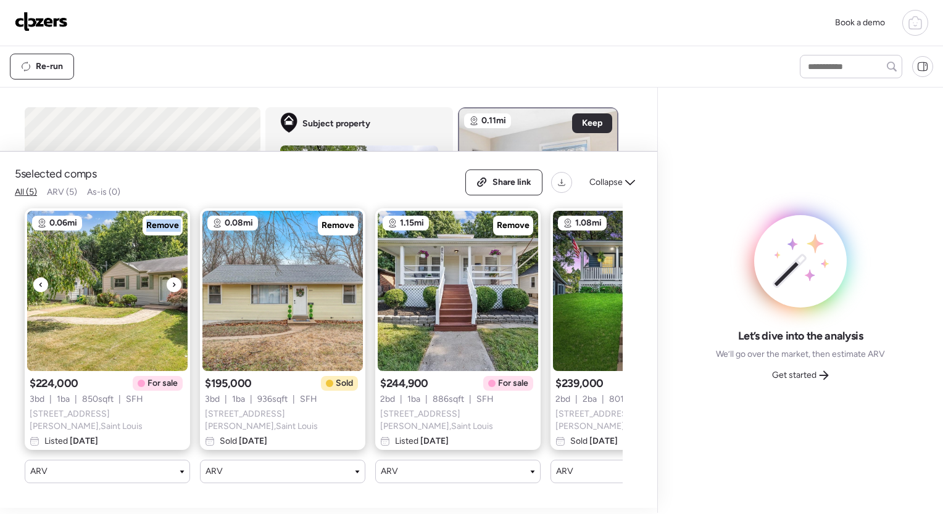
click at [170, 288] on div at bounding box center [174, 285] width 15 height 15
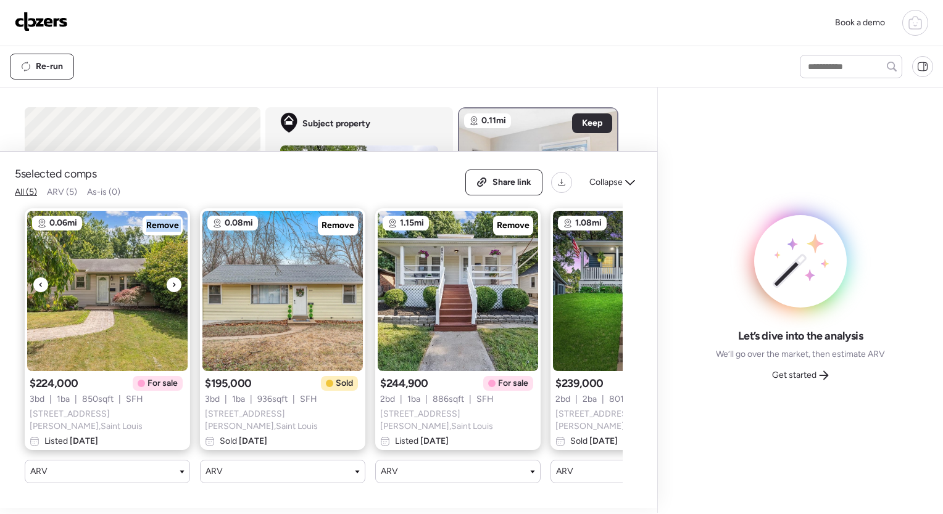
click at [170, 288] on div at bounding box center [174, 285] width 15 height 15
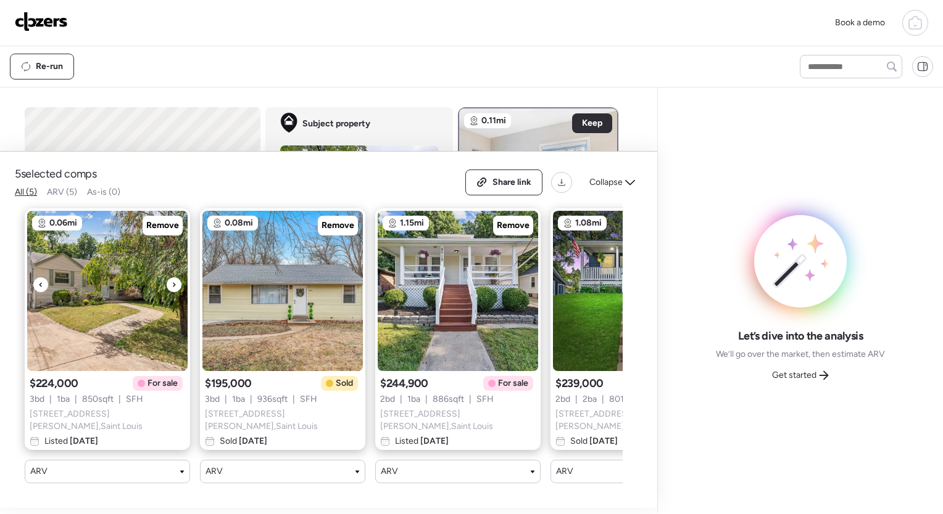
click at [170, 288] on div at bounding box center [174, 285] width 15 height 15
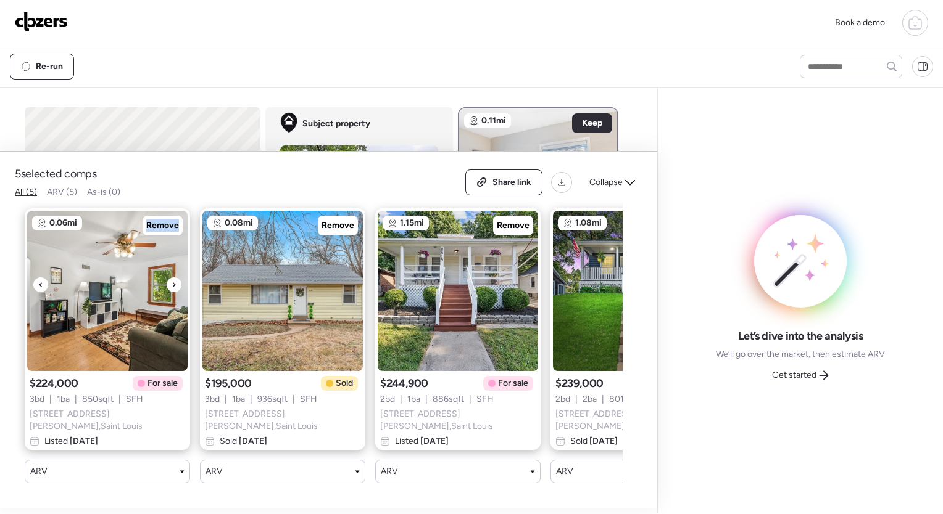
click at [170, 288] on div at bounding box center [174, 285] width 15 height 15
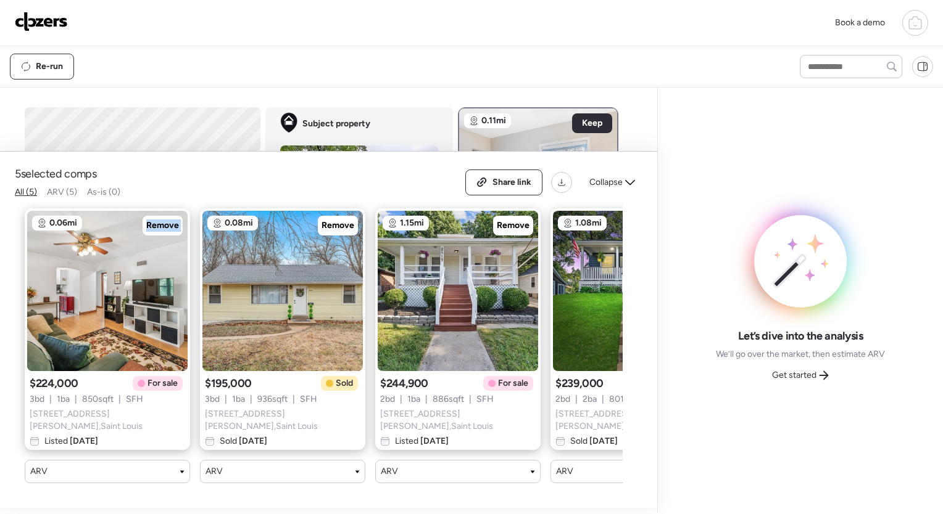
click at [170, 288] on div at bounding box center [174, 285] width 15 height 15
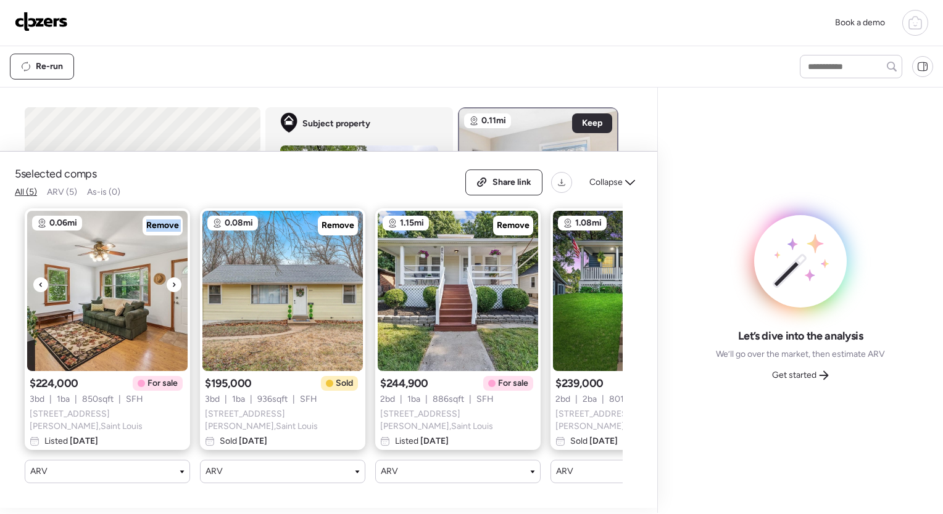
click at [170, 288] on div at bounding box center [174, 285] width 15 height 15
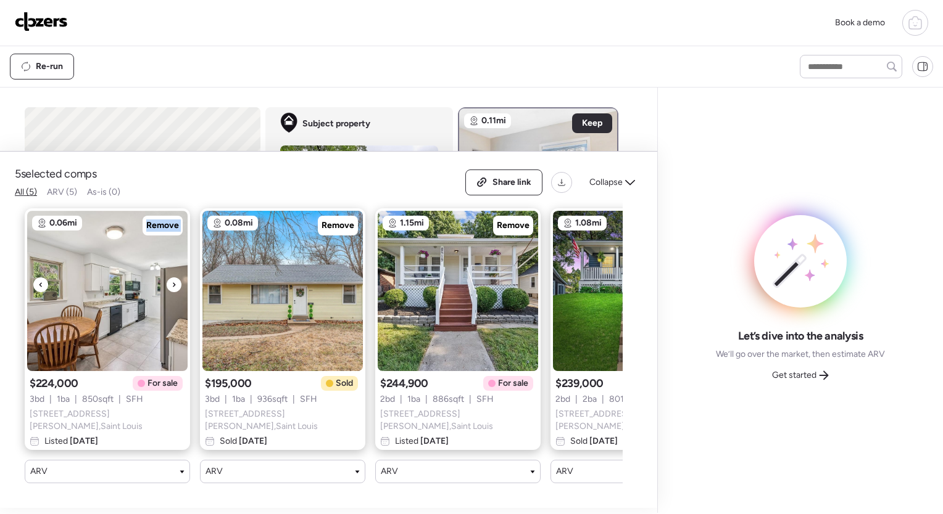
click at [170, 288] on div at bounding box center [174, 285] width 15 height 15
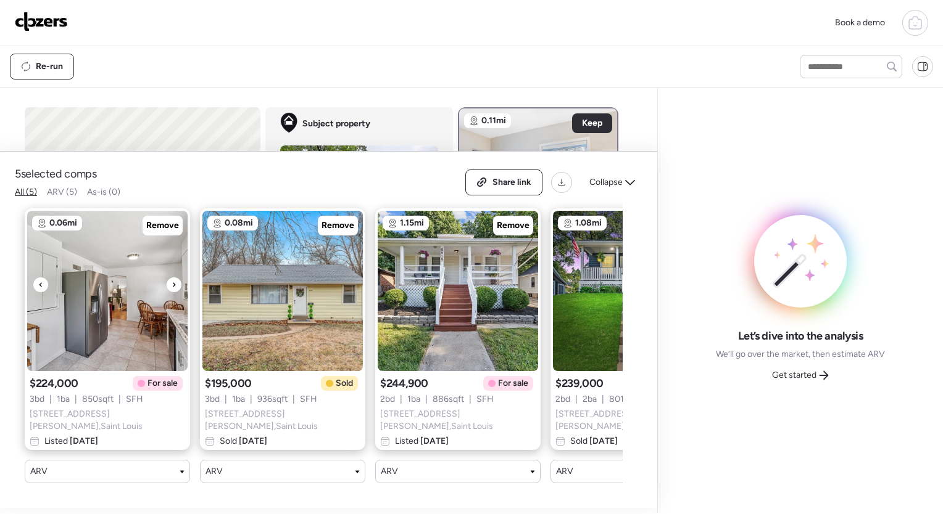
click at [170, 288] on div at bounding box center [174, 285] width 15 height 15
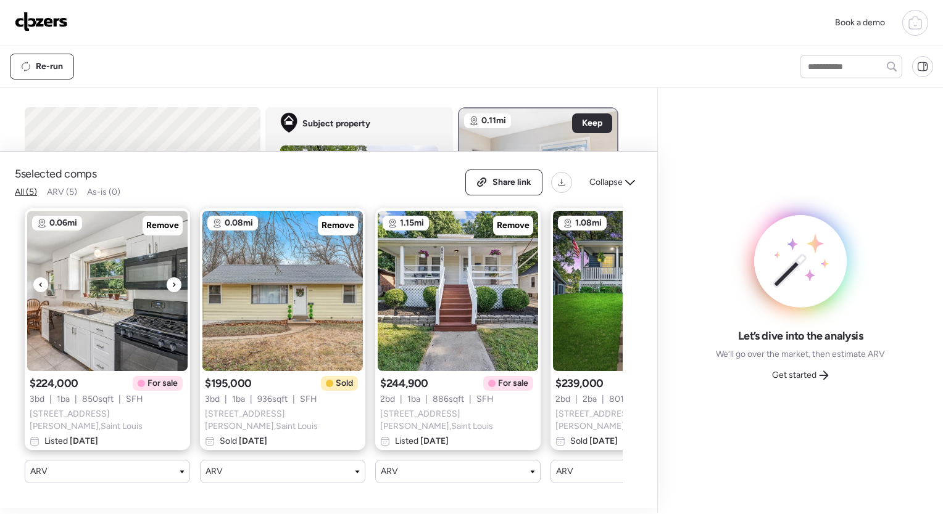
click at [170, 288] on div at bounding box center [174, 285] width 15 height 15
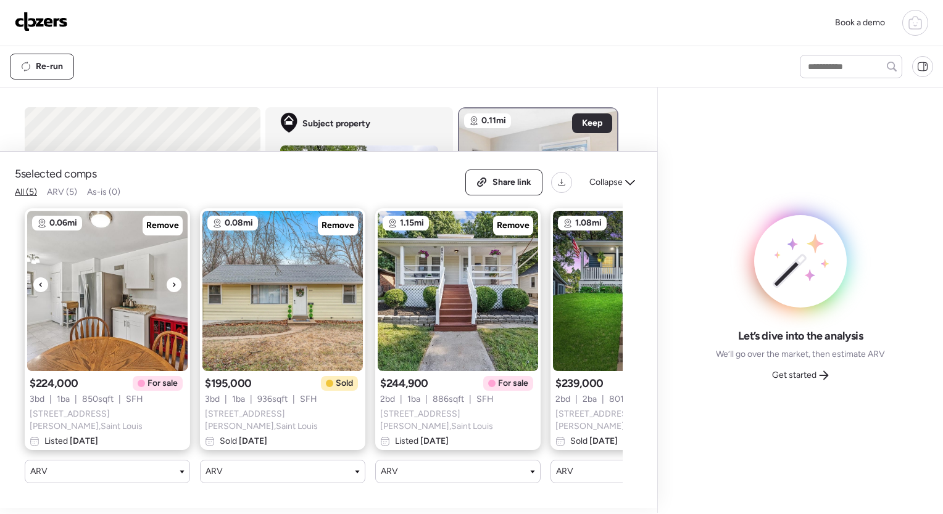
click at [170, 288] on div at bounding box center [174, 285] width 15 height 15
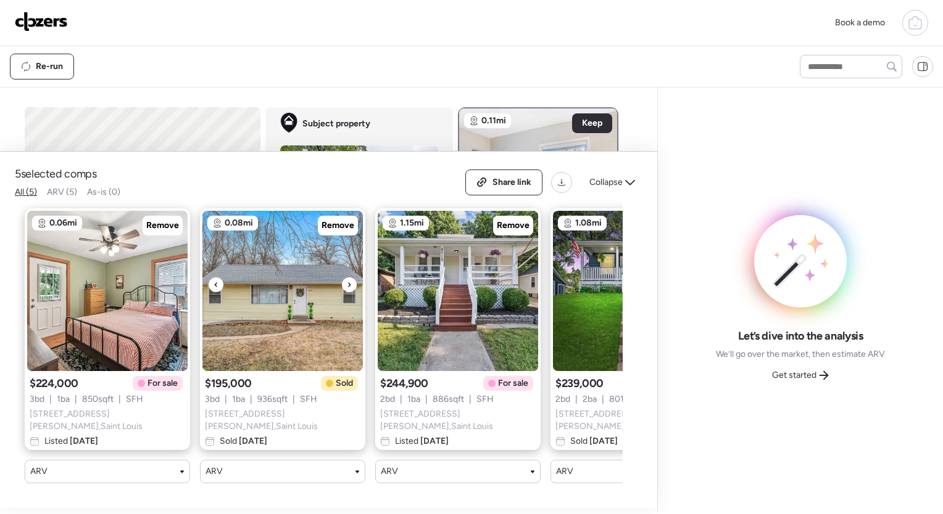
click at [347, 287] on icon at bounding box center [349, 285] width 5 height 15
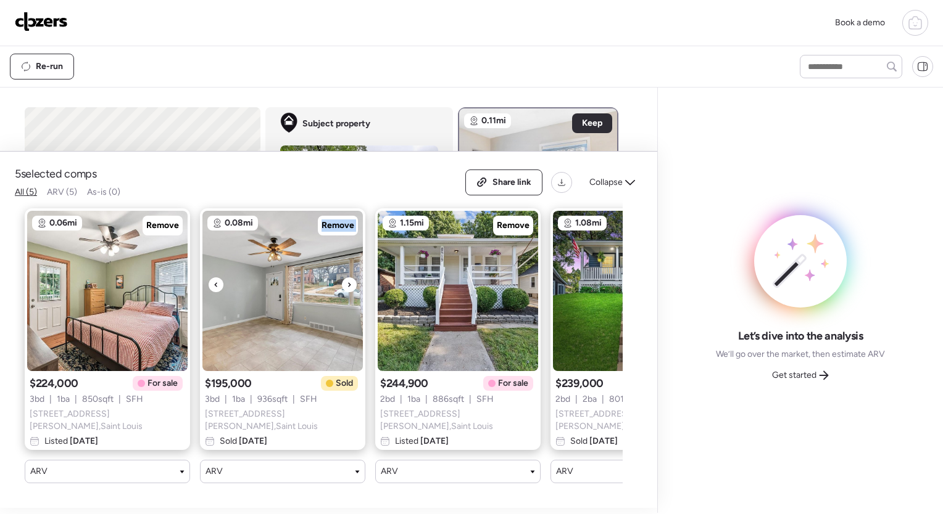
click at [347, 287] on icon at bounding box center [349, 285] width 5 height 15
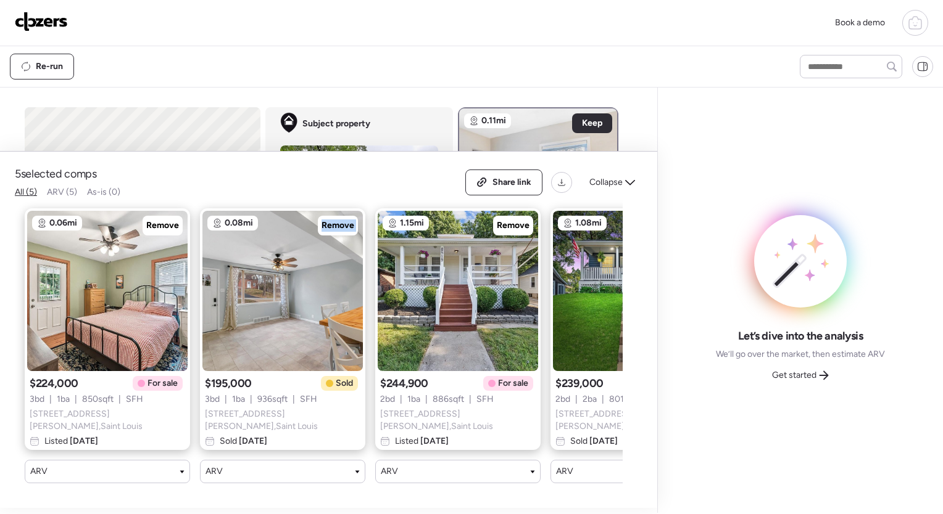
click at [347, 287] on icon at bounding box center [349, 285] width 5 height 15
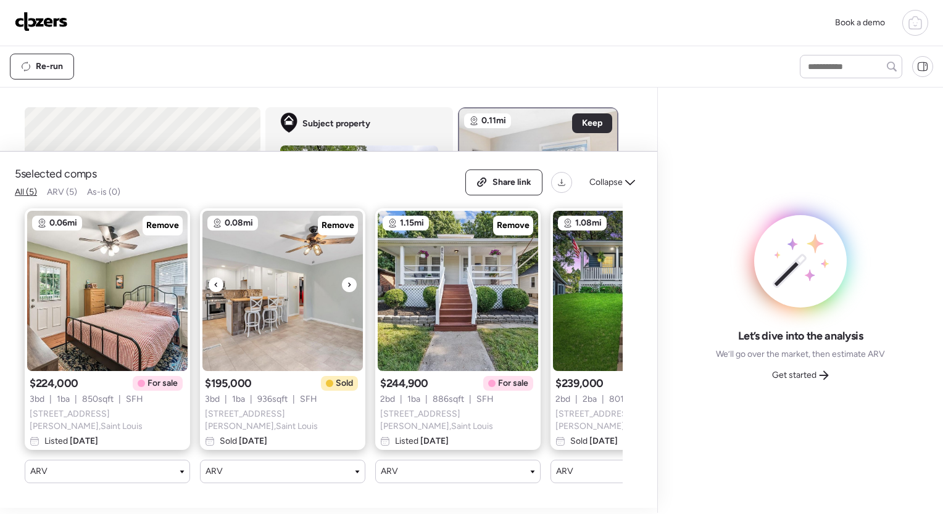
click at [347, 287] on icon at bounding box center [349, 285] width 5 height 15
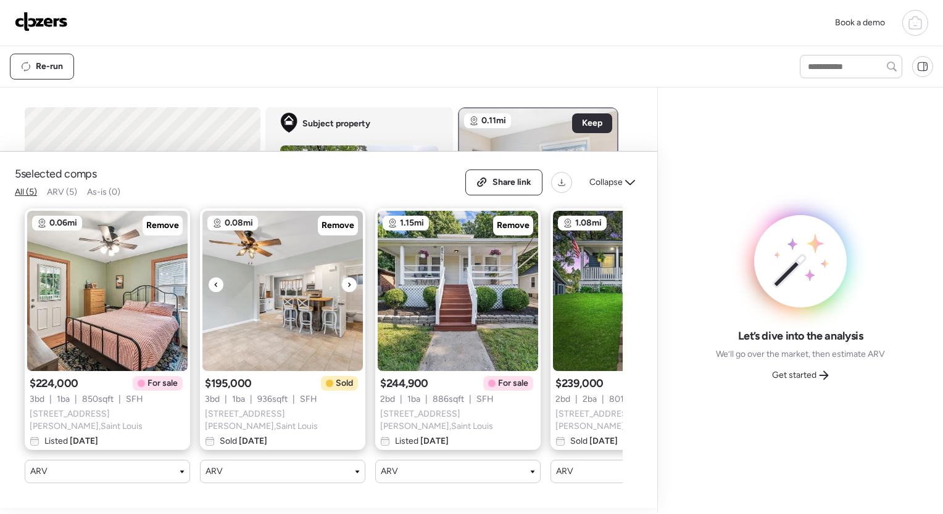
click at [347, 287] on icon at bounding box center [349, 285] width 5 height 15
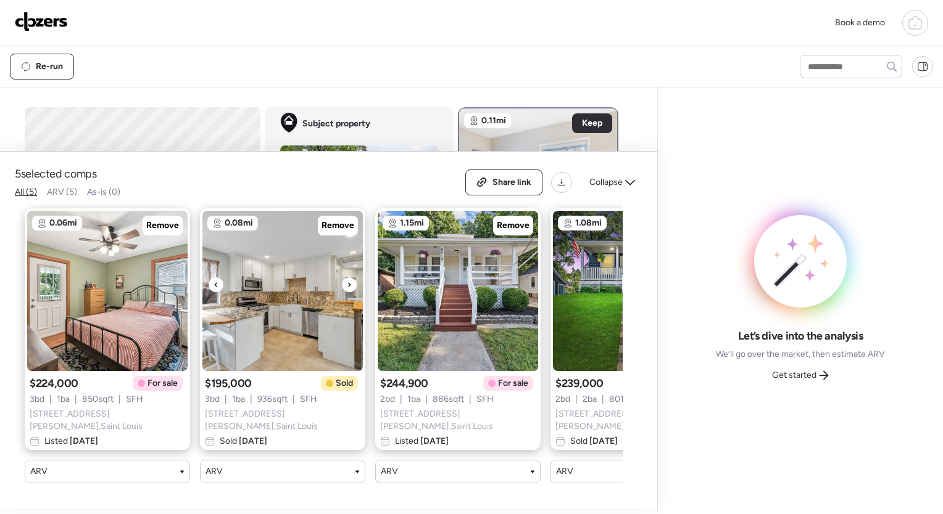
click at [347, 287] on icon at bounding box center [349, 285] width 5 height 15
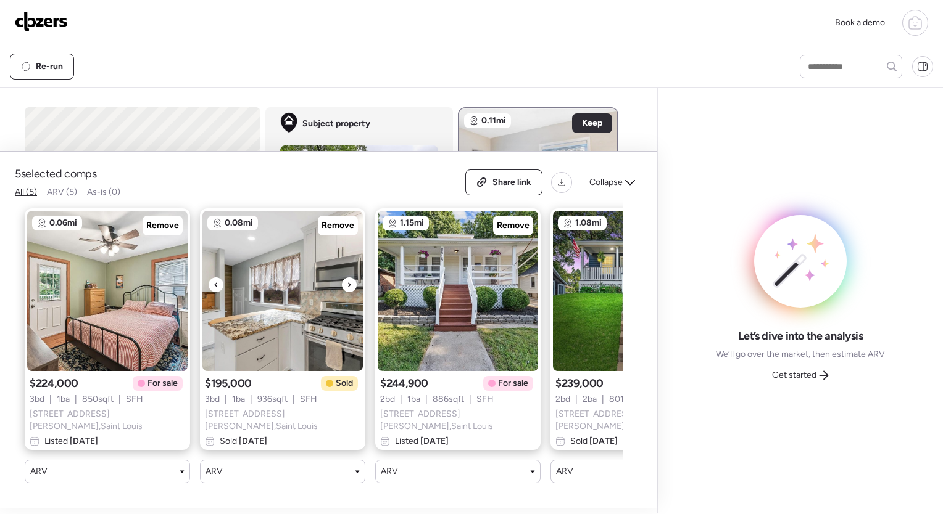
click at [347, 287] on icon at bounding box center [349, 285] width 5 height 15
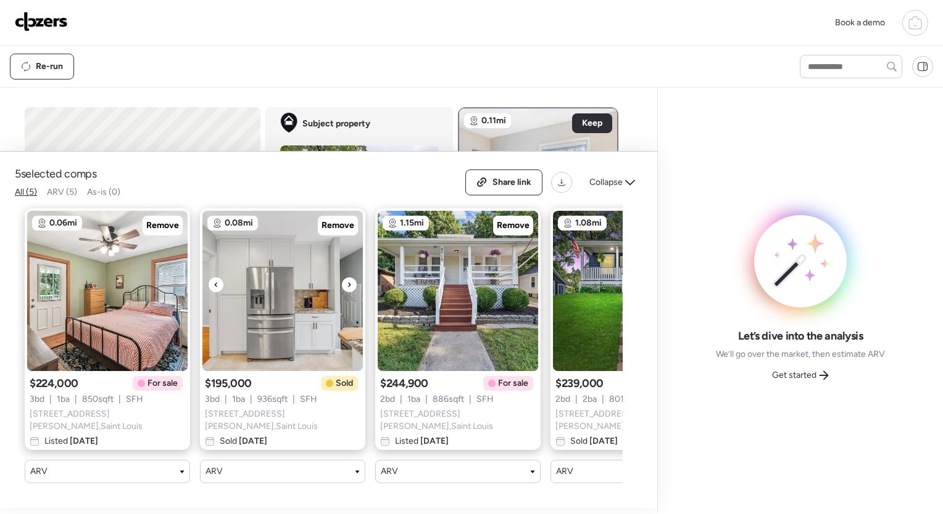
click at [347, 287] on icon at bounding box center [349, 285] width 5 height 15
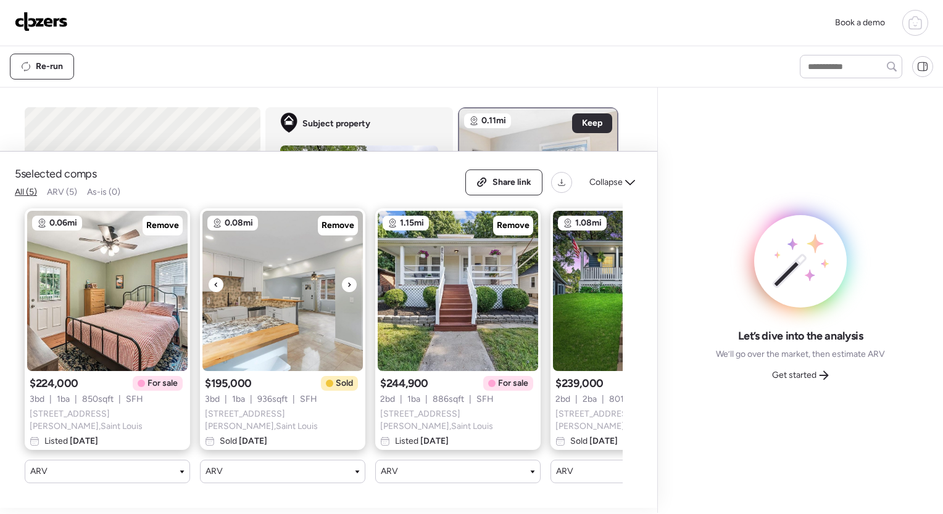
click at [347, 287] on icon at bounding box center [349, 285] width 5 height 15
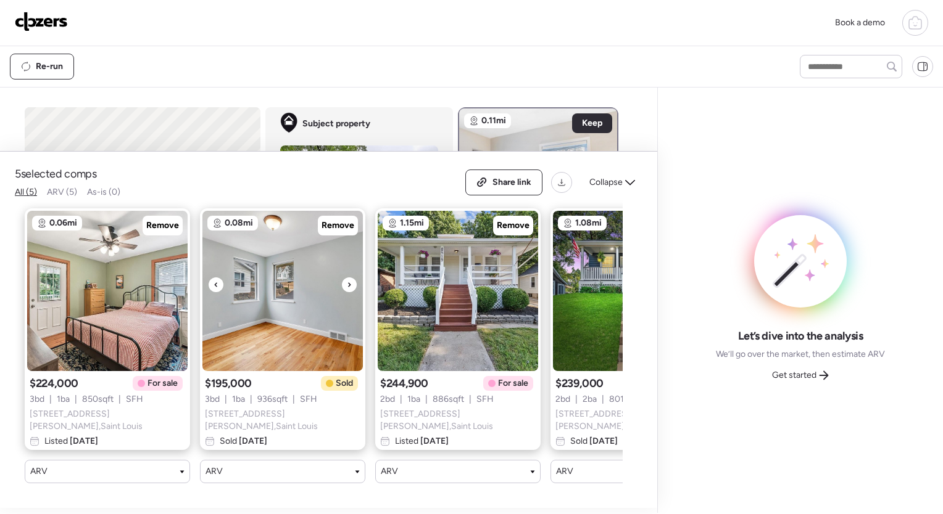
click at [347, 287] on icon at bounding box center [349, 285] width 5 height 15
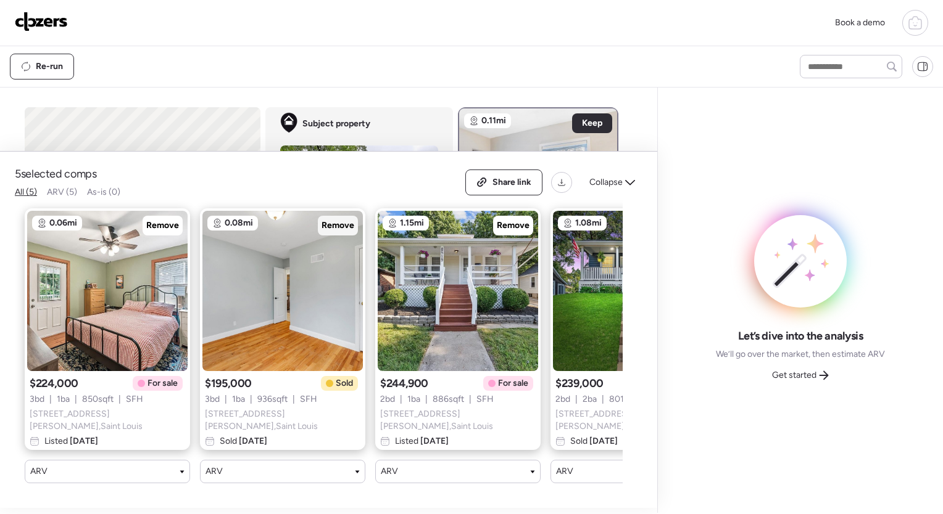
click at [342, 229] on span "Remove" at bounding box center [337, 226] width 33 height 12
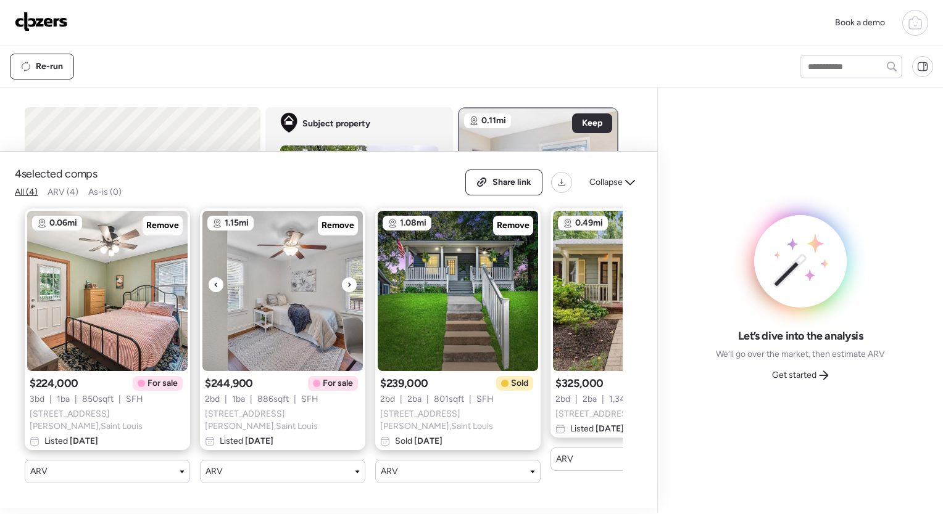
click at [353, 286] on div at bounding box center [349, 285] width 15 height 15
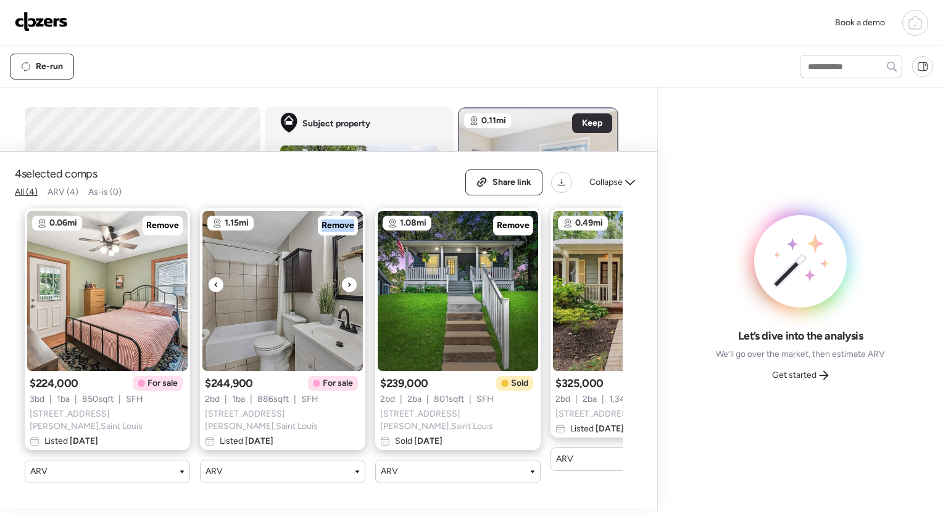
click at [353, 286] on div at bounding box center [349, 285] width 15 height 15
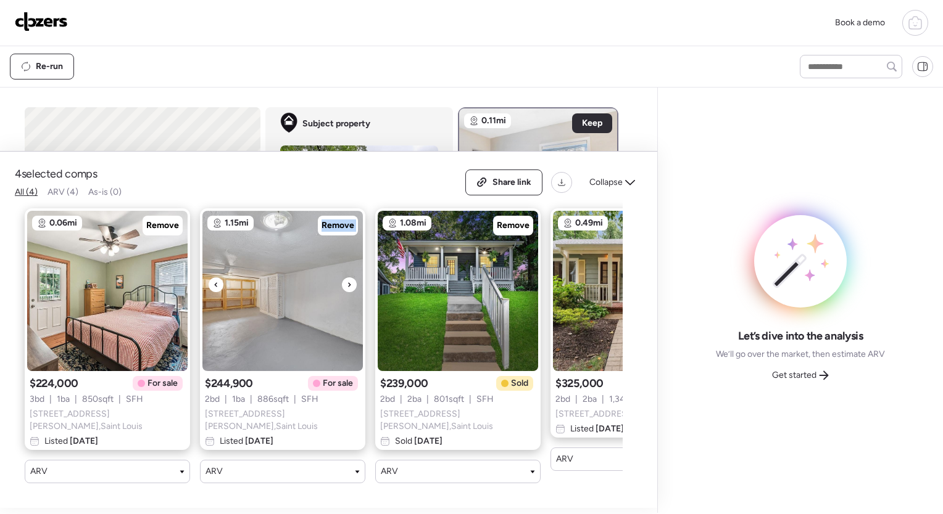
click at [353, 286] on div at bounding box center [349, 285] width 15 height 15
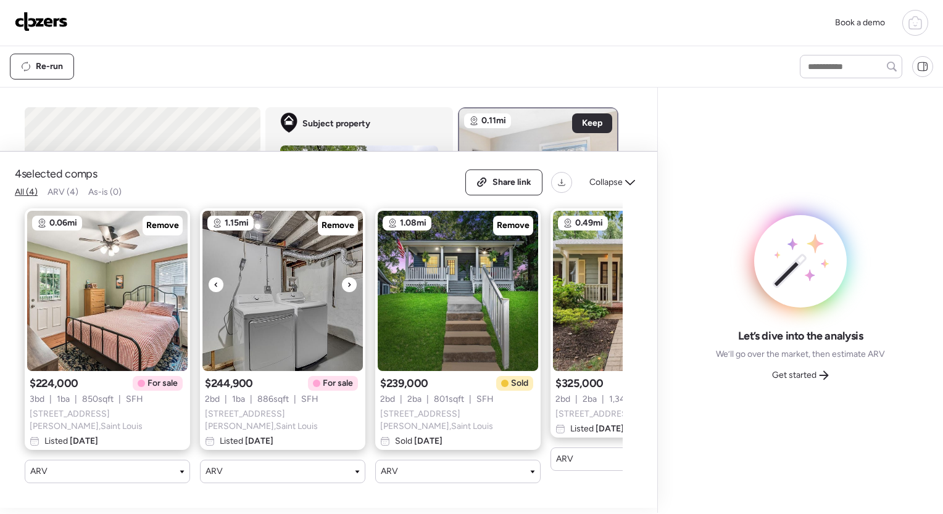
click at [353, 286] on div at bounding box center [349, 285] width 15 height 15
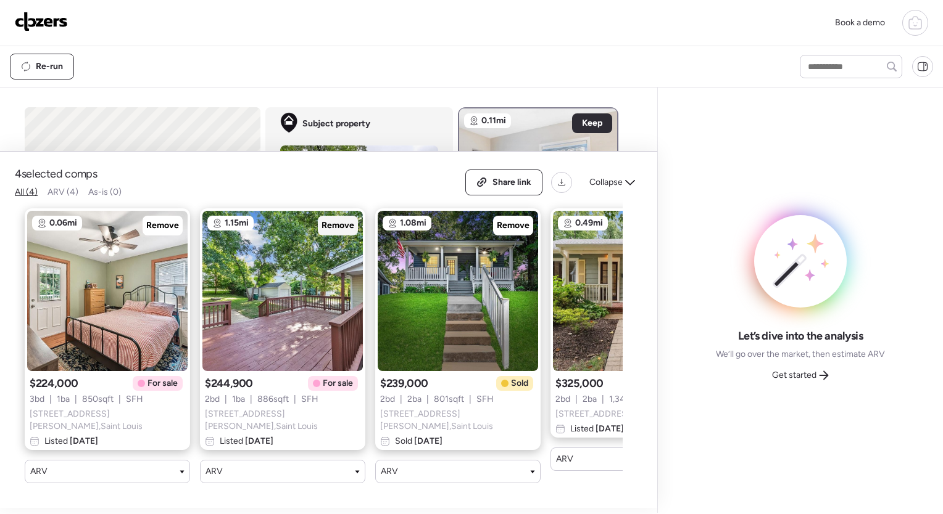
click at [346, 232] on span "Remove" at bounding box center [337, 226] width 33 height 12
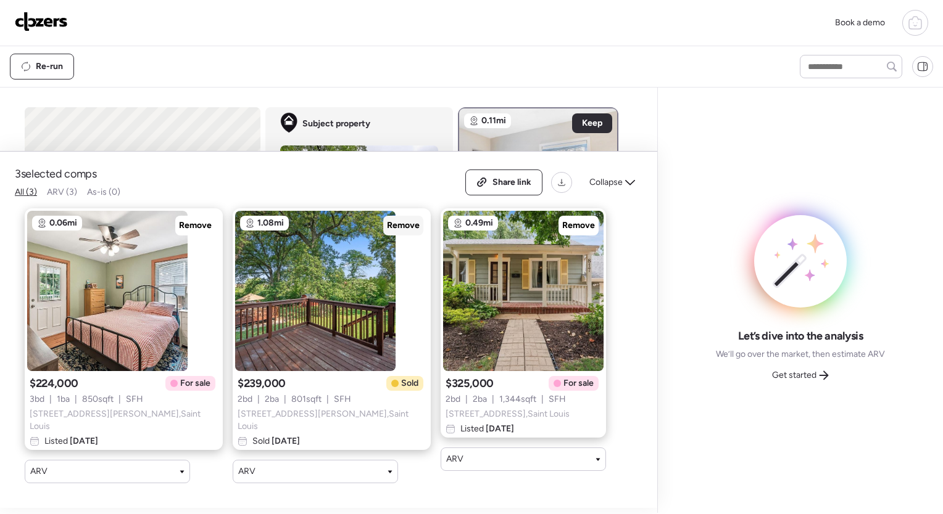
click at [387, 232] on span "Remove" at bounding box center [403, 226] width 33 height 12
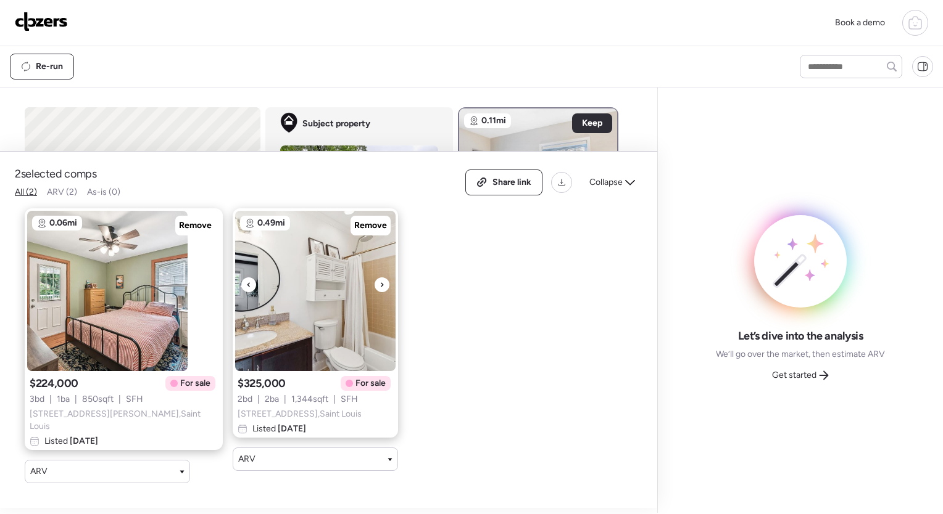
click at [379, 285] on icon at bounding box center [381, 285] width 5 height 15
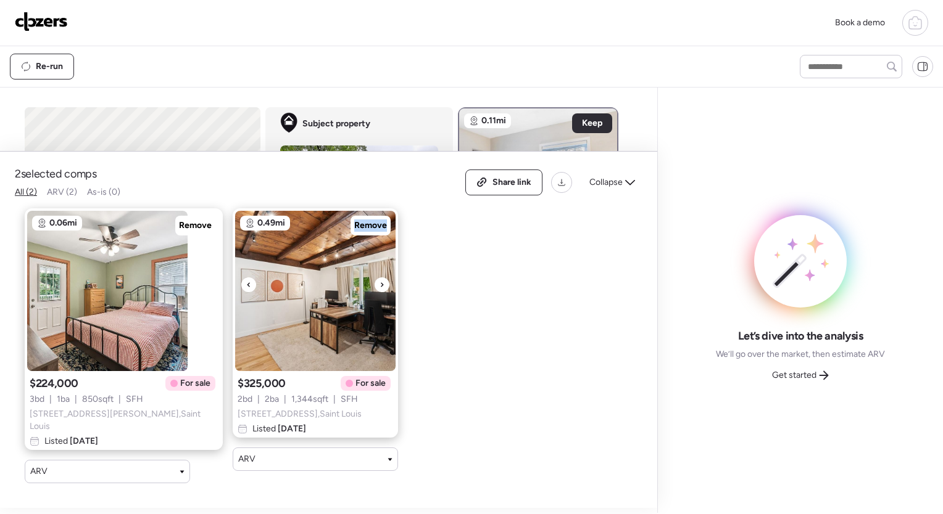
click at [379, 285] on icon at bounding box center [381, 285] width 5 height 15
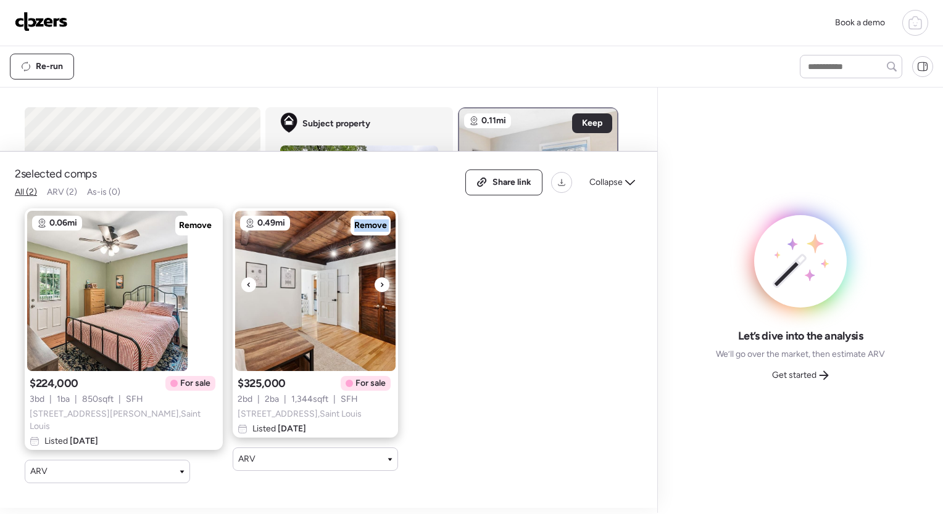
click at [379, 285] on icon at bounding box center [381, 285] width 5 height 15
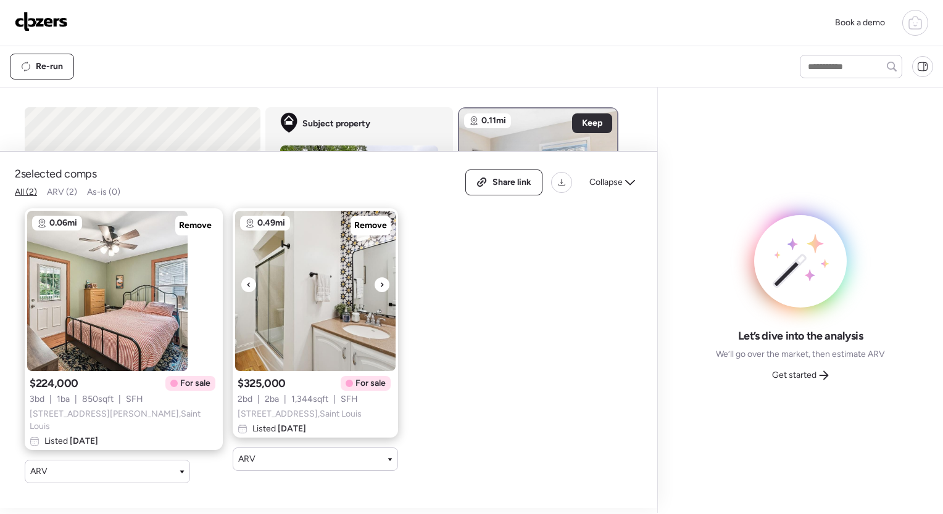
click at [379, 285] on icon at bounding box center [381, 285] width 5 height 15
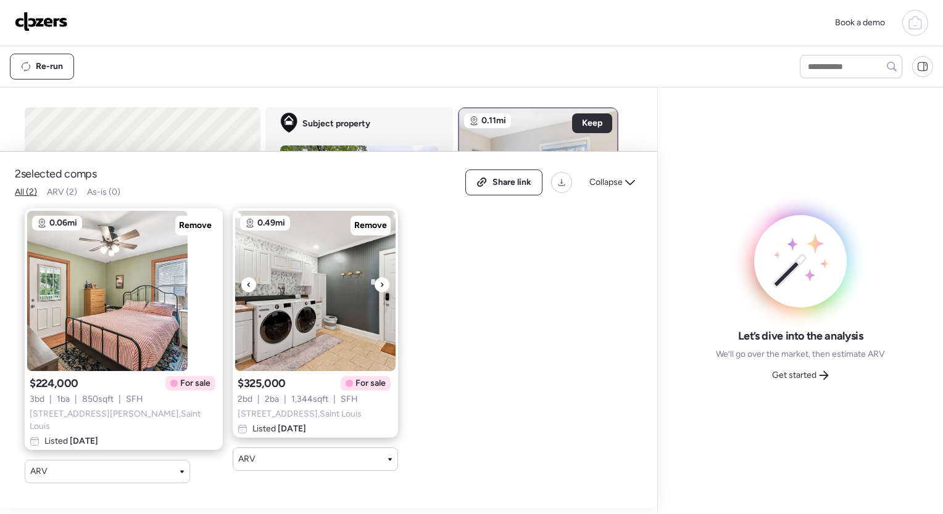
click at [379, 285] on icon at bounding box center [381, 285] width 5 height 15
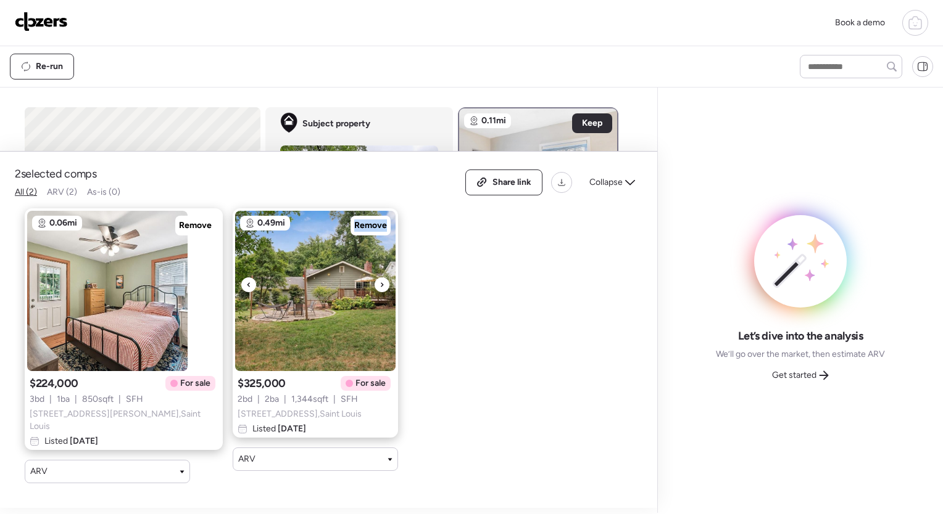
click at [379, 285] on icon at bounding box center [381, 285] width 5 height 15
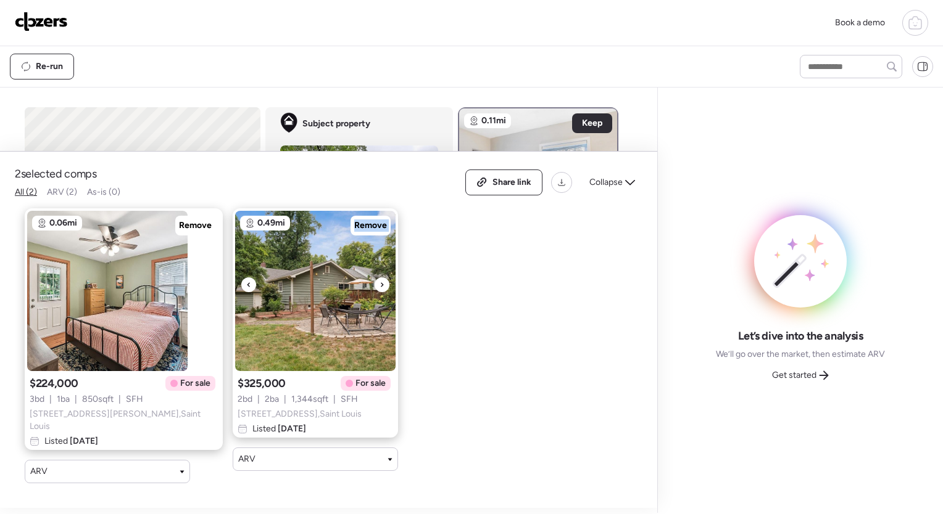
click at [379, 285] on icon at bounding box center [381, 285] width 5 height 15
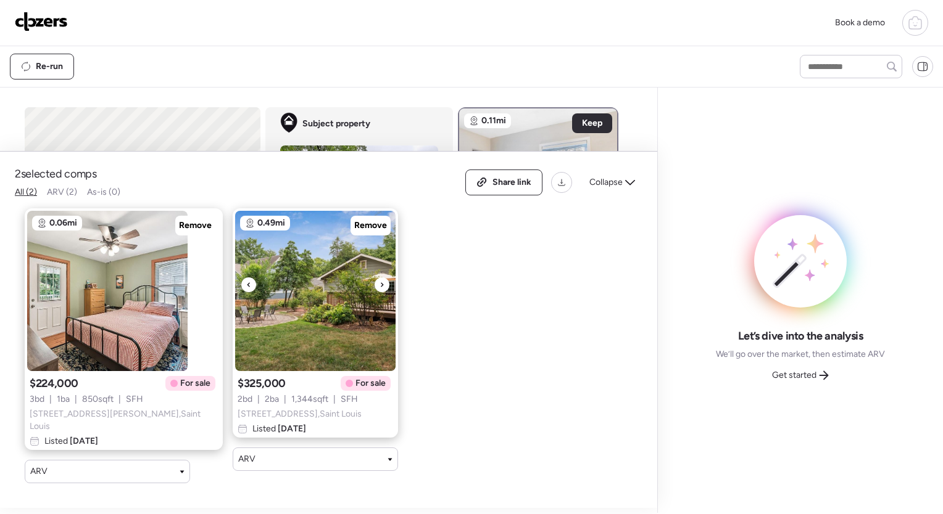
click at [379, 285] on icon at bounding box center [381, 285] width 5 height 15
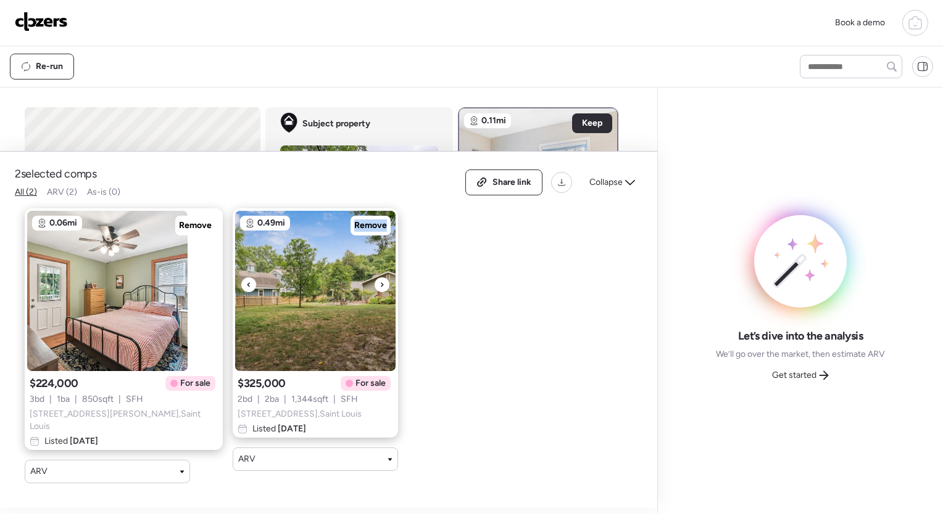
click at [379, 285] on icon at bounding box center [381, 285] width 5 height 15
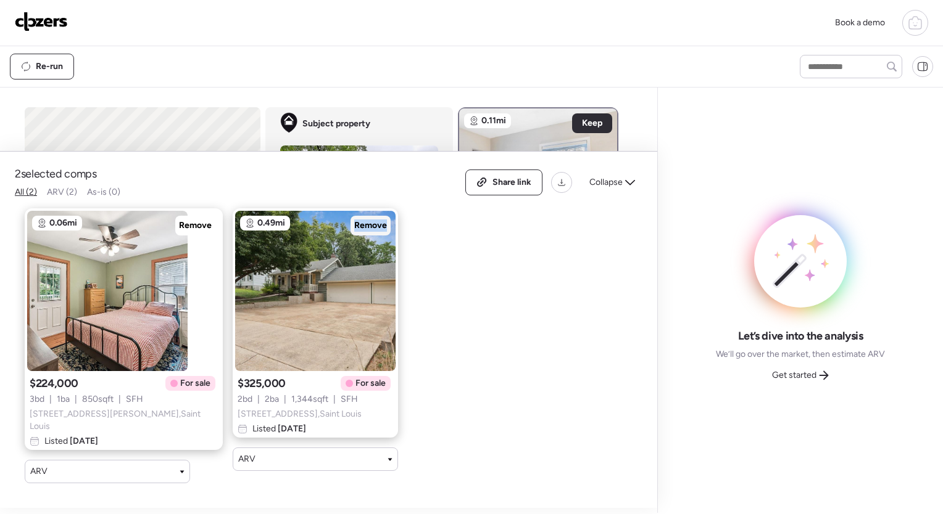
drag, startPoint x: 349, startPoint y: 285, endPoint x: 340, endPoint y: 226, distance: 59.2
click at [354, 226] on span "Remove" at bounding box center [370, 226] width 33 height 12
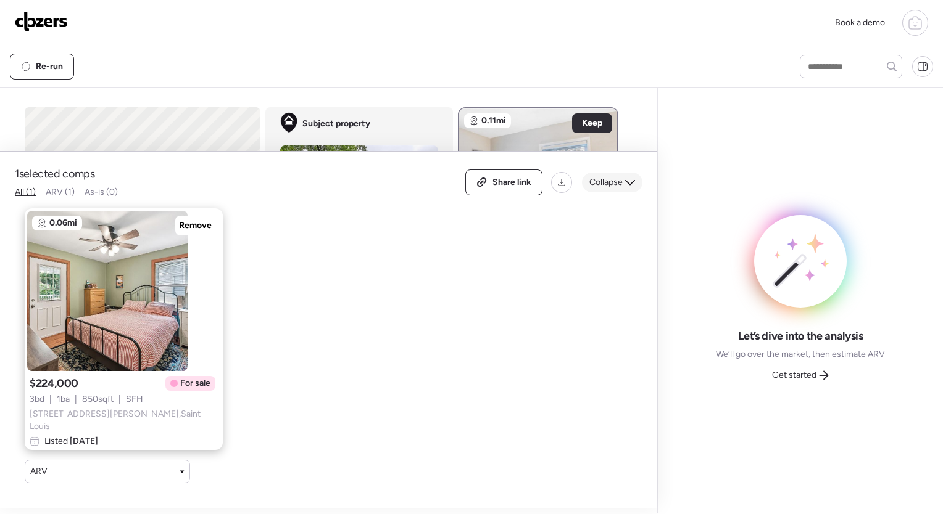
click at [629, 185] on icon at bounding box center [630, 183] width 10 height 10
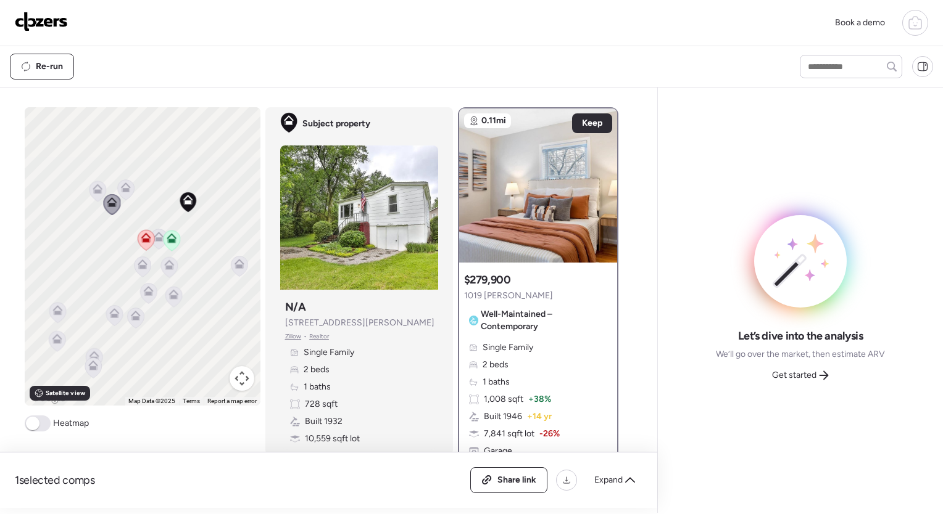
click at [154, 237] on icon at bounding box center [158, 239] width 8 height 4
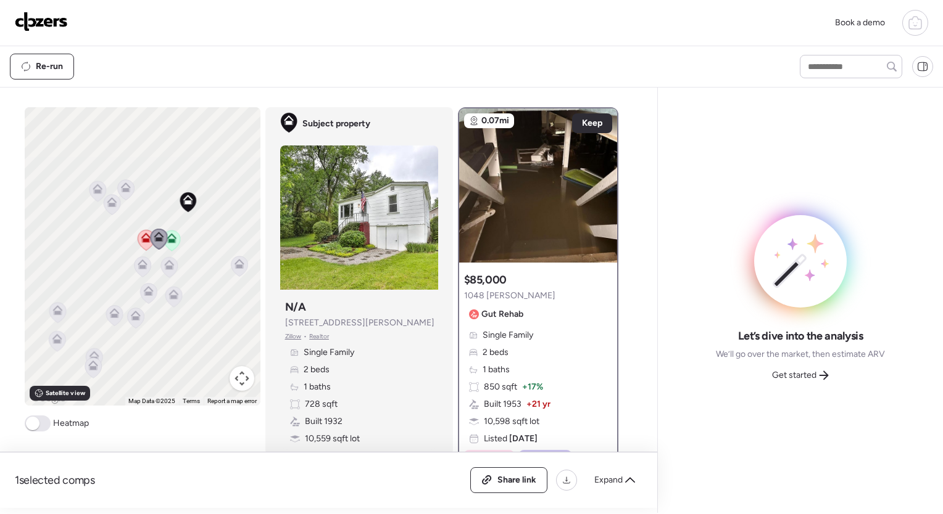
click at [165, 268] on icon at bounding box center [169, 268] width 8 height 4
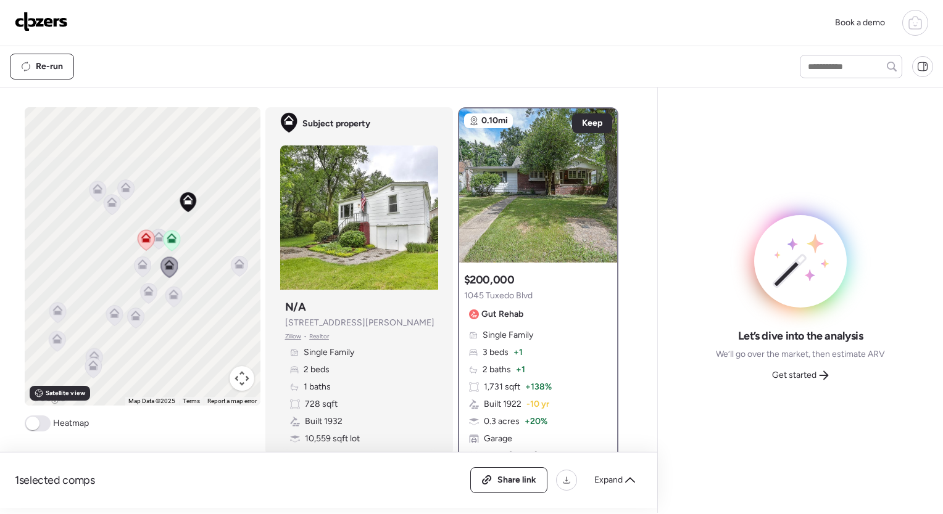
click at [238, 267] on icon at bounding box center [239, 267] width 8 height 4
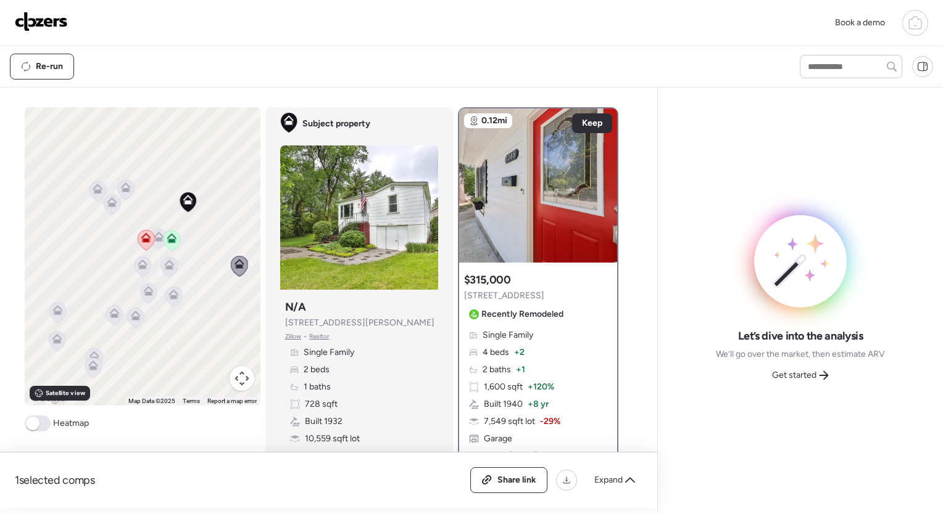
click at [136, 270] on icon at bounding box center [142, 267] width 17 height 20
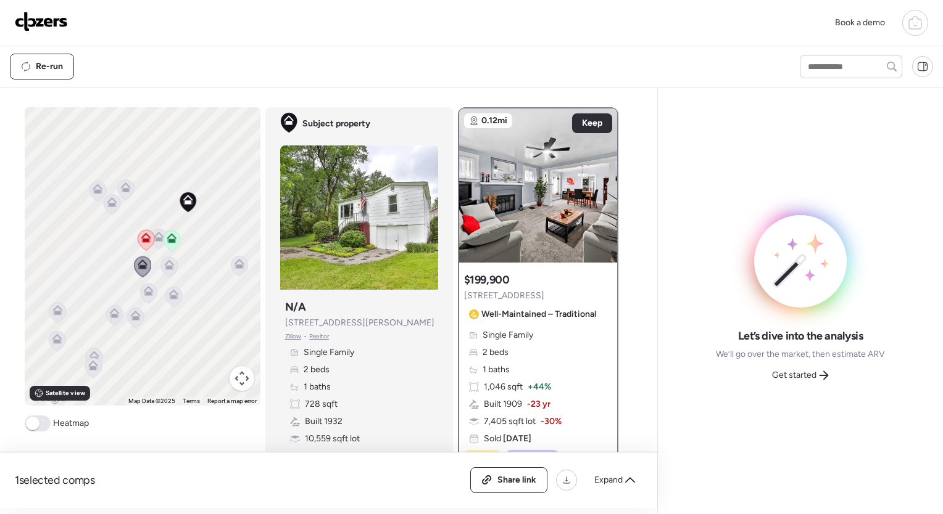
click at [103, 196] on icon at bounding box center [111, 204] width 17 height 21
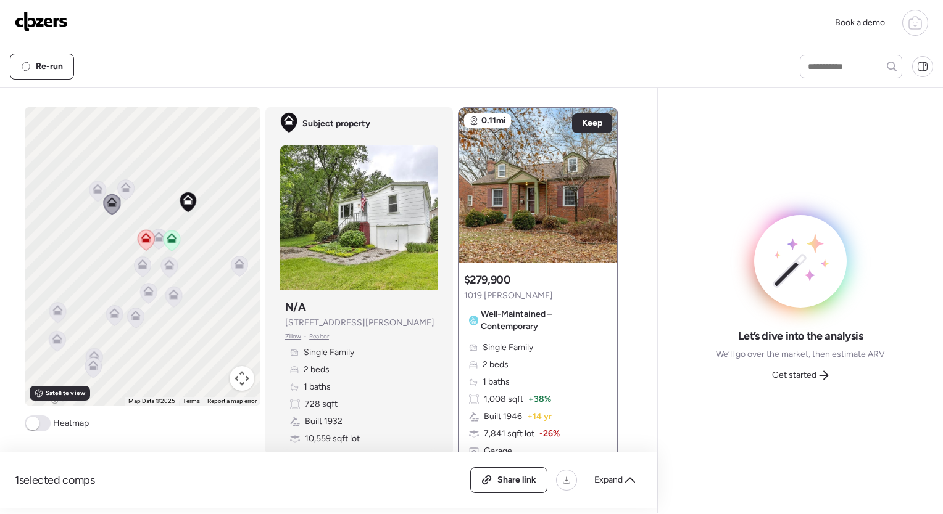
click at [124, 188] on icon at bounding box center [125, 188] width 10 height 10
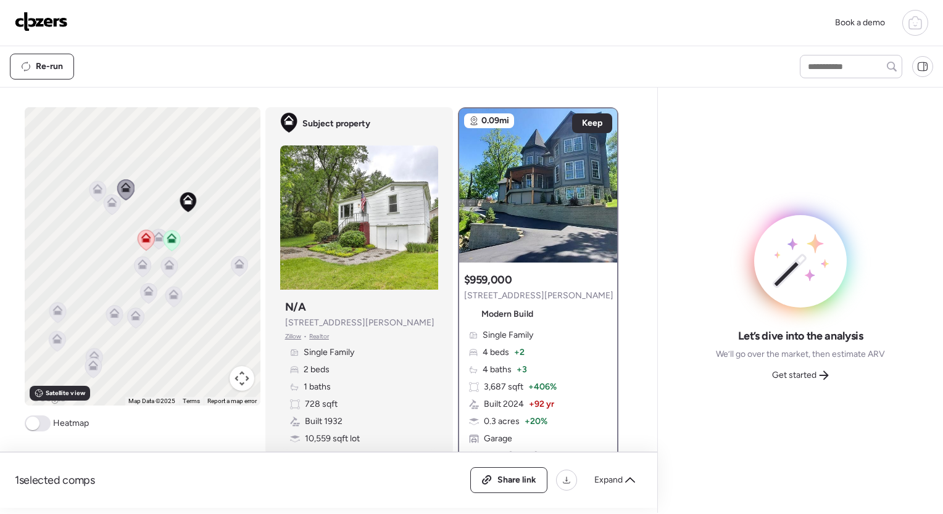
click at [89, 194] on icon at bounding box center [97, 191] width 17 height 20
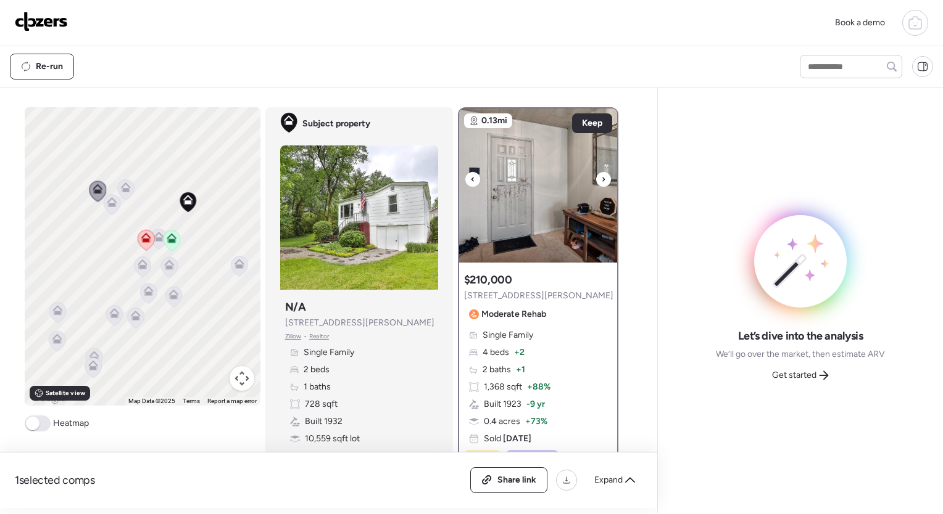
click at [596, 178] on div at bounding box center [603, 179] width 15 height 15
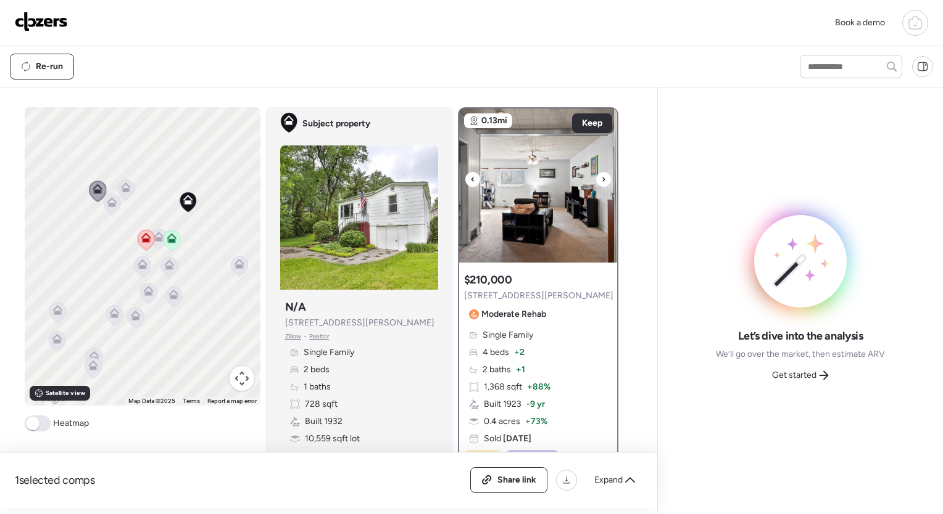
click at [596, 178] on div at bounding box center [603, 179] width 15 height 15
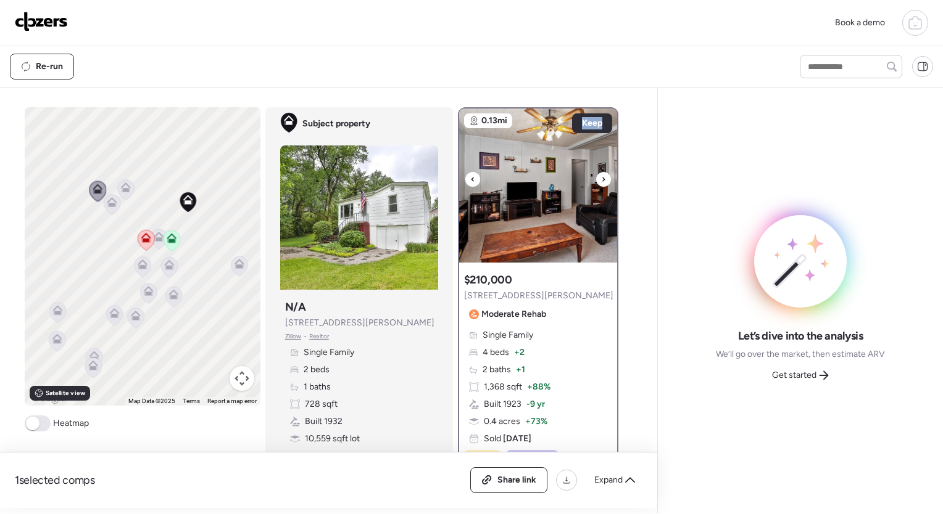
click at [596, 178] on div at bounding box center [603, 179] width 15 height 15
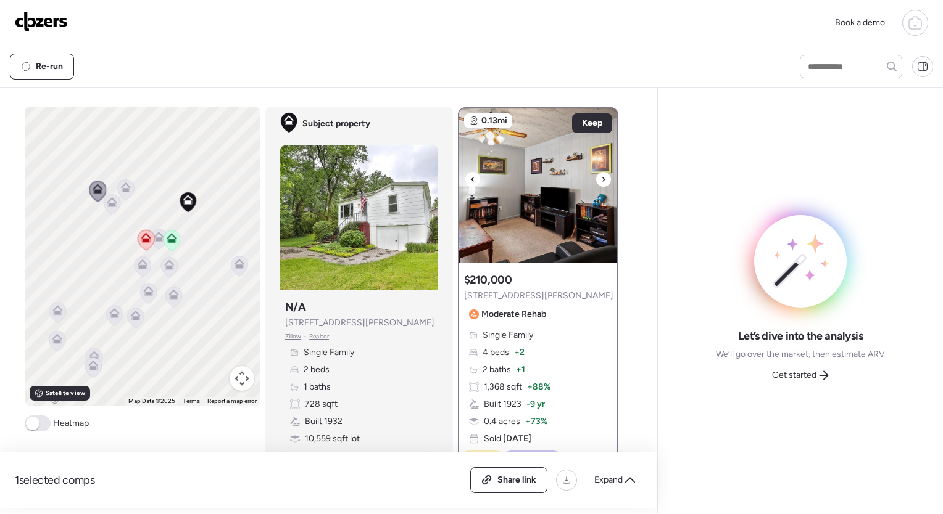
click at [596, 178] on div at bounding box center [603, 179] width 15 height 15
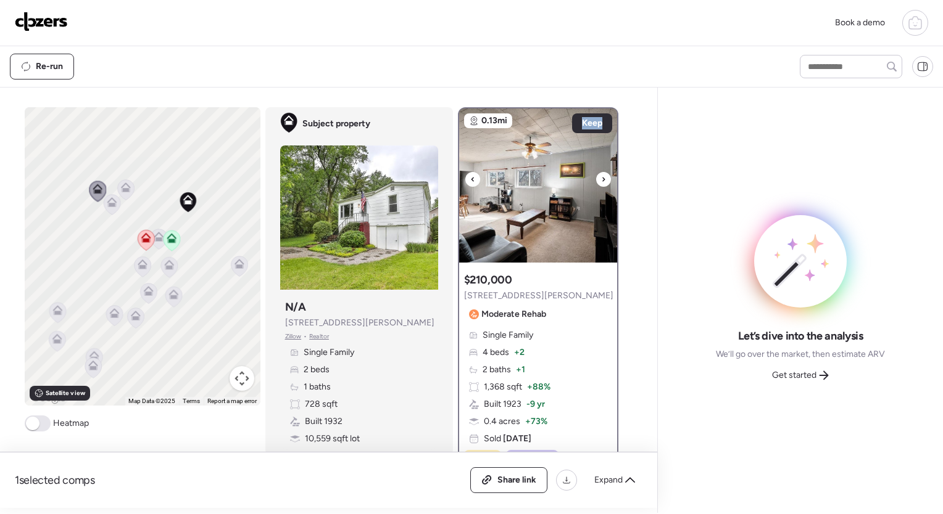
click at [596, 178] on div at bounding box center [603, 179] width 15 height 15
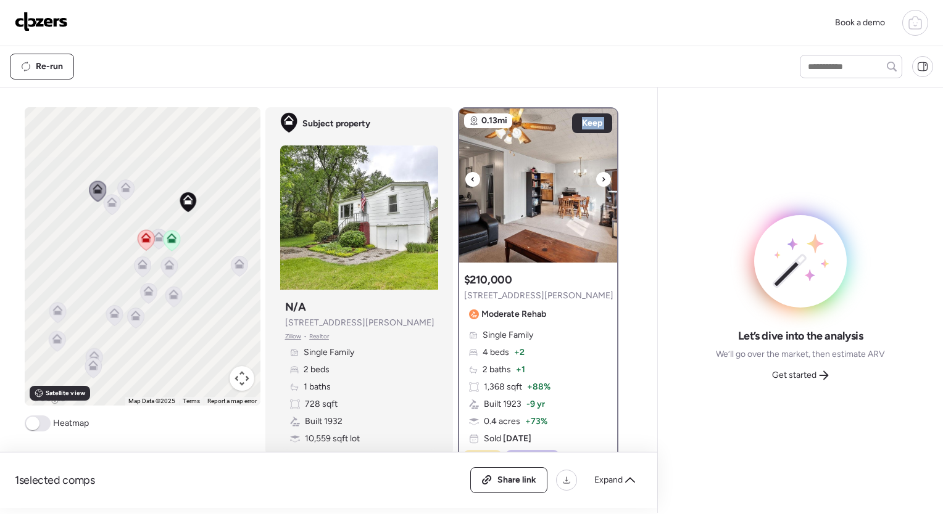
click at [596, 178] on div at bounding box center [603, 179] width 15 height 15
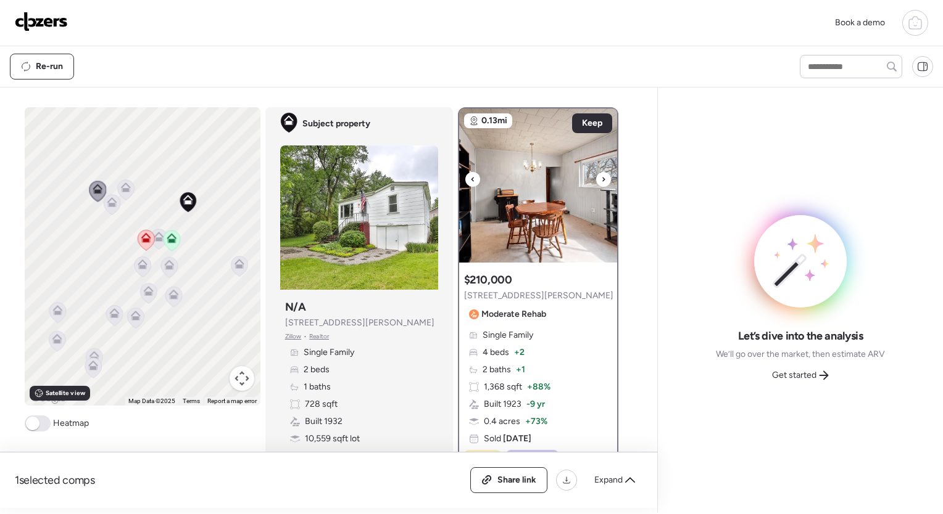
click at [596, 178] on div at bounding box center [603, 179] width 15 height 15
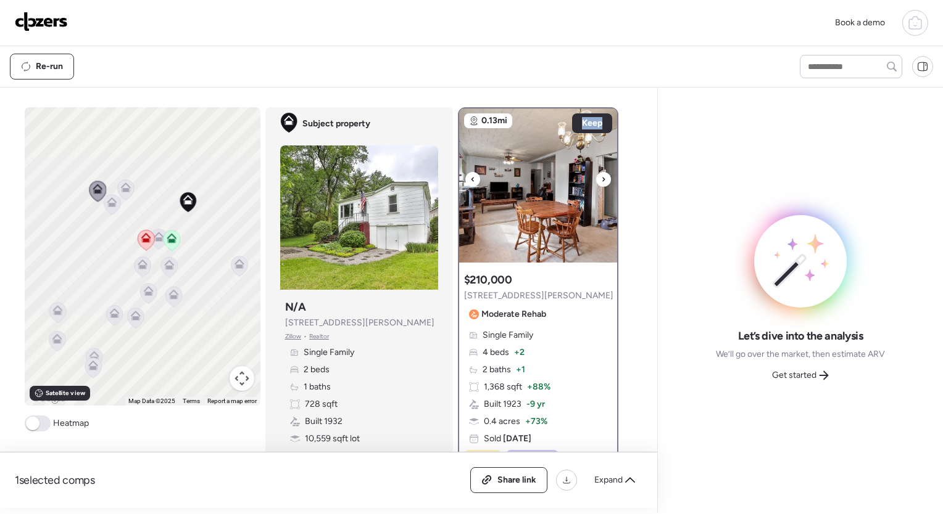
click at [596, 178] on div at bounding box center [603, 179] width 15 height 15
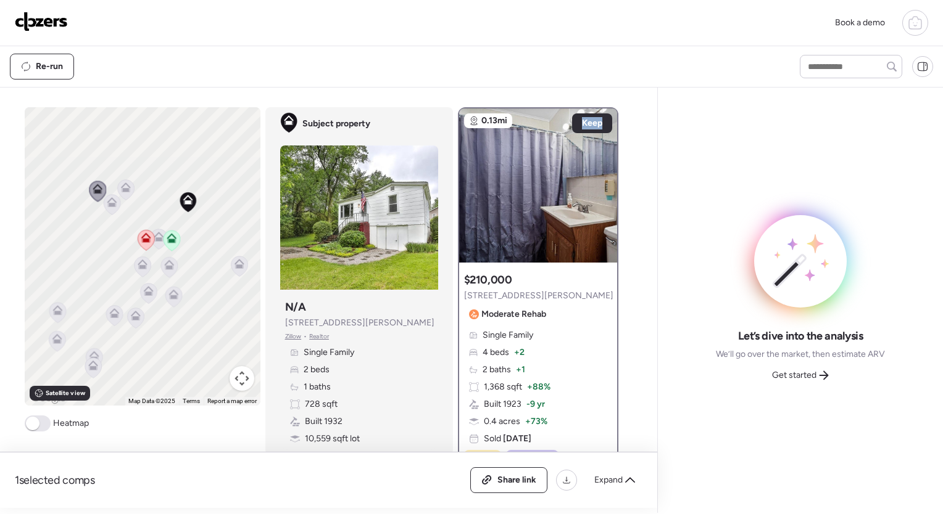
click at [144, 294] on icon at bounding box center [148, 294] width 8 height 4
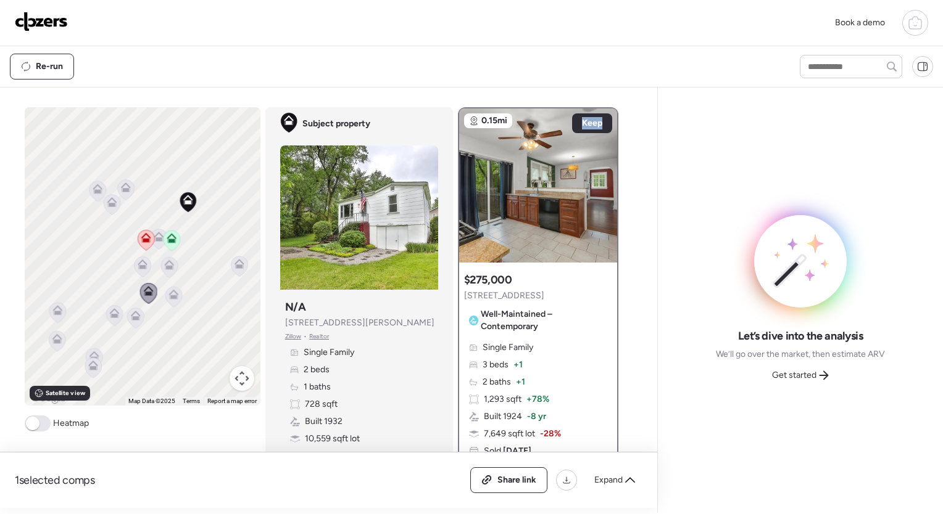
click at [115, 316] on icon at bounding box center [114, 316] width 17 height 20
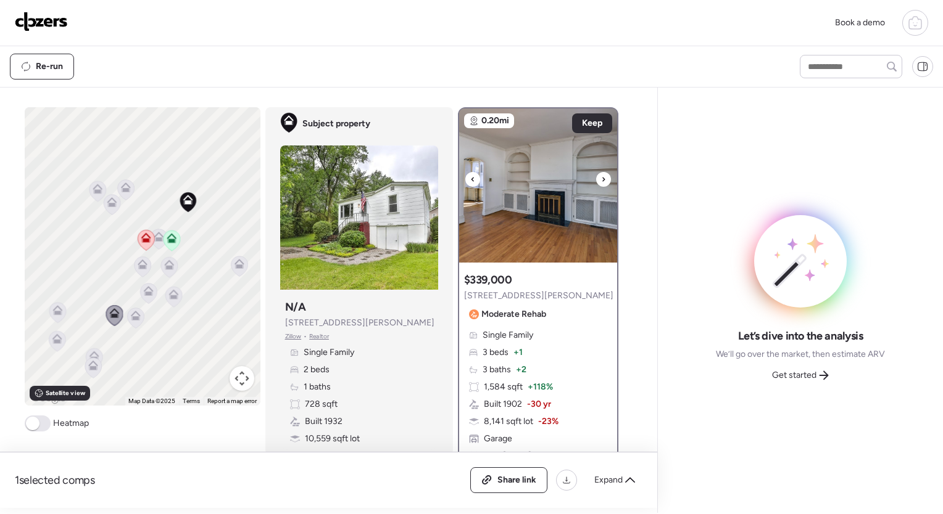
click at [601, 184] on icon at bounding box center [603, 179] width 5 height 15
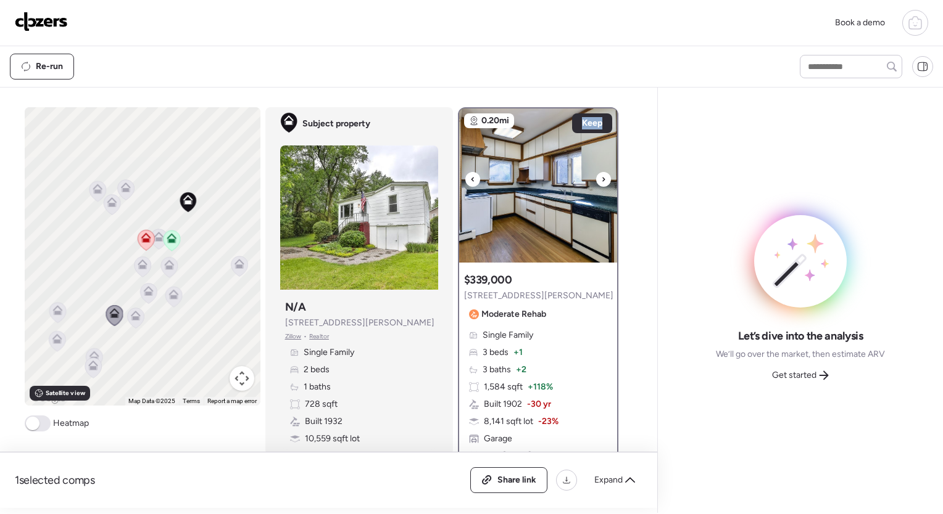
click at [601, 184] on icon at bounding box center [603, 179] width 5 height 15
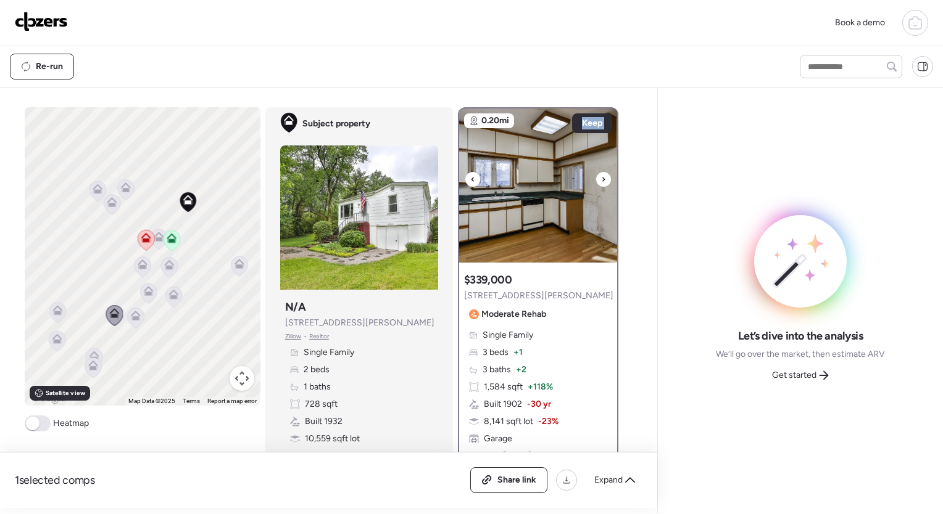
click at [596, 184] on div at bounding box center [603, 179] width 15 height 15
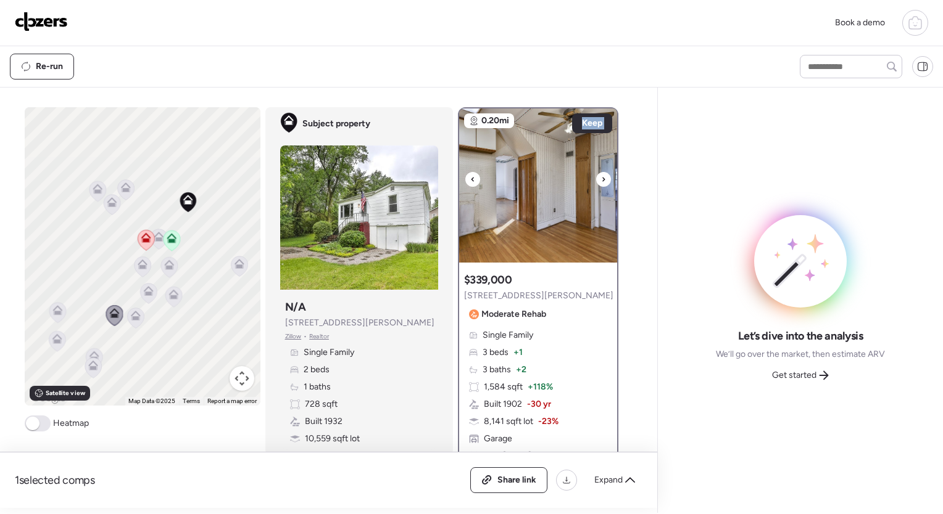
click at [596, 184] on div at bounding box center [603, 179] width 15 height 15
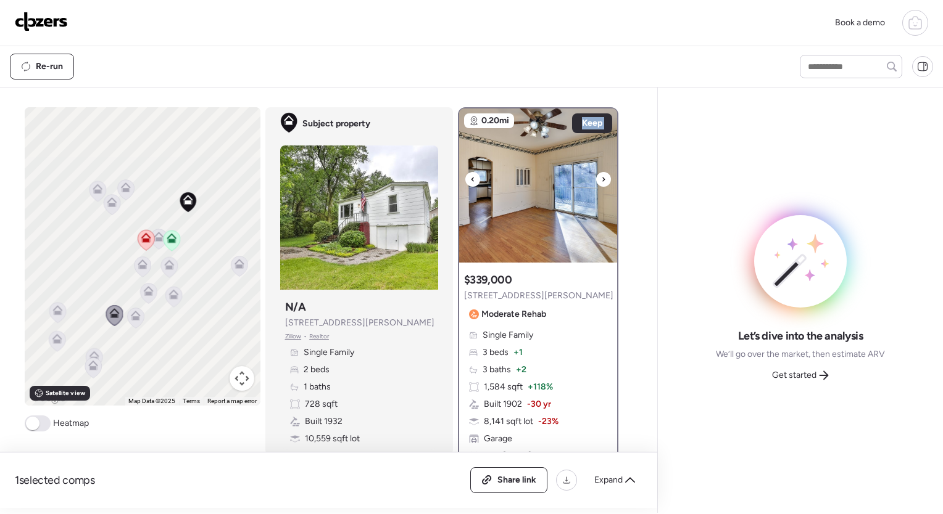
click at [596, 184] on div at bounding box center [603, 179] width 15 height 15
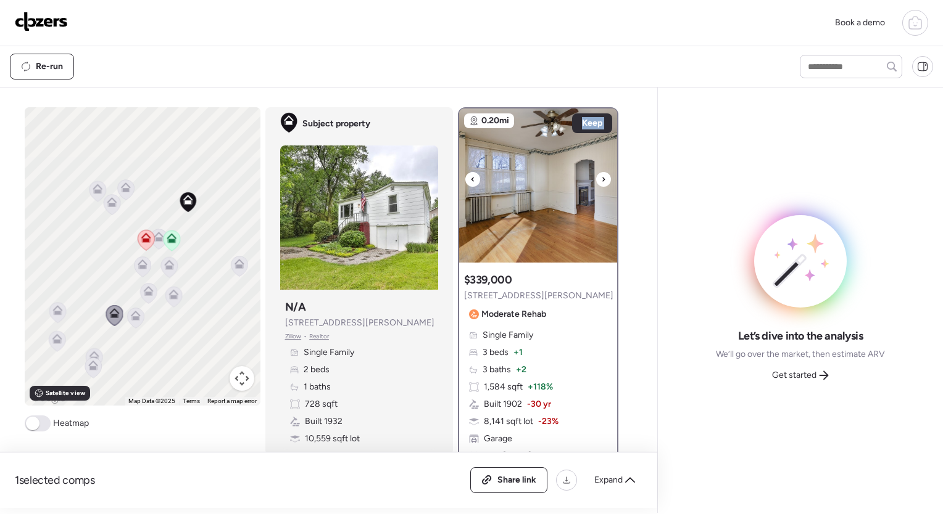
click at [596, 184] on div at bounding box center [603, 179] width 15 height 15
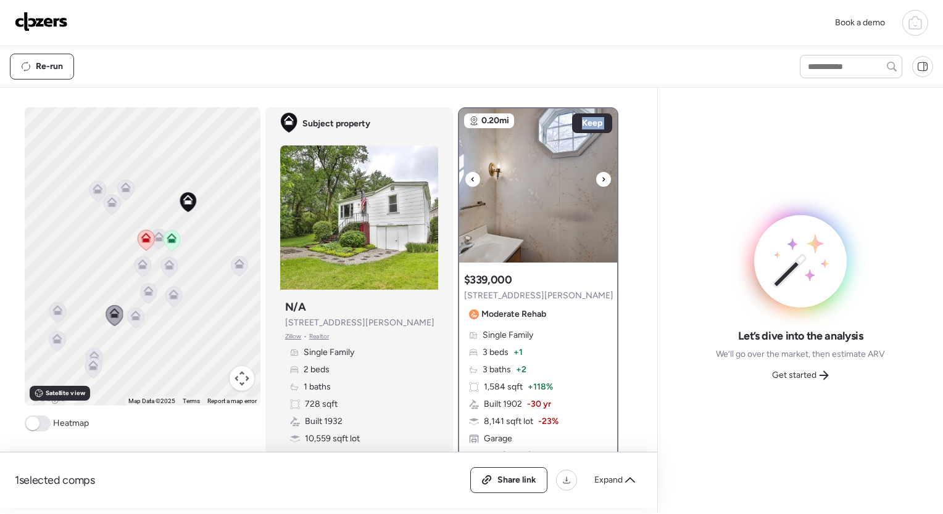
click at [596, 184] on div at bounding box center [603, 179] width 15 height 15
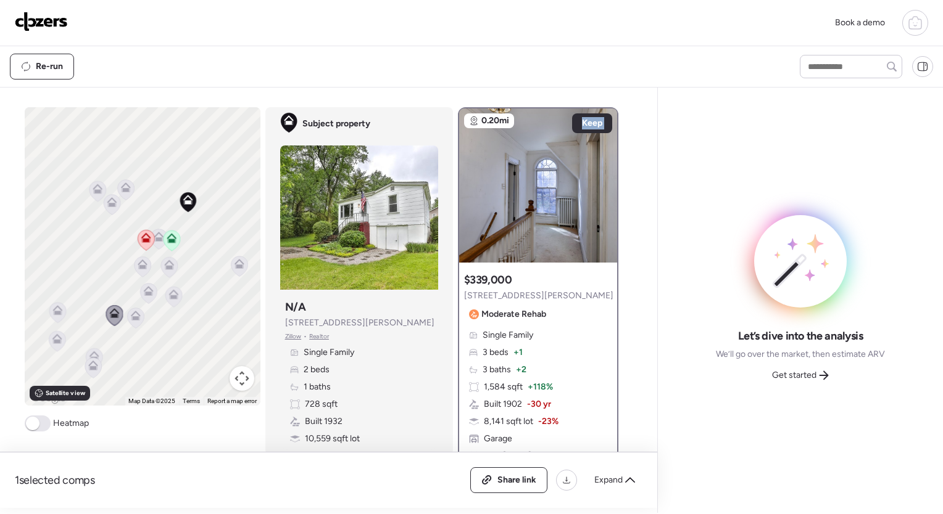
click at [596, 184] on div at bounding box center [603, 179] width 15 height 15
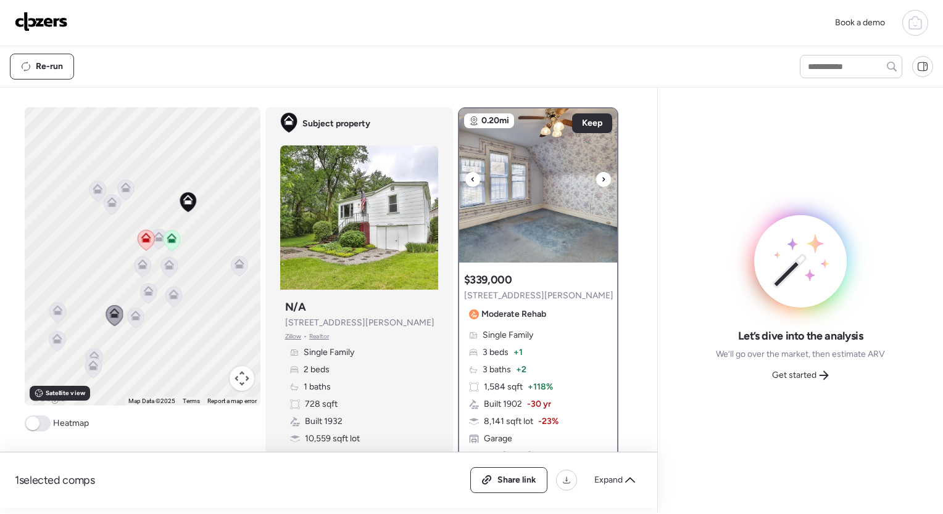
click at [596, 184] on div at bounding box center [603, 179] width 15 height 15
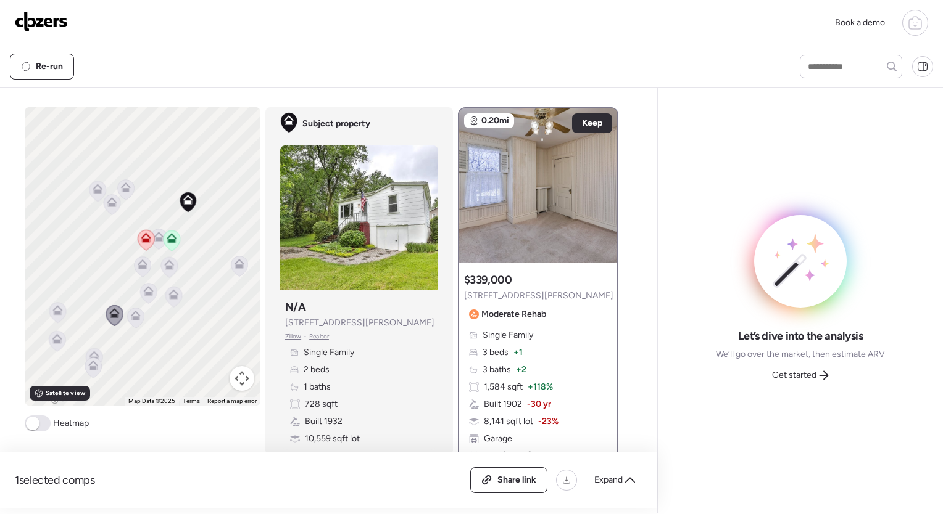
click at [52, 309] on icon at bounding box center [57, 310] width 10 height 10
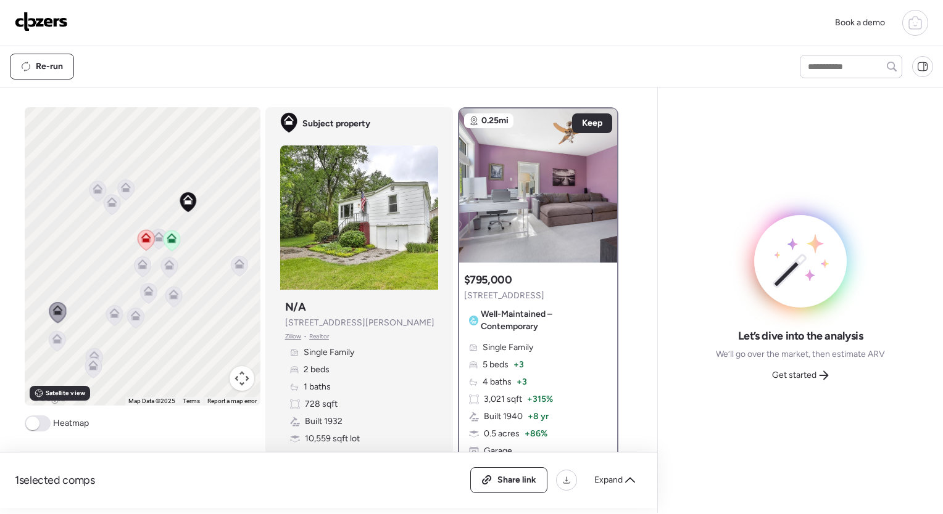
click at [54, 341] on icon at bounding box center [56, 342] width 8 height 4
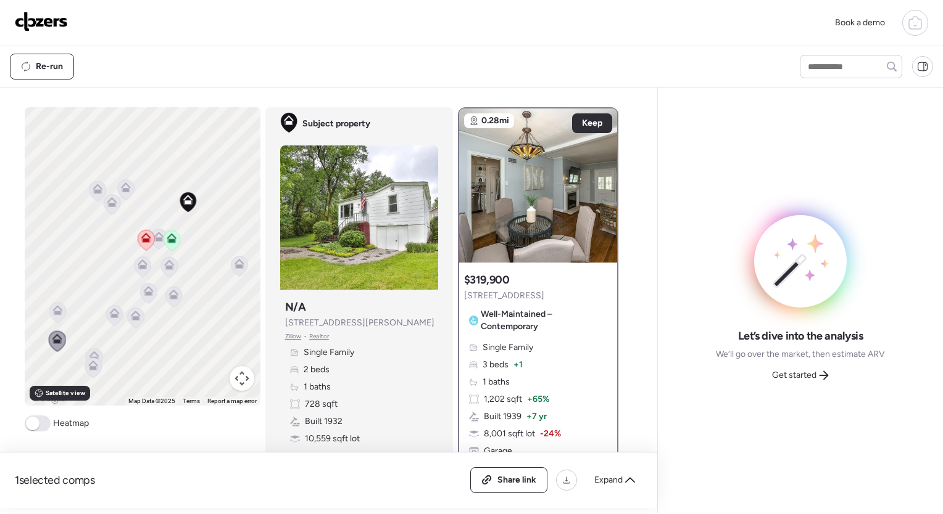
click at [99, 191] on icon at bounding box center [97, 191] width 17 height 20
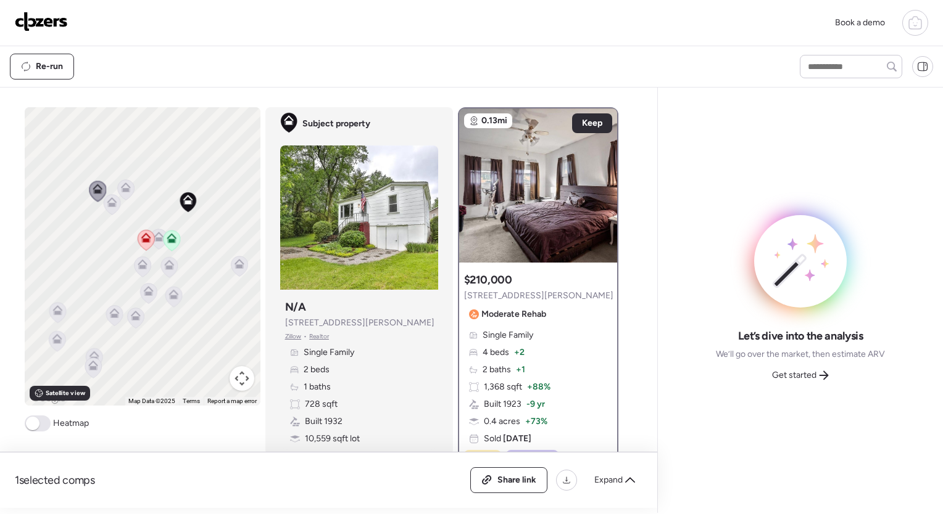
click at [112, 211] on icon at bounding box center [112, 205] width 17 height 20
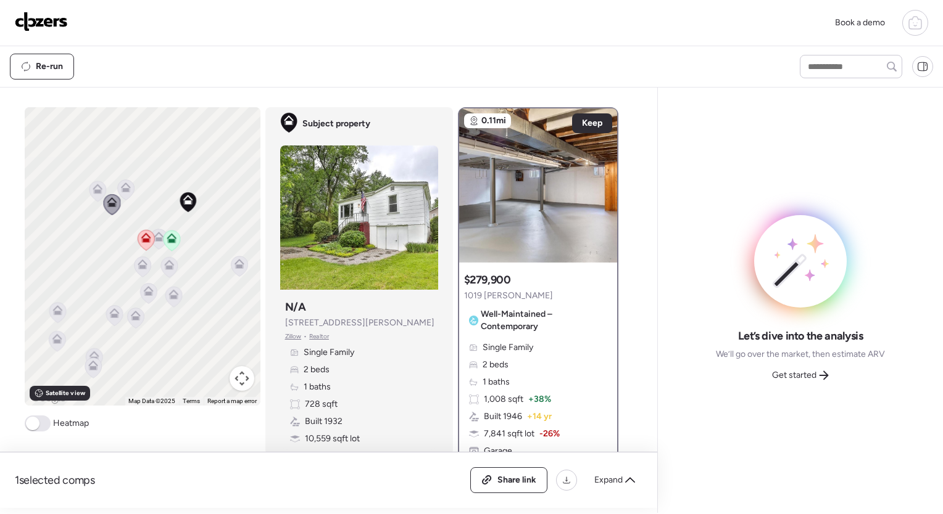
click at [117, 195] on icon at bounding box center [125, 190] width 17 height 20
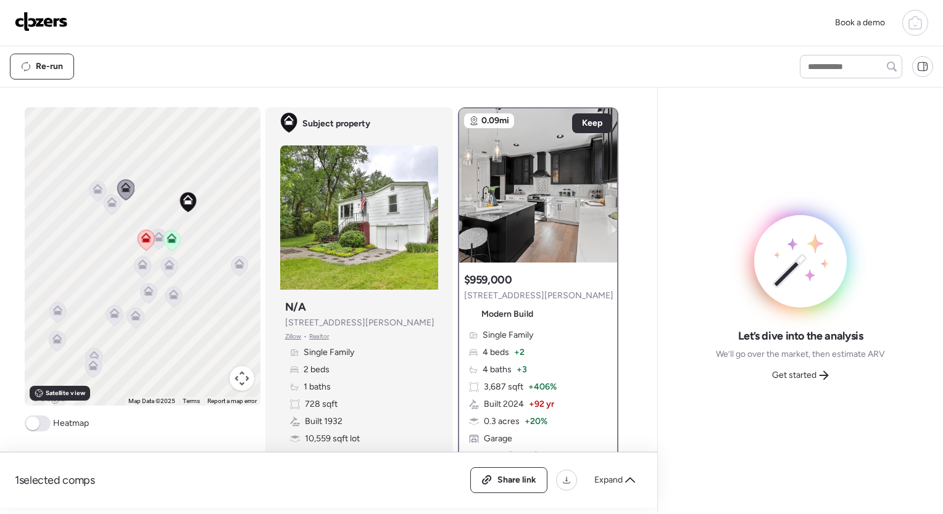
click at [154, 238] on icon at bounding box center [158, 239] width 8 height 4
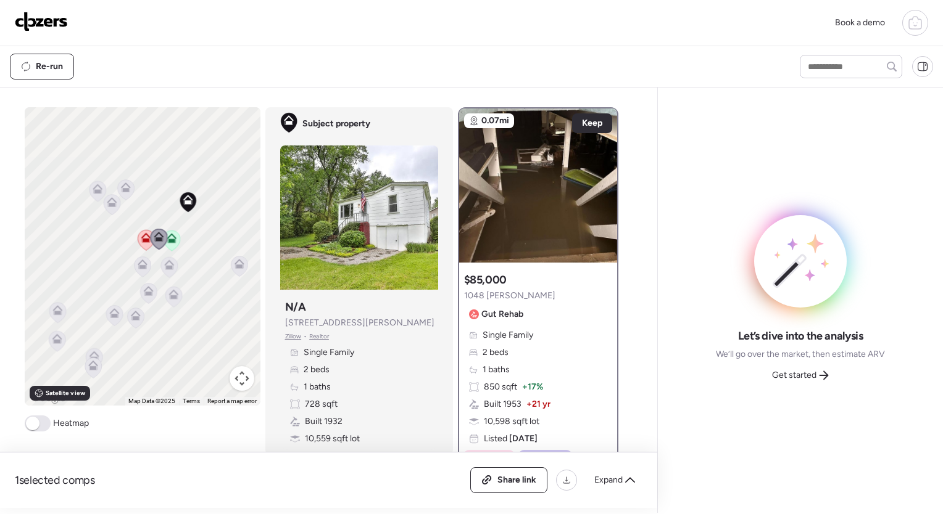
click at [165, 268] on icon at bounding box center [169, 268] width 8 height 4
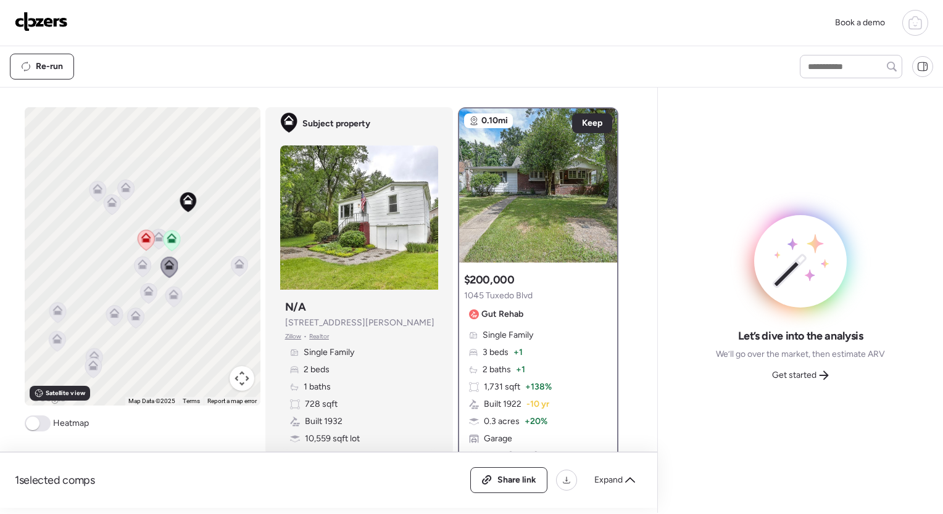
click at [138, 266] on icon at bounding box center [142, 267] width 8 height 4
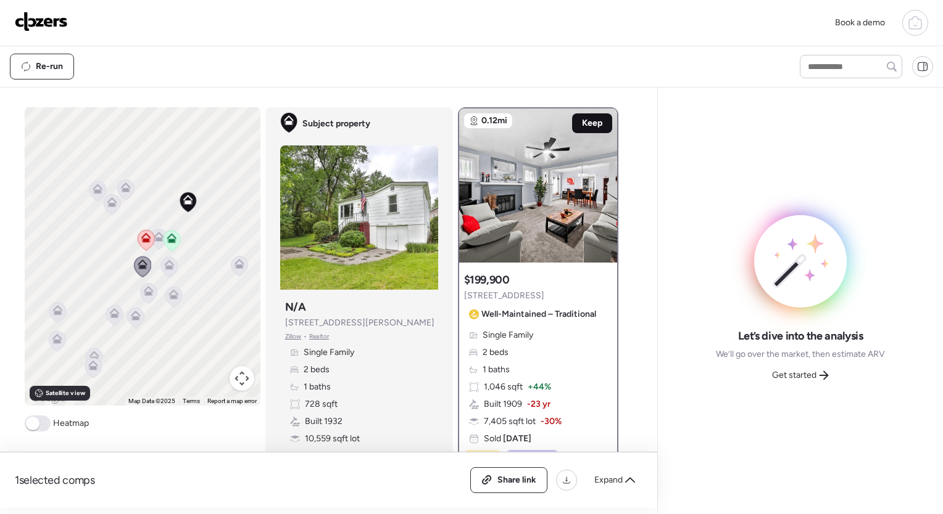
click at [588, 123] on span "Keep" at bounding box center [592, 123] width 20 height 12
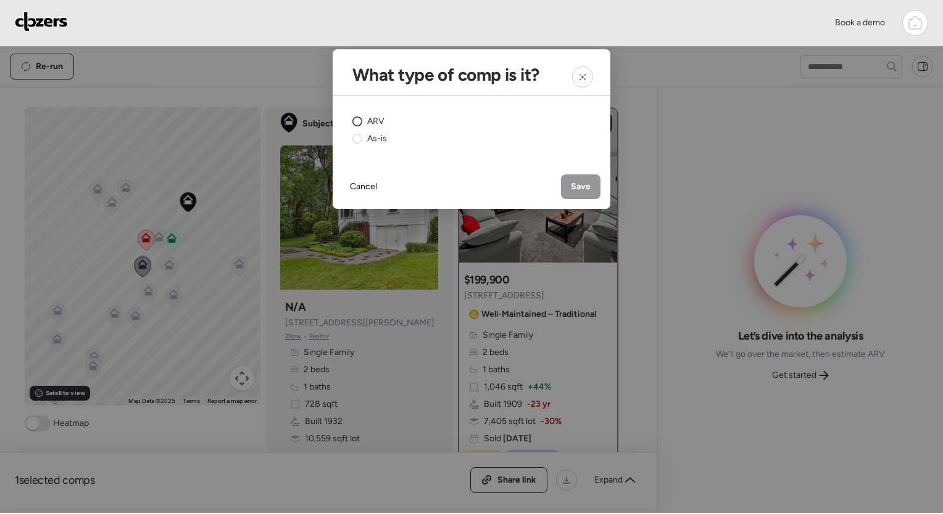
click at [370, 125] on span "ARV" at bounding box center [375, 121] width 17 height 12
click at [580, 183] on span "Save" at bounding box center [581, 187] width 20 height 12
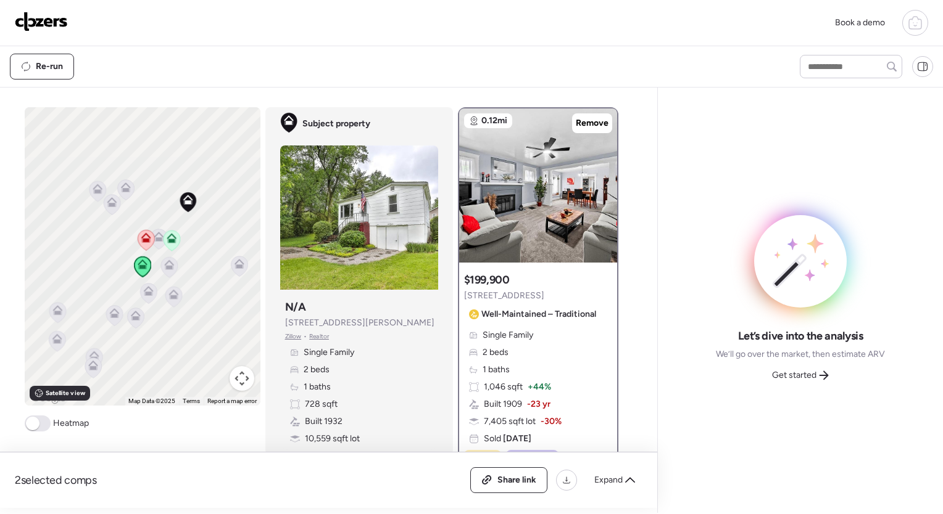
click at [142, 297] on icon at bounding box center [148, 294] width 17 height 20
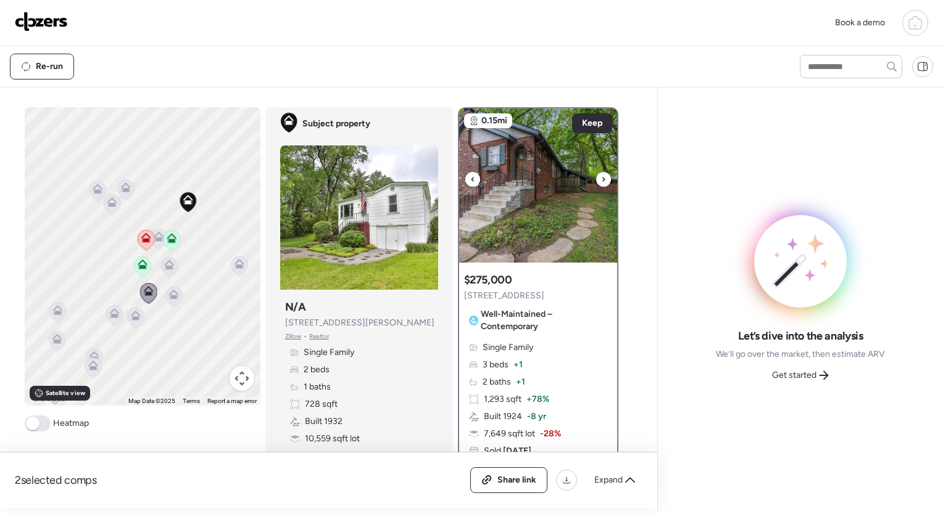
click at [602, 179] on icon at bounding box center [603, 179] width 2 height 4
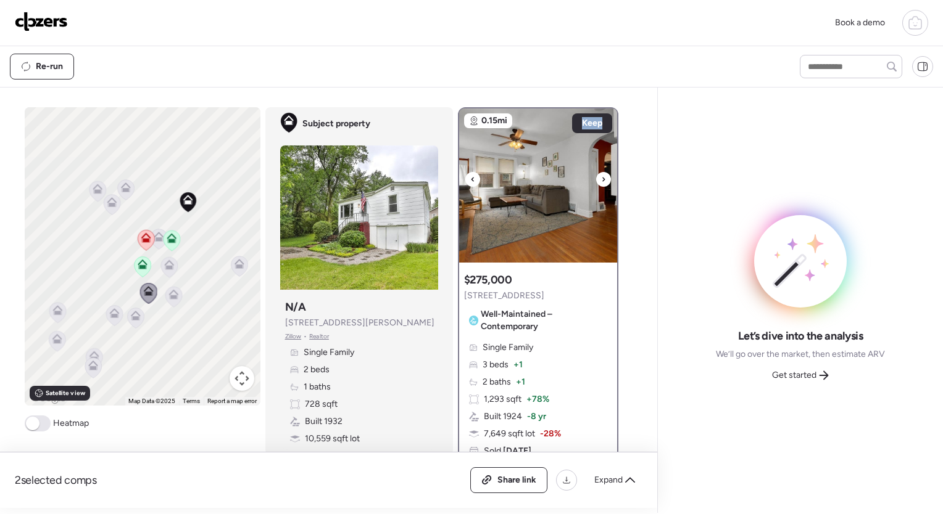
click at [602, 179] on icon at bounding box center [603, 179] width 2 height 4
click at [601, 179] on icon at bounding box center [603, 179] width 5 height 15
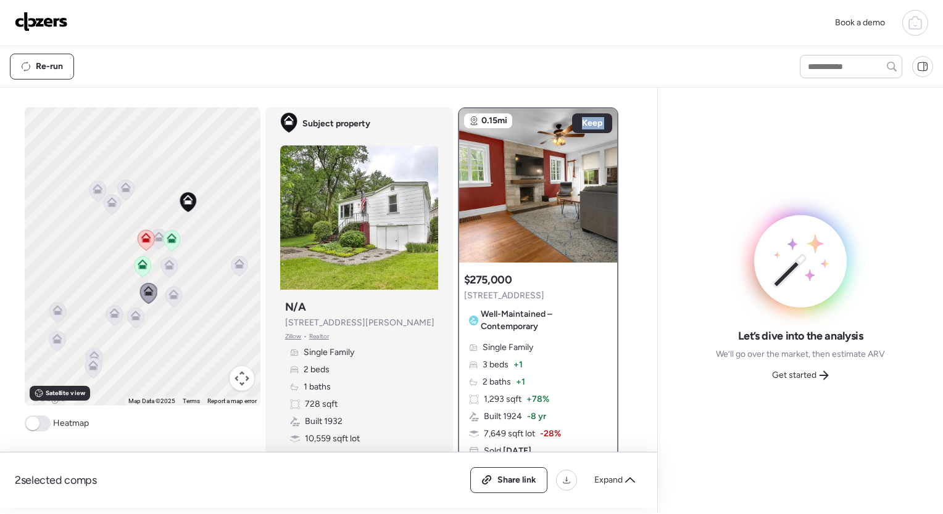
click at [114, 310] on icon at bounding box center [114, 313] width 10 height 10
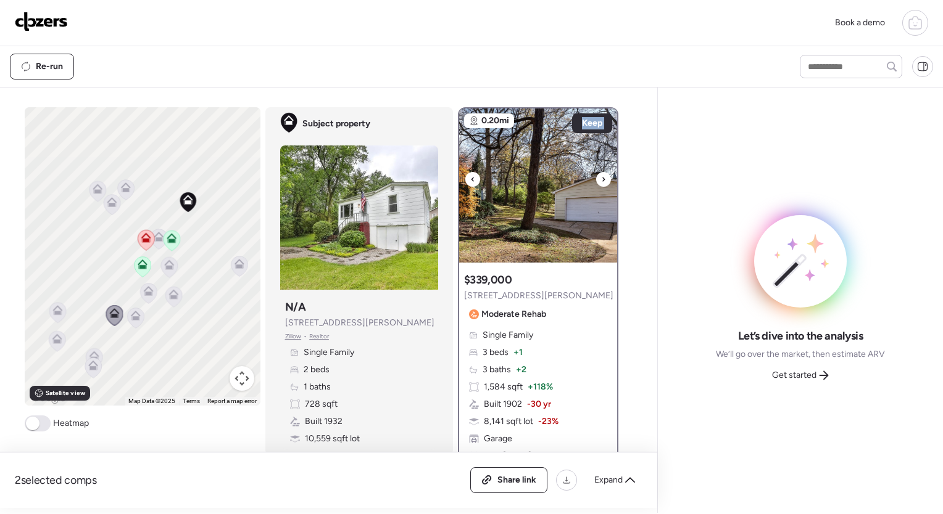
click at [592, 171] on img at bounding box center [538, 186] width 158 height 154
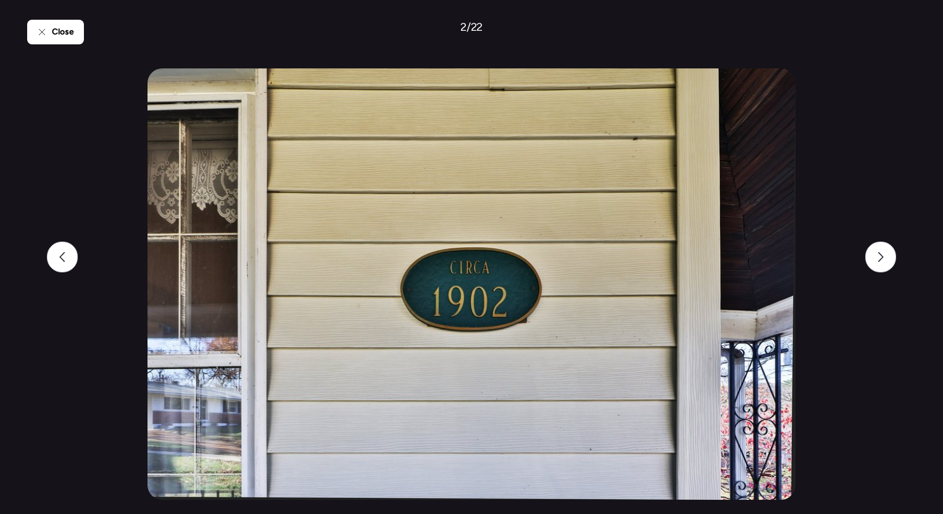
click at [592, 171] on img at bounding box center [470, 284] width 647 height 432
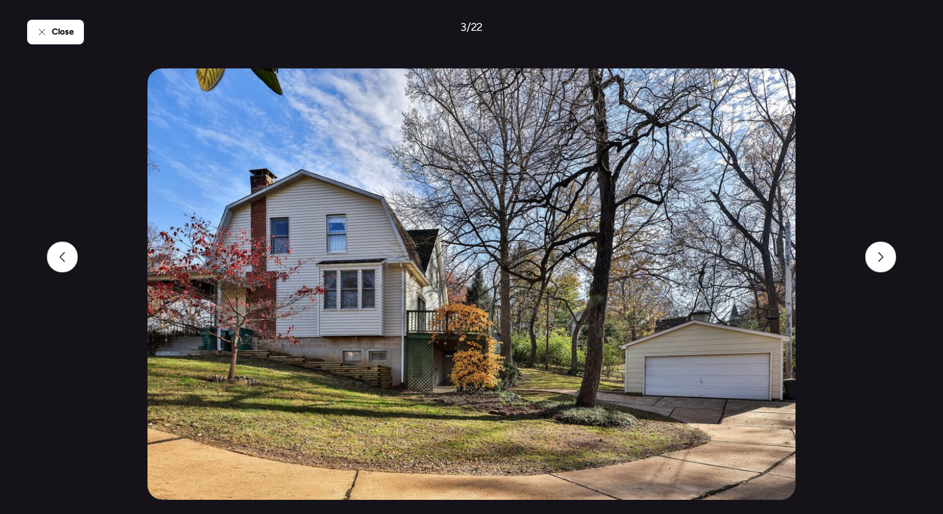
click at [592, 171] on img at bounding box center [470, 284] width 647 height 432
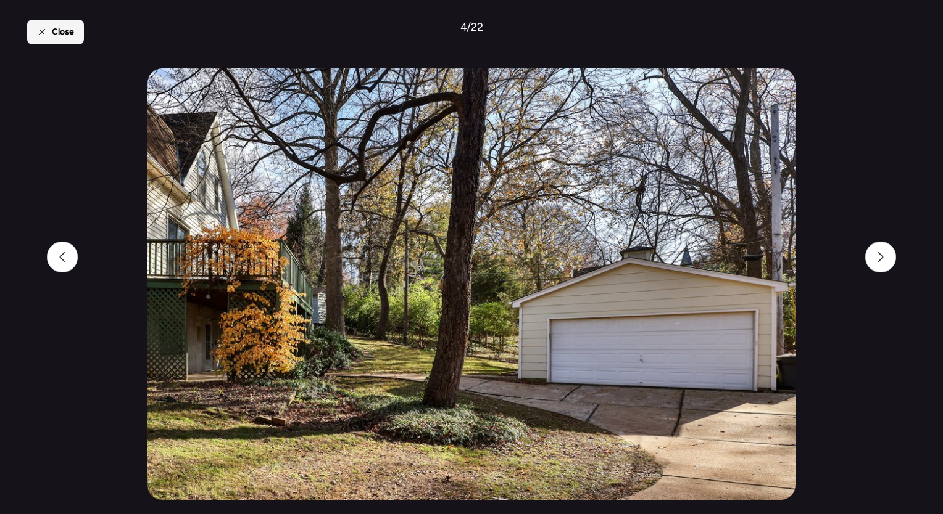
click at [57, 38] on span "Close" at bounding box center [63, 32] width 22 height 12
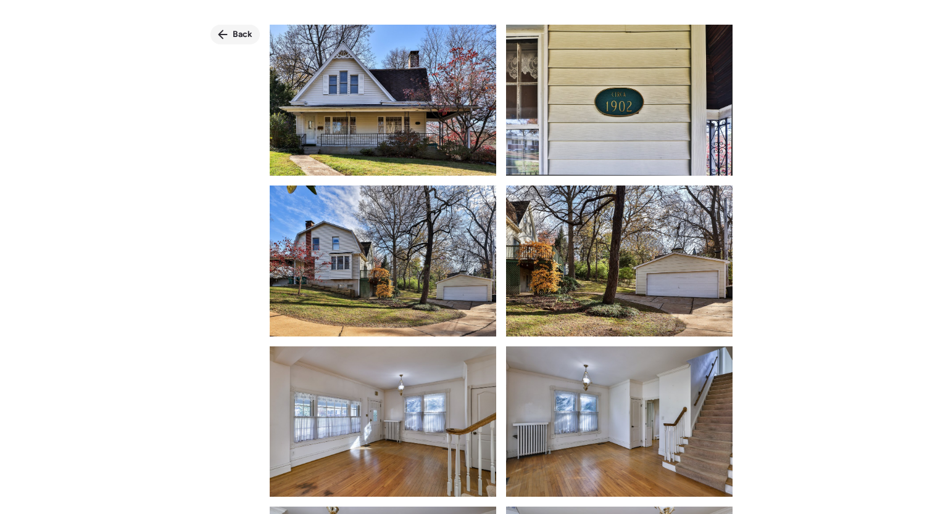
click at [225, 27] on div "Back" at bounding box center [234, 35] width 49 height 20
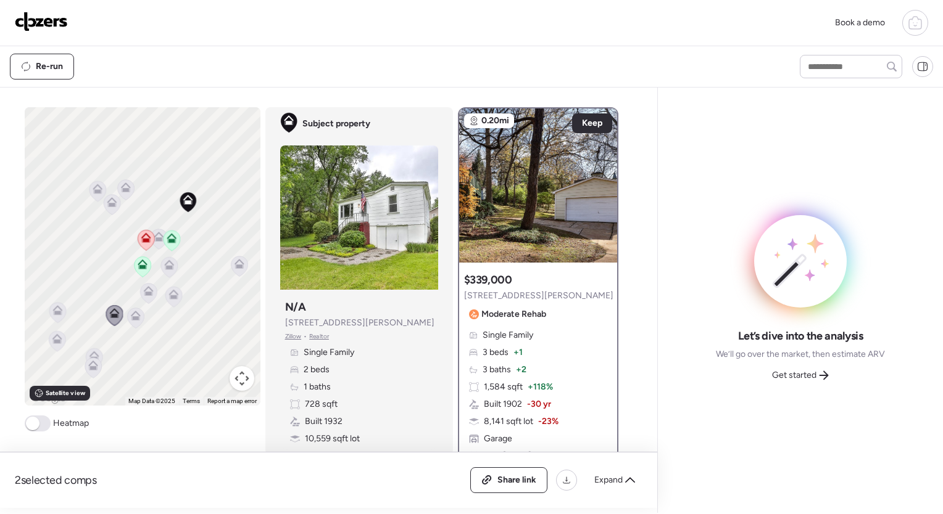
click at [234, 270] on icon at bounding box center [239, 267] width 17 height 20
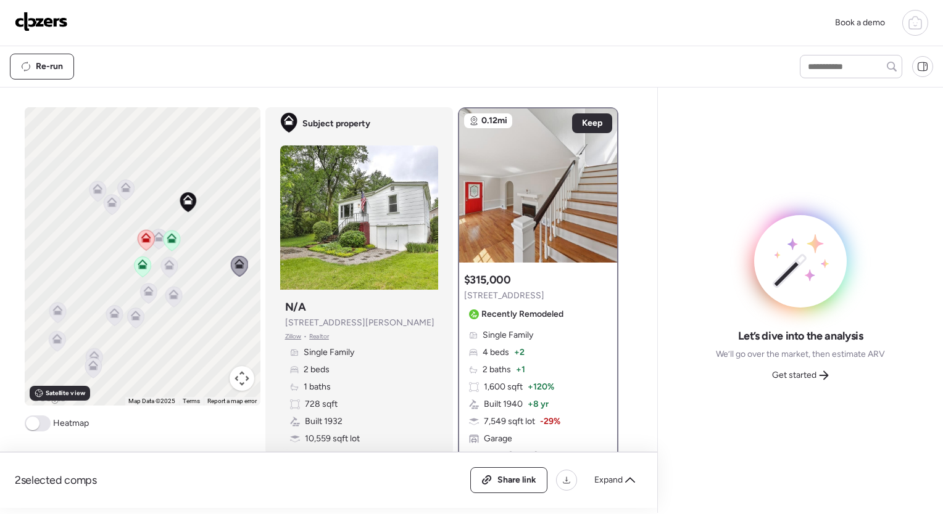
click at [154, 239] on icon at bounding box center [158, 239] width 8 height 4
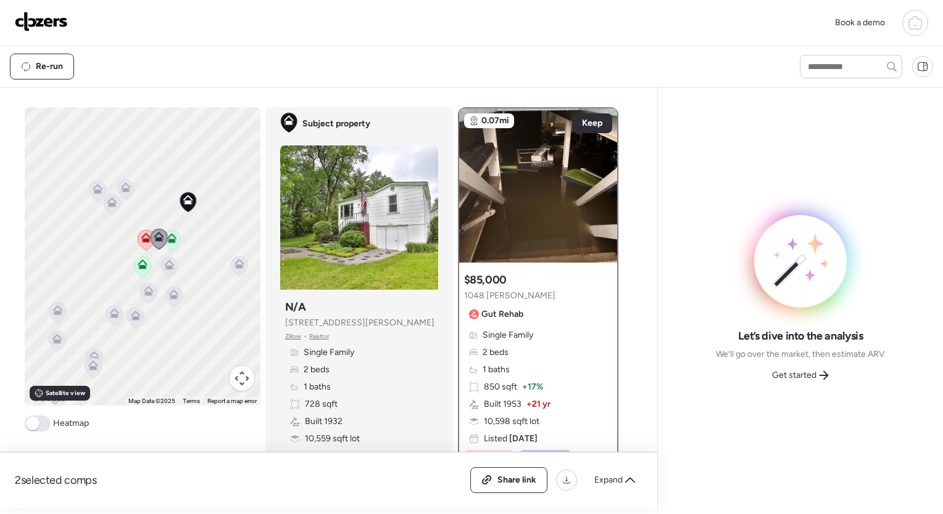
click at [164, 263] on icon at bounding box center [169, 265] width 10 height 10
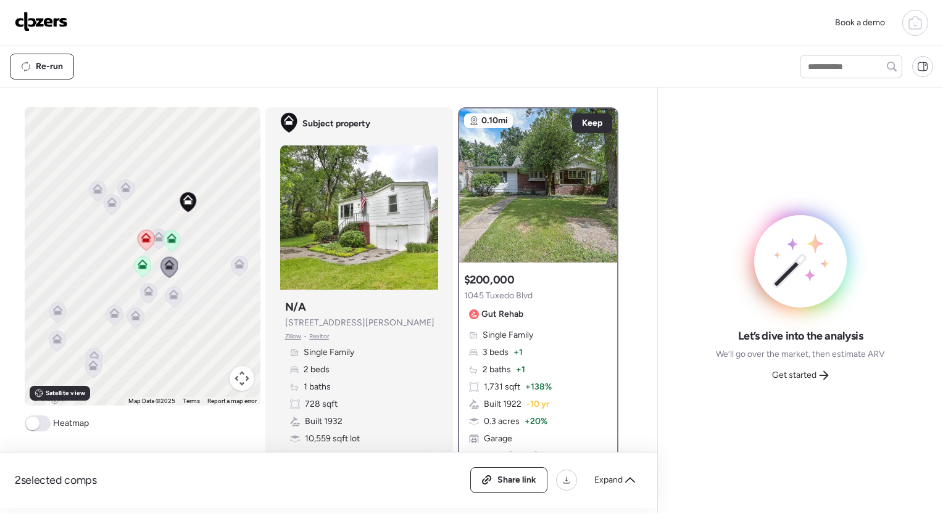
click at [107, 199] on icon at bounding box center [111, 200] width 9 height 6
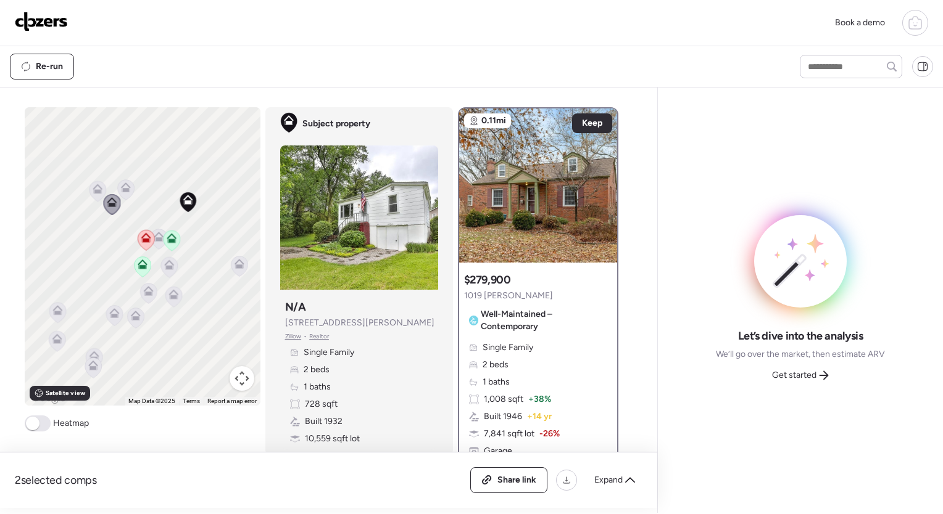
click at [123, 194] on icon at bounding box center [125, 190] width 17 height 20
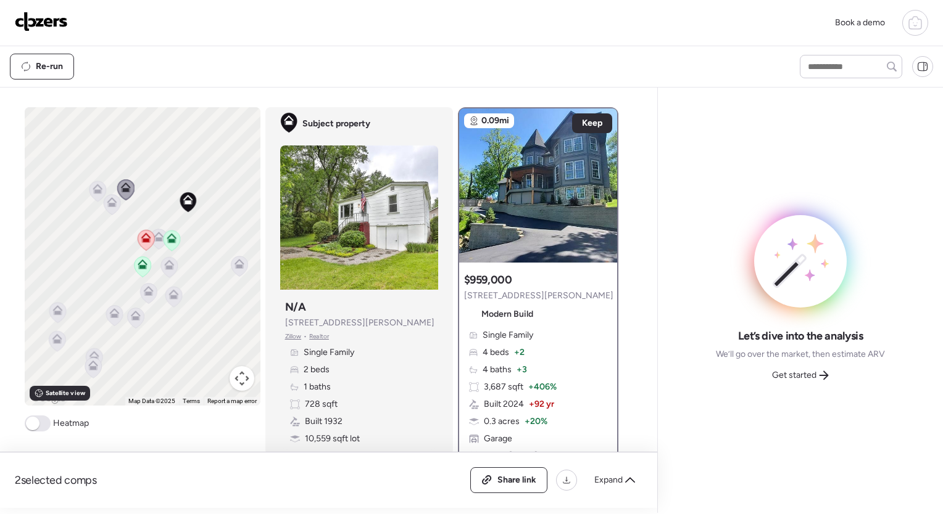
click at [93, 191] on icon at bounding box center [97, 192] width 8 height 4
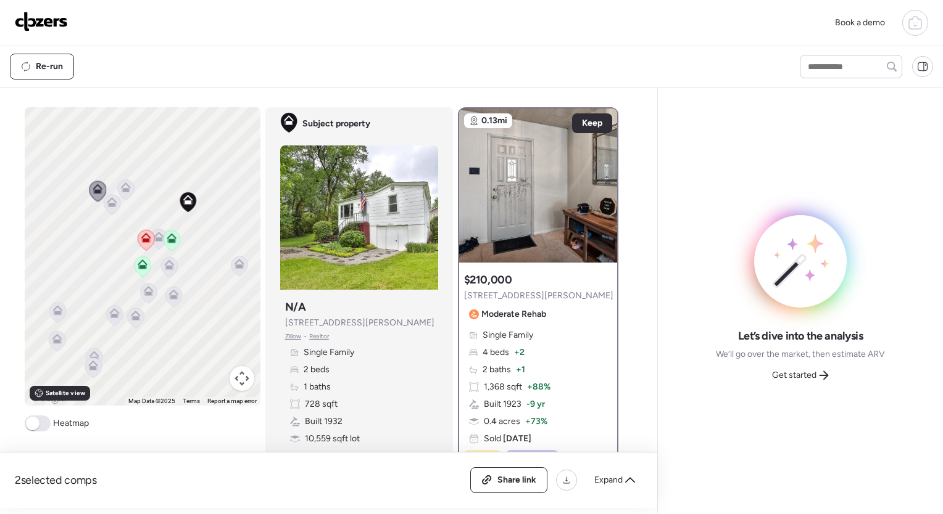
click at [60, 312] on icon at bounding box center [57, 313] width 17 height 20
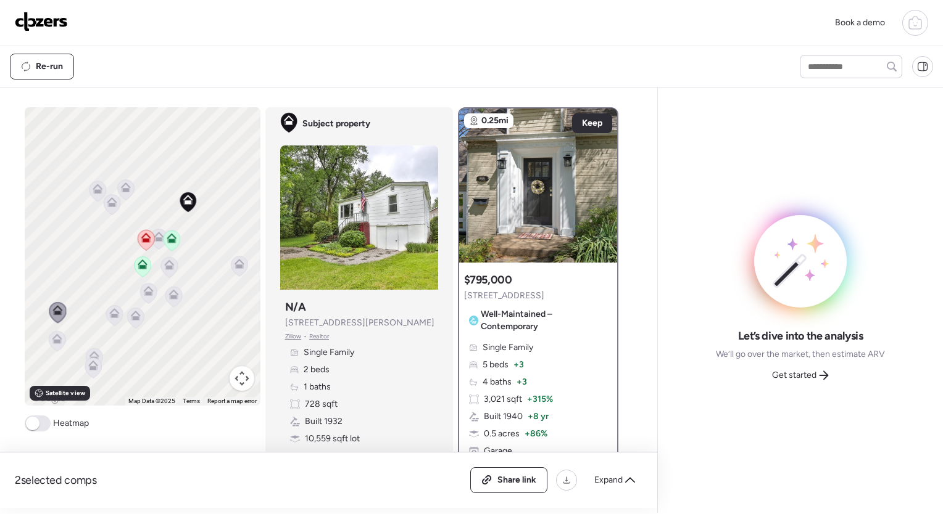
click at [53, 346] on icon at bounding box center [57, 341] width 17 height 20
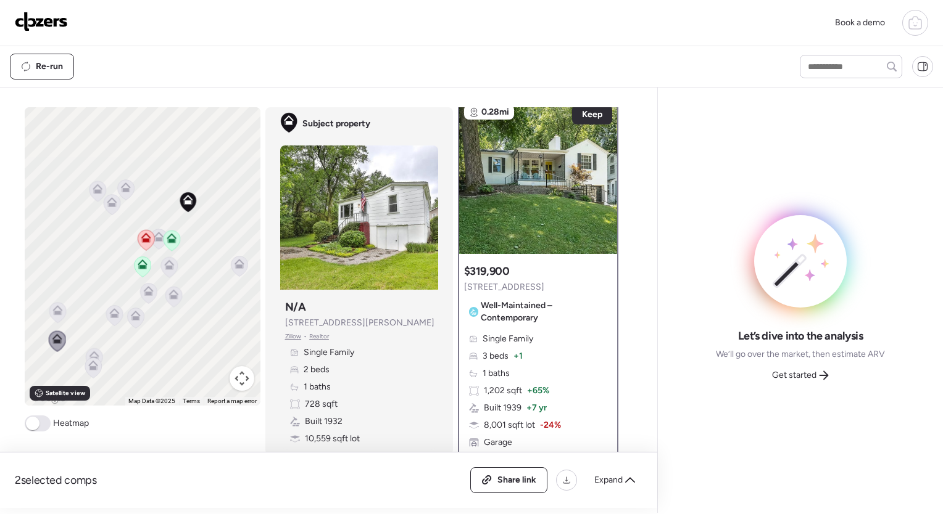
scroll to position [1, 0]
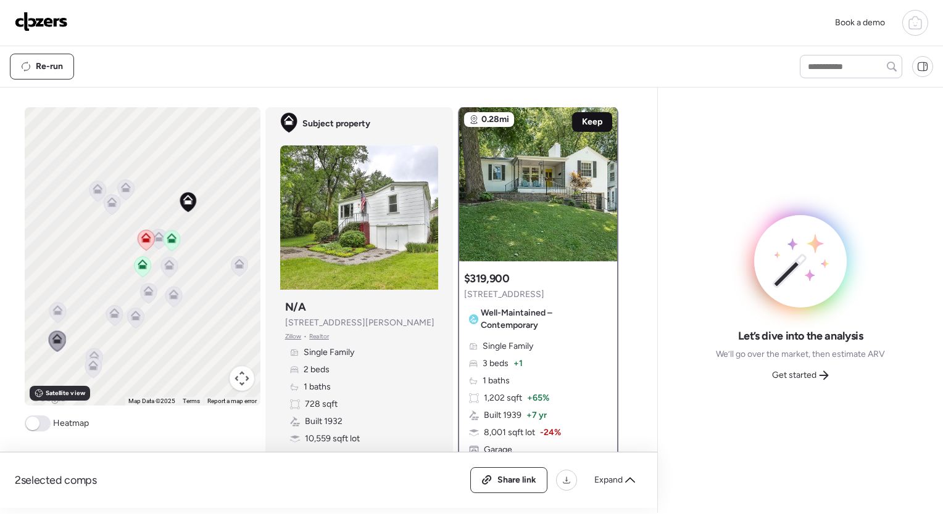
click at [590, 116] on span "Keep" at bounding box center [592, 122] width 20 height 12
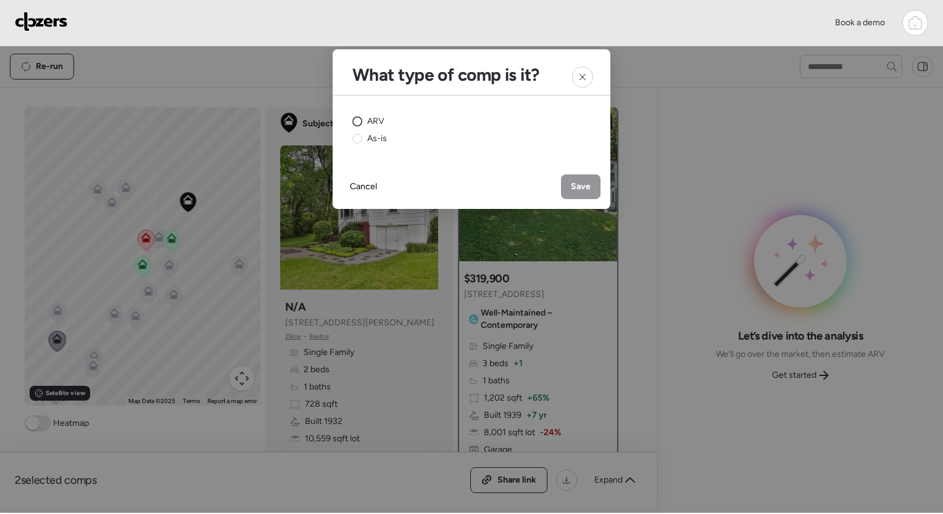
click at [374, 126] on span "ARV" at bounding box center [375, 121] width 17 height 12
click at [580, 181] on span "Save" at bounding box center [581, 187] width 20 height 12
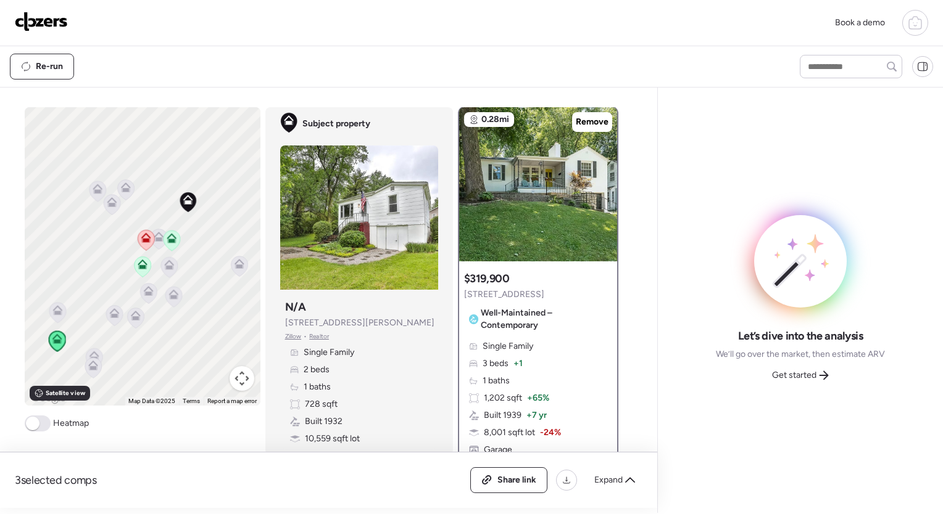
click at [816, 426] on div "Let’s dive into the analysis We’ll go over the market, then estimate ARV Get st…" at bounding box center [799, 300] width 265 height 406
click at [807, 383] on div "Get started" at bounding box center [800, 376] width 72 height 20
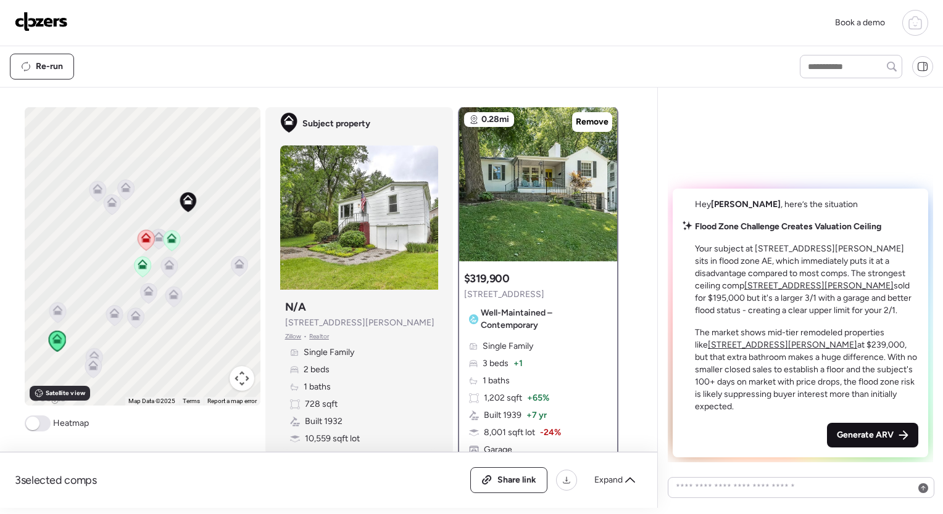
click at [870, 434] on span "Generate ARV" at bounding box center [864, 435] width 57 height 12
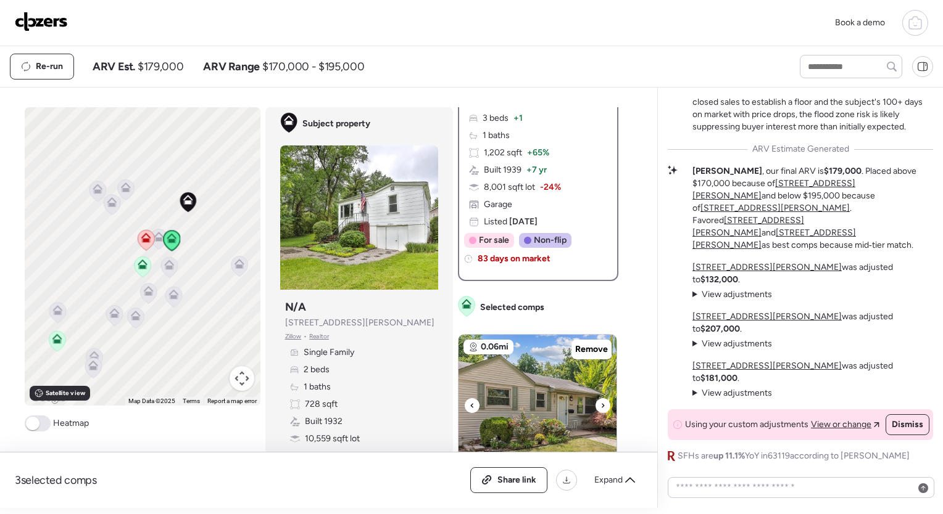
scroll to position [222, 0]
